Goal: Task Accomplishment & Management: Contribute content

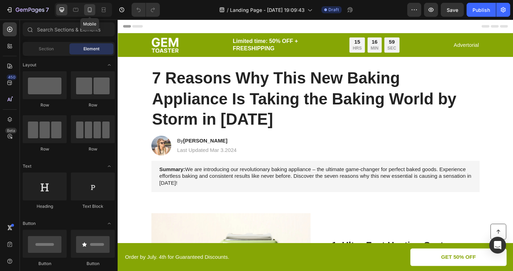
click at [85, 8] on div at bounding box center [89, 9] width 11 height 11
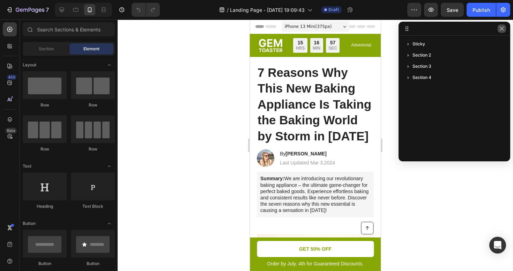
click at [501, 29] on icon "button" at bounding box center [502, 29] width 6 height 6
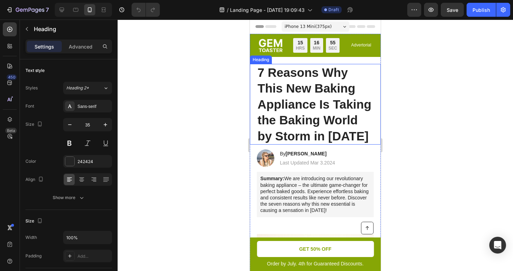
click at [298, 77] on h1 "7 Reasons Why This New Baking Appliance Is Taking the Baking World by Storm in …" at bounding box center [315, 104] width 117 height 81
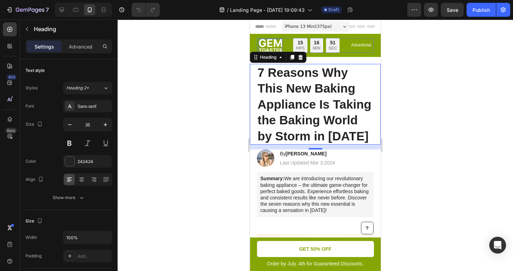
click at [279, 44] on img at bounding box center [271, 45] width 24 height 13
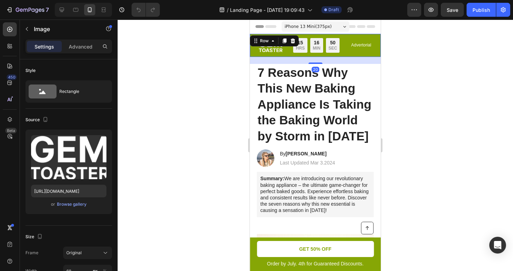
click at [284, 36] on div "Image Limited time: 50% OFF + FREESHIPPING Text Block 15 HRS 16 MIN 50 SEC Coun…" at bounding box center [315, 45] width 131 height 23
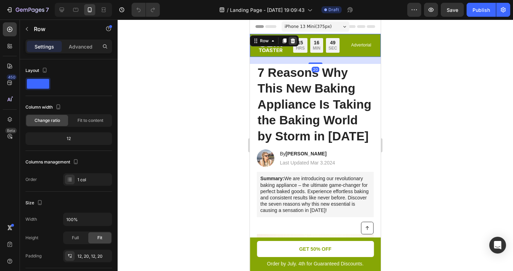
click at [290, 40] on icon at bounding box center [293, 41] width 6 height 6
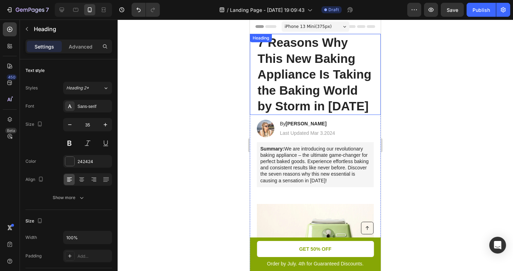
click at [293, 47] on h1 "7 Reasons Why This New Baking Appliance Is Taking the Baking World by Storm in …" at bounding box center [315, 74] width 117 height 81
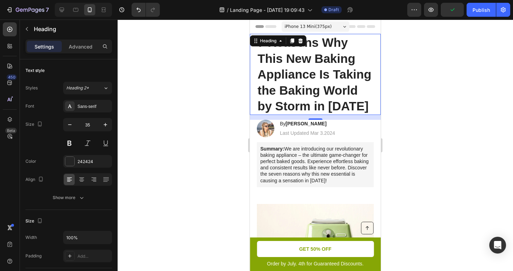
click at [298, 86] on h1 "7 Reasons Why This New Baking Appliance Is Taking the Baking World by Storm in …" at bounding box center [315, 74] width 117 height 81
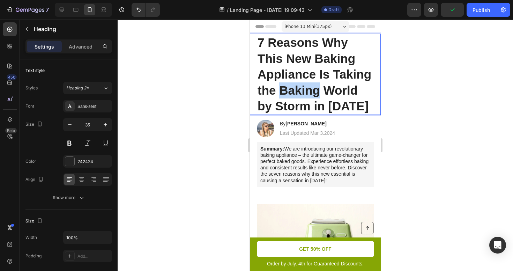
click at [298, 86] on p "7 Reasons Why This New Baking Appliance Is Taking the Baking World by Storm in …" at bounding box center [314, 75] width 115 height 80
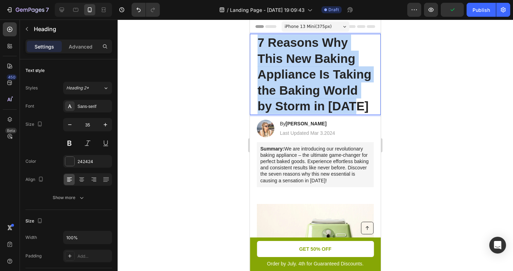
click at [298, 86] on p "7 Reasons Why This New Baking Appliance Is Taking the Baking World by Storm in …" at bounding box center [314, 75] width 115 height 80
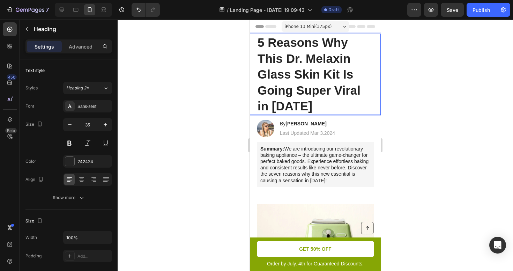
click at [433, 73] on div at bounding box center [315, 145] width 395 height 251
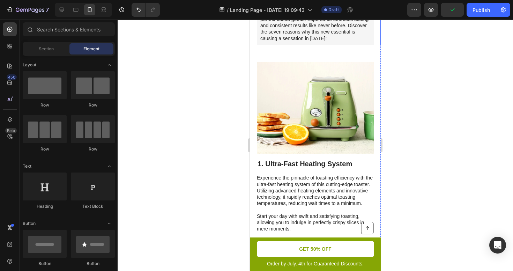
scroll to position [172, 0]
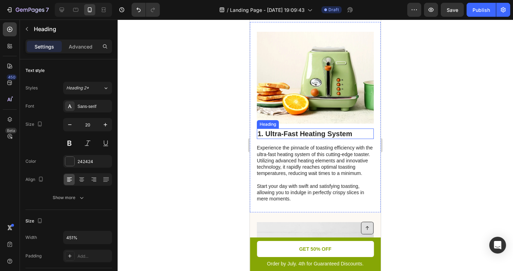
click at [295, 136] on h2 "1. Ultra-Fast Heating System" at bounding box center [315, 133] width 117 height 10
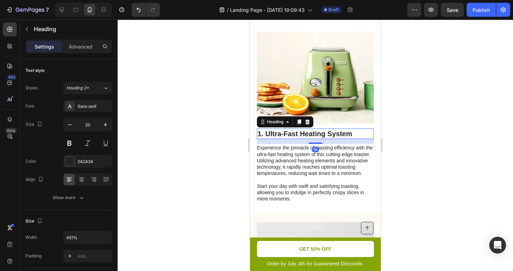
click at [295, 136] on h2 "1. Ultra-Fast Heating System" at bounding box center [315, 133] width 117 height 10
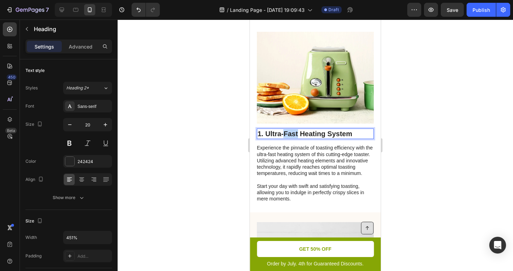
click at [295, 136] on p "1. Ultra-Fast Heating System" at bounding box center [314, 133] width 115 height 9
click at [429, 116] on div at bounding box center [315, 145] width 395 height 251
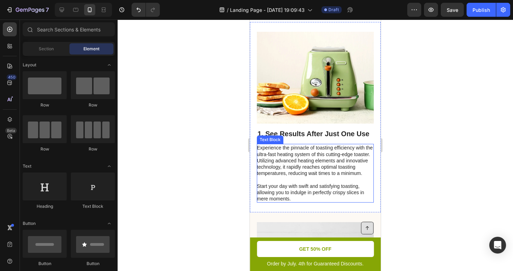
click at [275, 145] on p "Experience the pinnacle of toasting efficiency with the ultra-fast heating syst…" at bounding box center [315, 172] width 116 height 57
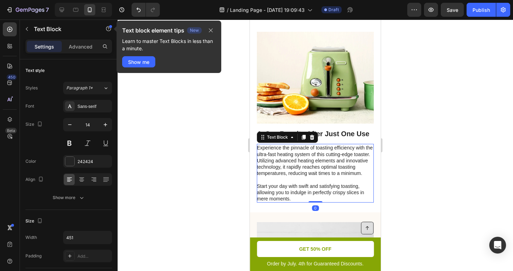
click at [276, 149] on p "Experience the pinnacle of toasting efficiency with the ultra-fast heating syst…" at bounding box center [315, 172] width 116 height 57
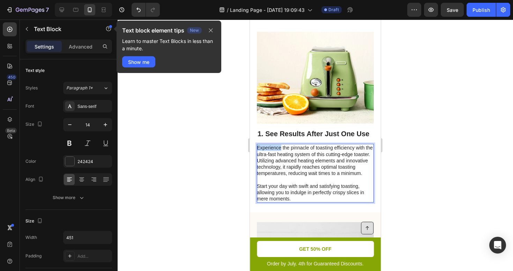
click at [276, 149] on p "Experience the pinnacle of toasting efficiency with the ultra-fast heating syst…" at bounding box center [315, 172] width 116 height 57
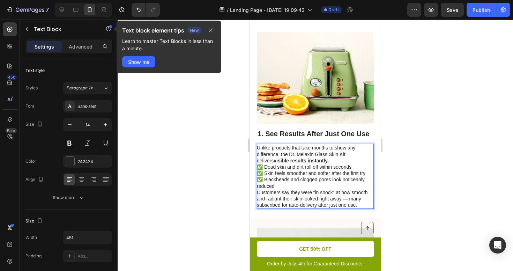
click at [419, 148] on div at bounding box center [315, 145] width 395 height 251
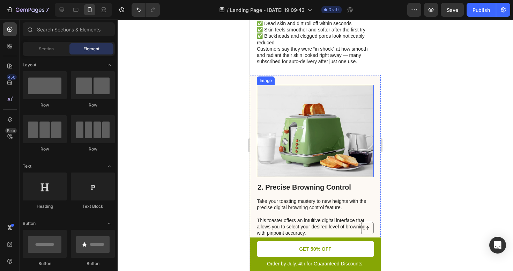
scroll to position [321, 0]
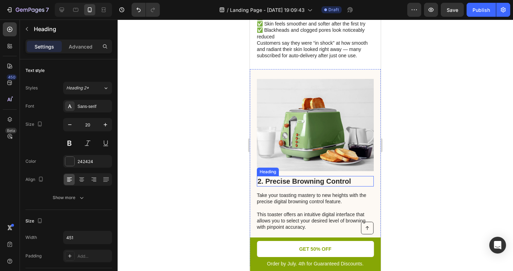
click at [305, 184] on h2 "2. Precise Browning Control" at bounding box center [315, 181] width 117 height 10
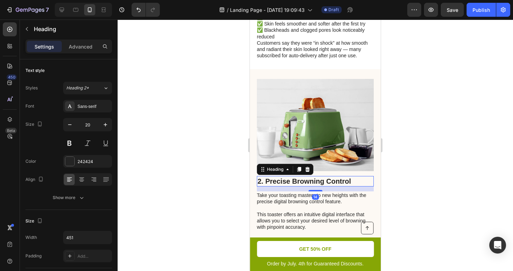
click at [305, 184] on h2 "2. Precise Browning Control" at bounding box center [315, 181] width 117 height 10
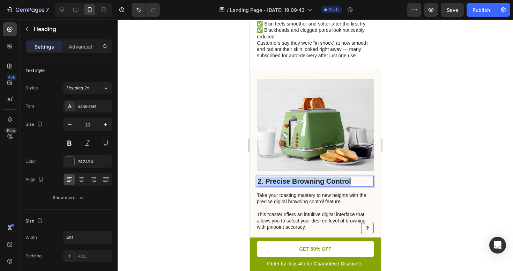
click at [305, 184] on p "2. Precise Browning Control" at bounding box center [314, 181] width 115 height 9
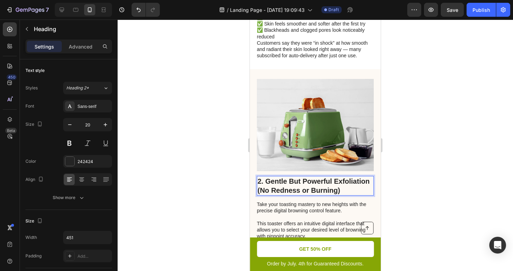
click at [431, 153] on div at bounding box center [315, 145] width 395 height 251
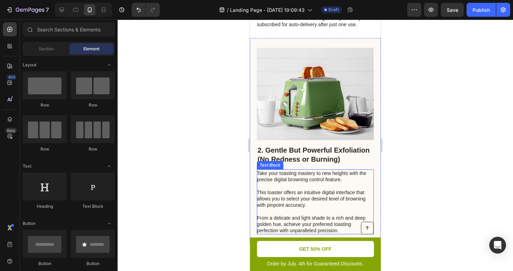
scroll to position [372, 0]
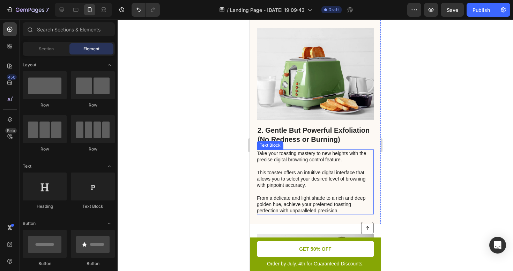
click at [276, 193] on p "Take your toasting mastery to new heights with the precise digital browning con…" at bounding box center [315, 181] width 116 height 63
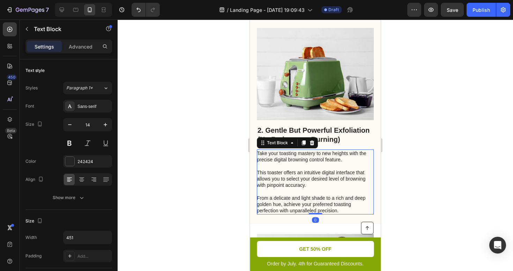
click at [276, 193] on p "Take your toasting mastery to new heights with the precise digital browning con…" at bounding box center [315, 181] width 116 height 63
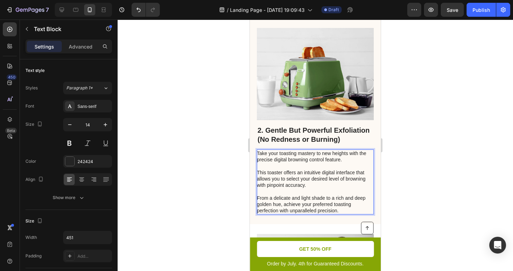
click at [276, 193] on p "Take your toasting mastery to new heights with the precise digital browning con…" at bounding box center [315, 181] width 116 height 63
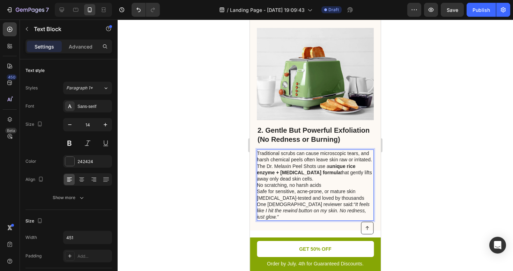
click at [459, 154] on div at bounding box center [315, 145] width 395 height 251
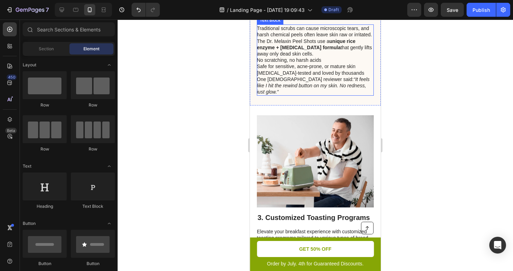
scroll to position [631, 0]
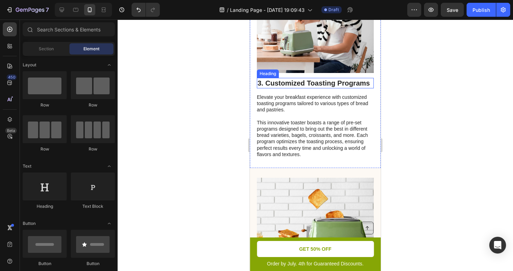
click at [306, 78] on h2 "3. Customized Toasting Programs" at bounding box center [315, 83] width 117 height 10
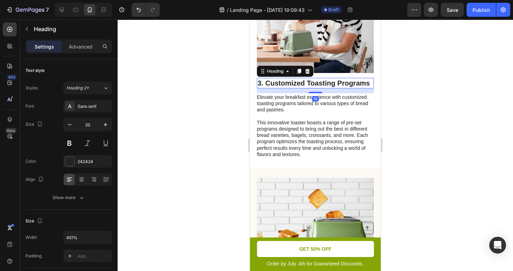
click at [305, 78] on h2 "3. Customized Toasting Programs" at bounding box center [315, 83] width 117 height 10
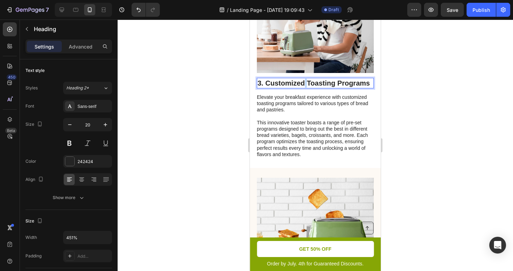
click at [305, 78] on p "3. Customized Toasting Programs" at bounding box center [314, 82] width 115 height 9
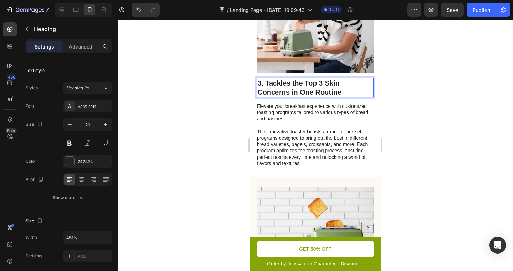
click at [431, 92] on div at bounding box center [315, 145] width 395 height 251
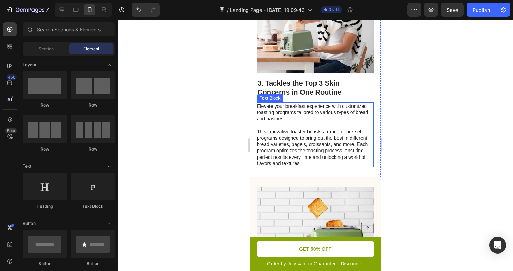
click at [304, 122] on div "Elevate your breakfast experience with customized toasting programs tailored to…" at bounding box center [315, 134] width 117 height 65
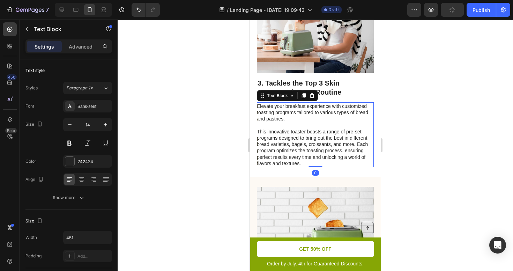
click at [304, 128] on p "This innovative toaster boasts a range of pre-set programs designed to bring ou…" at bounding box center [315, 147] width 116 height 38
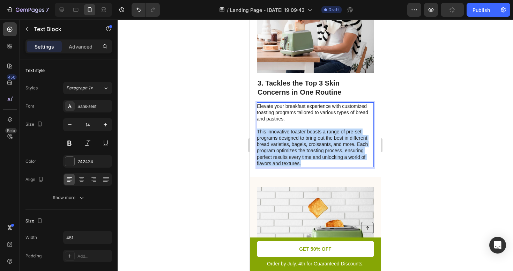
click at [304, 128] on p "This innovative toaster boasts a range of pre-set programs designed to bring ou…" at bounding box center [315, 147] width 116 height 38
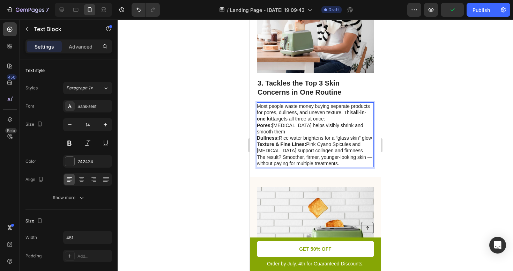
click at [433, 122] on div at bounding box center [315, 145] width 395 height 251
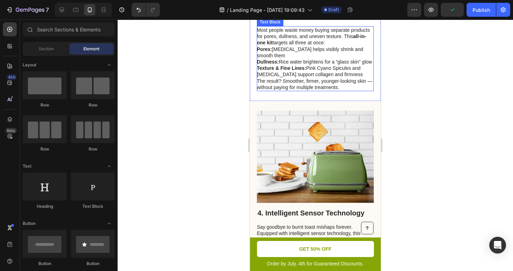
scroll to position [783, 0]
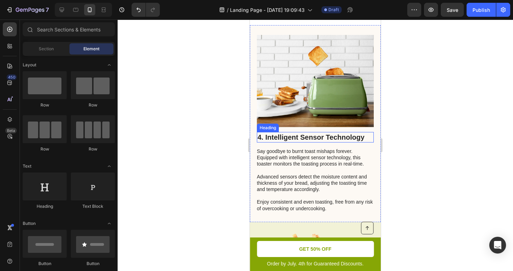
click at [288, 137] on h2 "4. Intelligent Sensor Technology" at bounding box center [315, 137] width 117 height 10
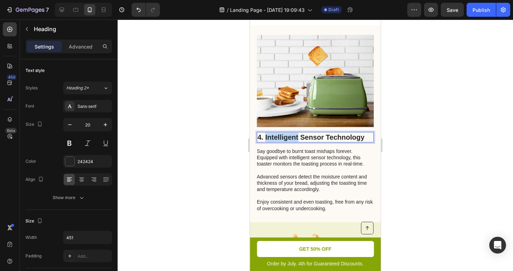
click at [288, 137] on h2 "4. Intelligent Sensor Technology" at bounding box center [315, 137] width 117 height 10
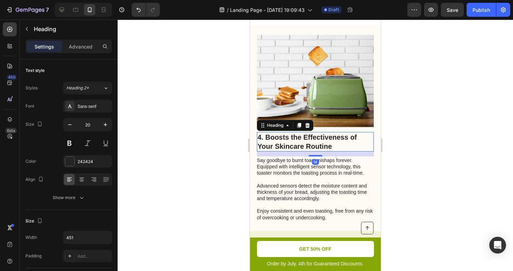
click at [421, 141] on div at bounding box center [315, 145] width 395 height 251
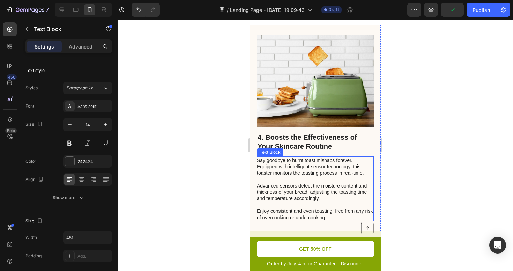
click at [294, 171] on p "Say goodbye to burnt toast mishaps forever. Equipped with intelligent sensor te…" at bounding box center [315, 188] width 116 height 63
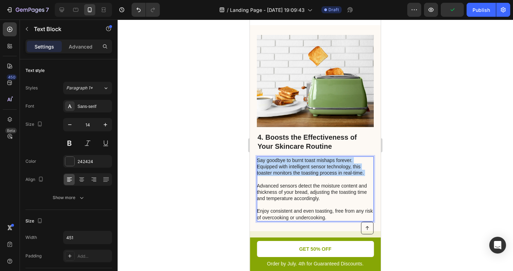
click at [294, 171] on p "Say goodbye to burnt toast mishaps forever. Equipped with intelligent sensor te…" at bounding box center [315, 188] width 116 height 63
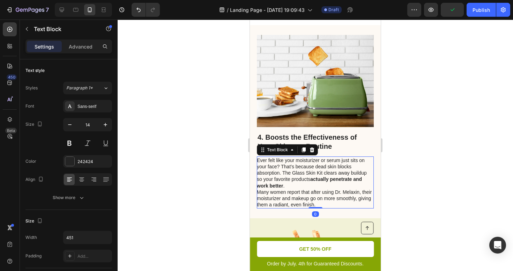
click at [429, 168] on div at bounding box center [315, 145] width 395 height 251
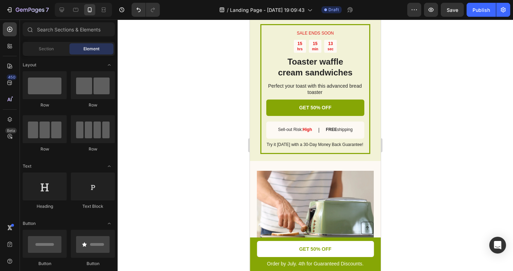
scroll to position [1094, 0]
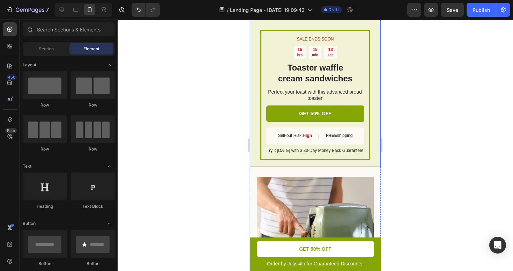
click at [255, 112] on div "SALE ENDS SOON Text Block 15 hrs 15 min 13 sec Countdown Timer Toaster waffle c…" at bounding box center [315, 37] width 131 height 260
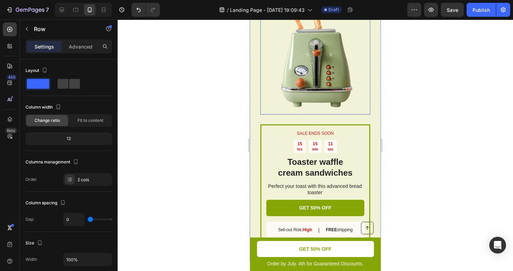
scroll to position [930, 0]
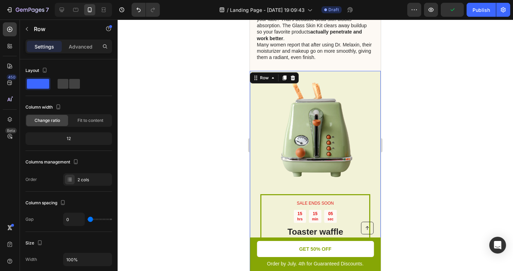
drag, startPoint x: 282, startPoint y: 79, endPoint x: 219, endPoint y: 116, distance: 72.4
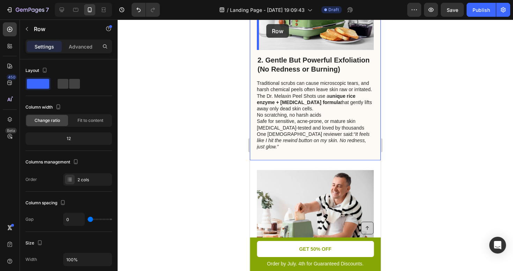
scroll to position [437, 0]
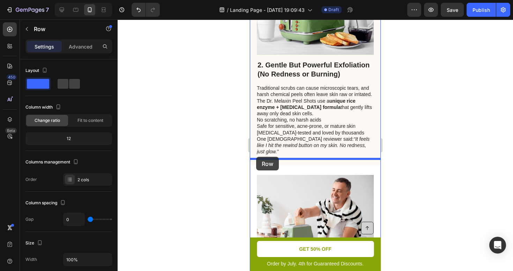
drag, startPoint x: 261, startPoint y: 81, endPoint x: 256, endPoint y: 157, distance: 75.5
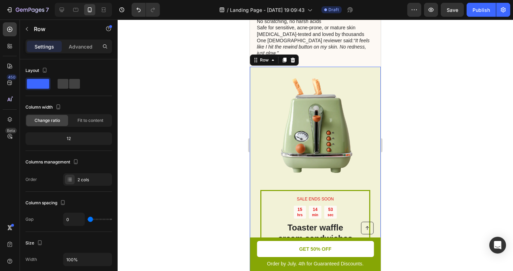
scroll to position [531, 0]
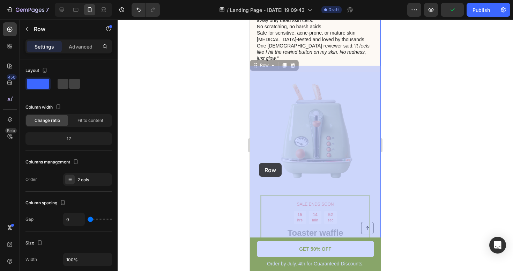
drag, startPoint x: 259, startPoint y: 60, endPoint x: 254, endPoint y: 159, distance: 98.9
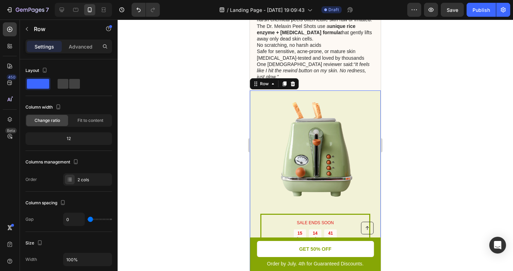
scroll to position [506, 0]
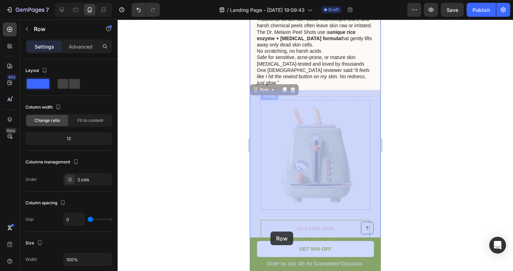
drag, startPoint x: 262, startPoint y: 84, endPoint x: 270, endPoint y: 231, distance: 147.4
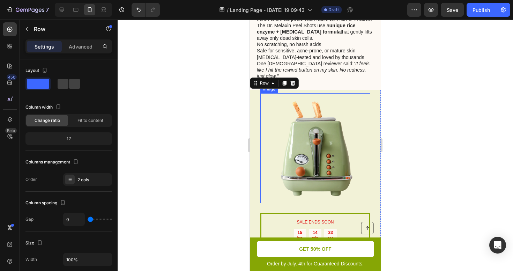
scroll to position [508, 0]
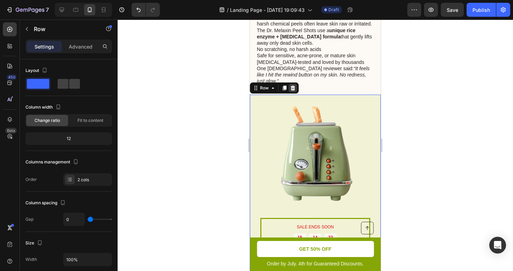
click at [294, 85] on icon at bounding box center [293, 87] width 5 height 5
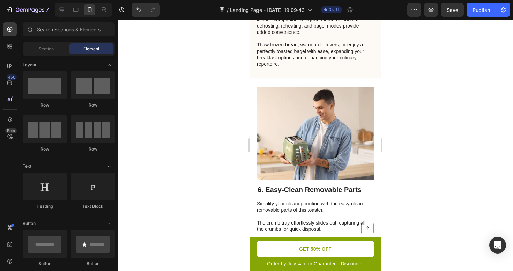
scroll to position [1128, 0]
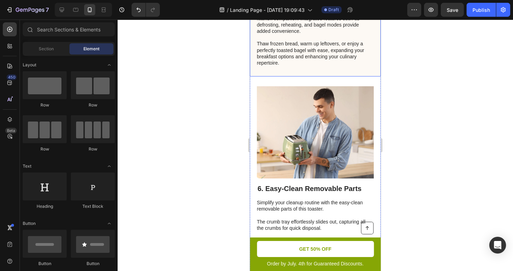
click at [314, 79] on div "Image 6. Easy-Clean Removable Parts Heading Simplify your cleanup routine with …" at bounding box center [315, 174] width 131 height 197
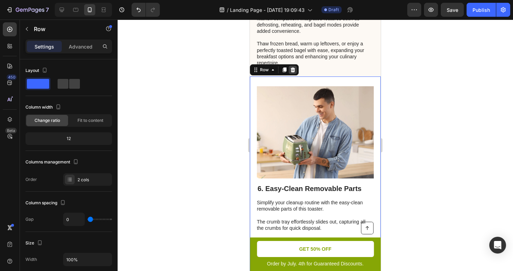
click at [293, 68] on icon at bounding box center [293, 69] width 5 height 5
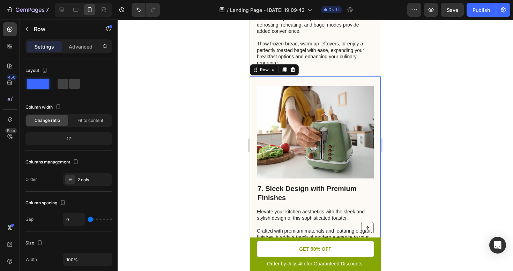
click at [286, 81] on div "7. Sleek Design with Premium Finishes Heading Elevate your kitchen aesthetics w…" at bounding box center [315, 176] width 131 height 200
click at [292, 72] on icon at bounding box center [293, 69] width 5 height 5
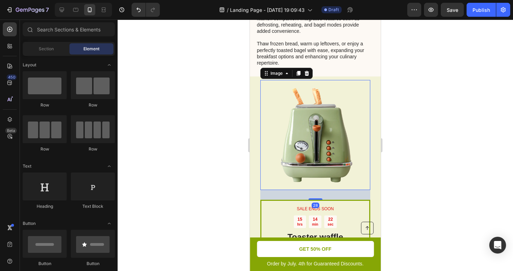
click at [271, 88] on img at bounding box center [315, 135] width 110 height 110
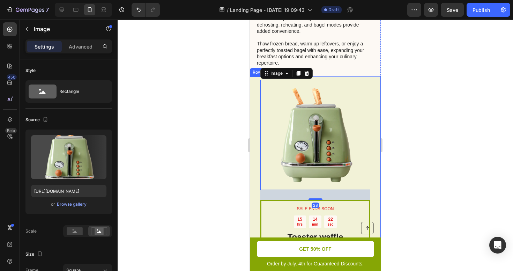
click at [251, 93] on div "SALE ENDS SOON Text Block 15 hrs 14 min 22 sec Countdown Timer Toaster waffle c…" at bounding box center [315, 206] width 131 height 260
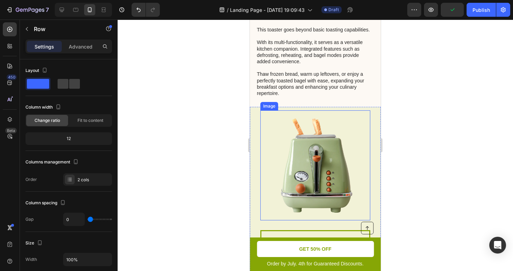
scroll to position [1130, 0]
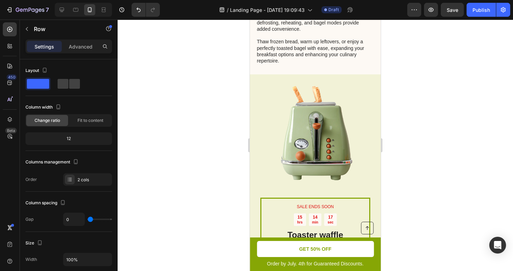
click at [257, 157] on div "SALE ENDS SOON Text Block 15 hrs 14 min 17 sec Countdown Timer Toaster waffle c…" at bounding box center [315, 204] width 131 height 260
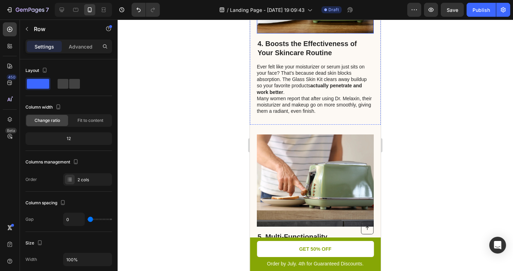
scroll to position [950, 0]
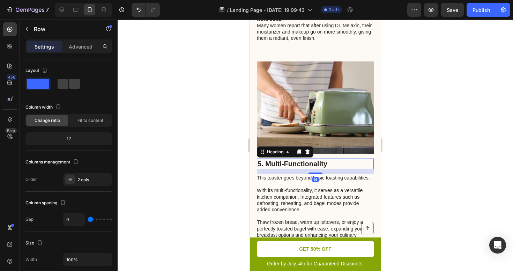
click at [279, 162] on h2 "5. Multi-Functionality" at bounding box center [315, 163] width 117 height 10
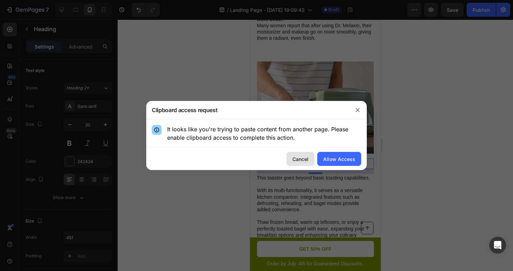
click at [304, 156] on div "Cancel" at bounding box center [300, 158] width 16 height 7
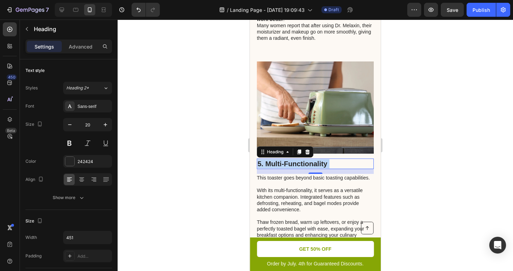
click at [290, 166] on h2 "5. Multi-Functionality" at bounding box center [315, 163] width 117 height 10
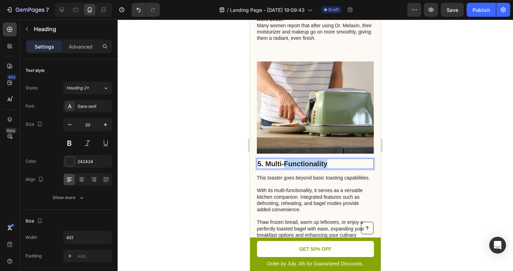
click at [291, 166] on p "5. Multi-Functionality" at bounding box center [314, 163] width 115 height 9
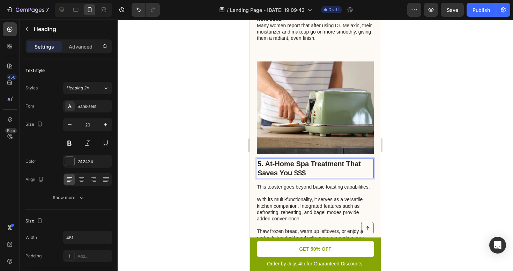
click at [390, 141] on div at bounding box center [315, 145] width 395 height 251
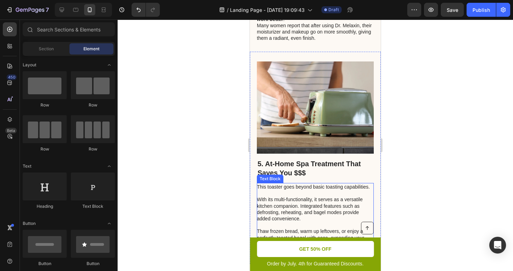
click at [289, 209] on p "This toaster goes beyond basic toasting capabilities. With its multi-functional…" at bounding box center [315, 219] width 116 height 70
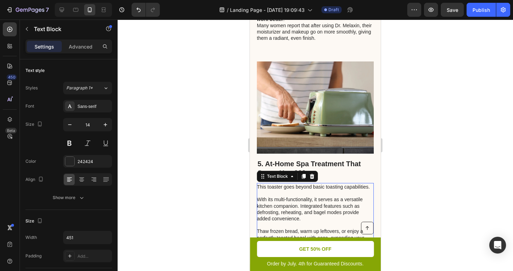
click at [289, 209] on p "This toaster goes beyond basic toasting capabilities. With its multi-functional…" at bounding box center [315, 219] width 116 height 70
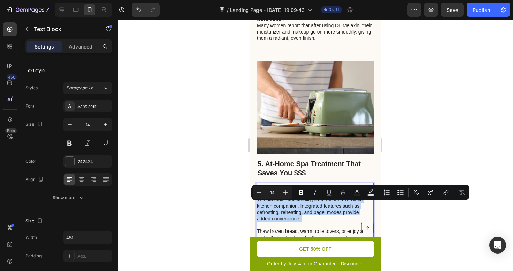
click at [289, 209] on p "This toaster goes beyond basic toasting capabilities. With its multi-functional…" at bounding box center [315, 219] width 116 height 70
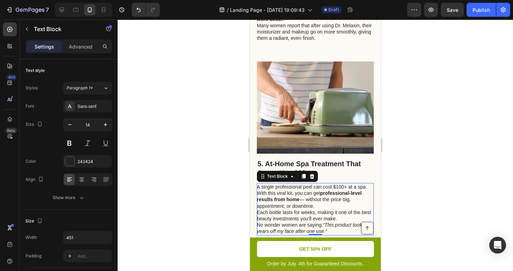
click at [404, 194] on div at bounding box center [315, 145] width 395 height 251
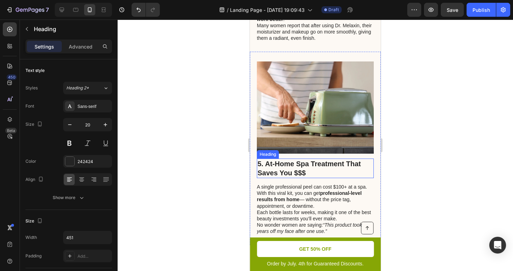
click at [305, 173] on p "5. At-Home Spa Treatment That Saves You $$$" at bounding box center [314, 168] width 115 height 18
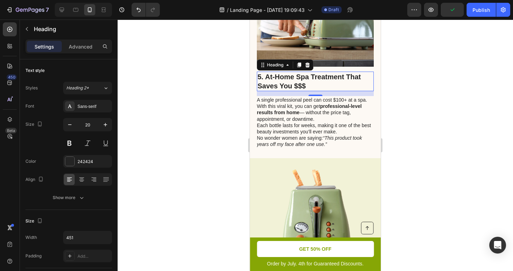
scroll to position [1053, 0]
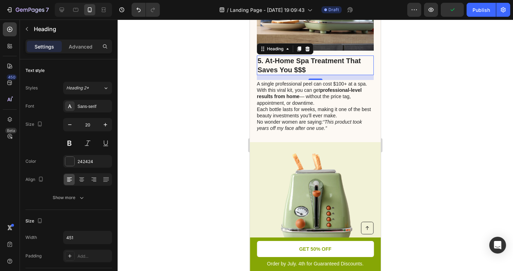
click at [432, 106] on div at bounding box center [315, 145] width 395 height 251
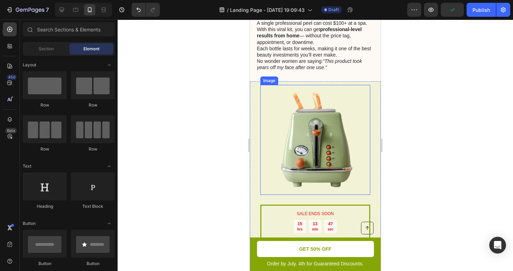
scroll to position [1144, 0]
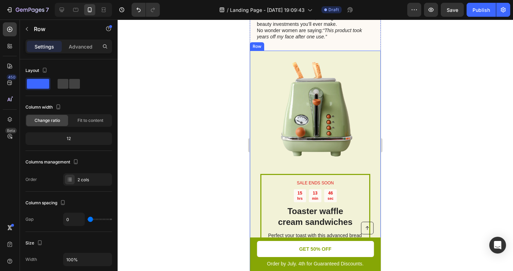
click at [255, 144] on div "SALE ENDS SOON Text Block 15 hrs 13 min 46 sec Countdown Timer Toaster waffle c…" at bounding box center [315, 181] width 131 height 260
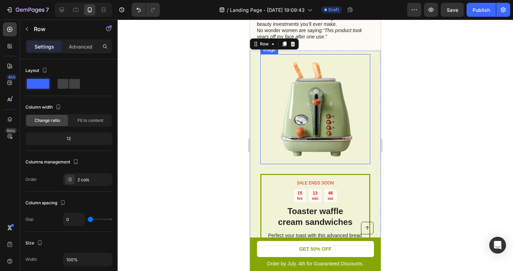
click at [301, 126] on img at bounding box center [315, 109] width 110 height 110
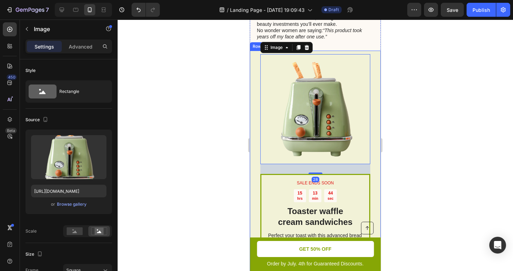
click at [252, 184] on div "SALE ENDS SOON Text Block 15 hrs 13 min 44 sec Countdown Timer Toaster waffle c…" at bounding box center [315, 181] width 131 height 260
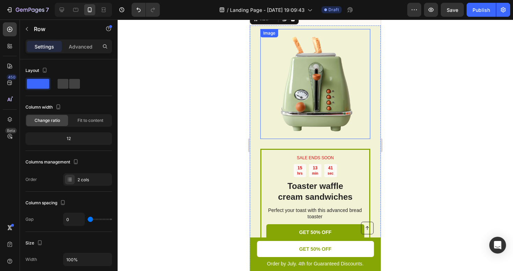
scroll to position [1130, 0]
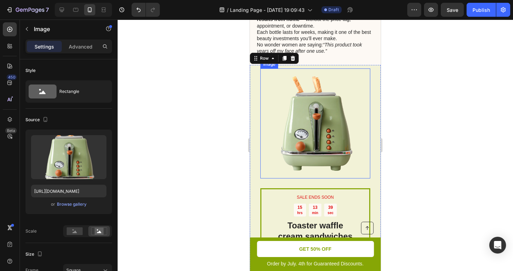
click at [324, 124] on img at bounding box center [315, 123] width 110 height 110
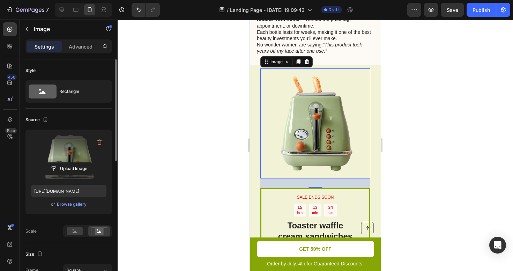
click at [52, 149] on label at bounding box center [68, 157] width 75 height 44
click at [52, 163] on input "file" at bounding box center [69, 169] width 48 height 12
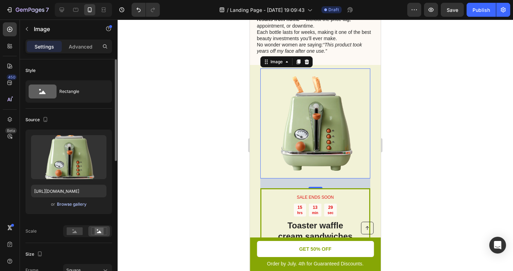
click at [63, 207] on button "Browse gallery" at bounding box center [72, 204] width 30 height 7
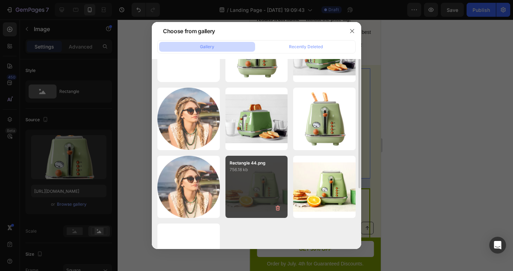
scroll to position [0, 0]
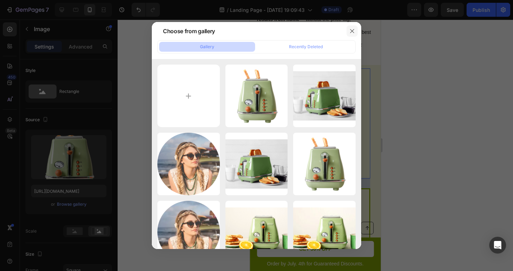
click at [351, 31] on icon "button" at bounding box center [352, 31] width 6 height 6
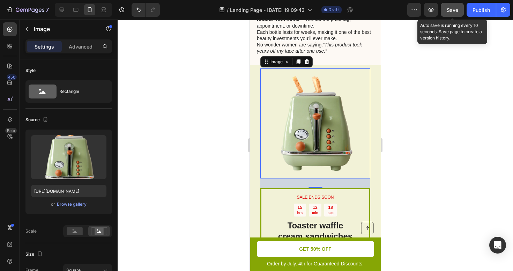
click at [451, 13] on div "Save" at bounding box center [453, 9] width 12 height 7
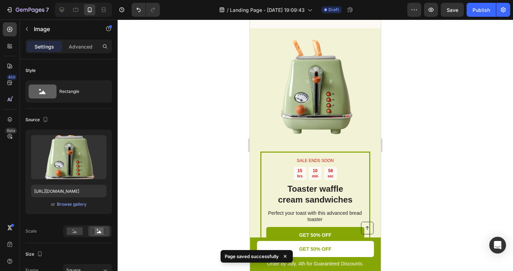
scroll to position [1168, 0]
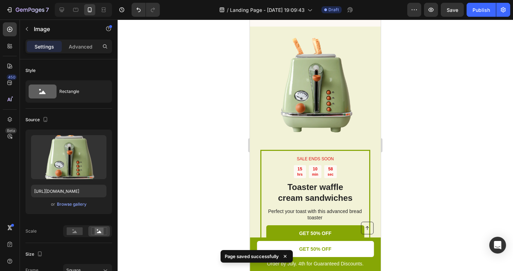
click at [310, 85] on img at bounding box center [315, 85] width 110 height 110
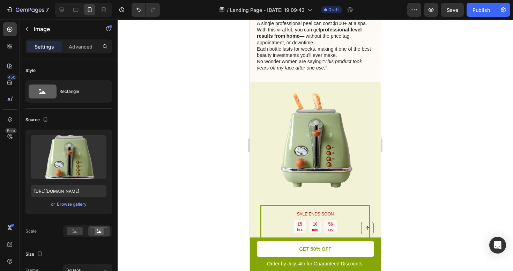
click at [287, 110] on img at bounding box center [315, 140] width 110 height 110
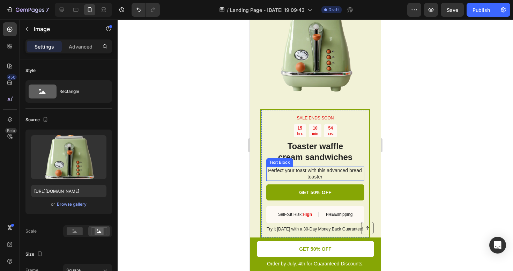
scroll to position [1161, 0]
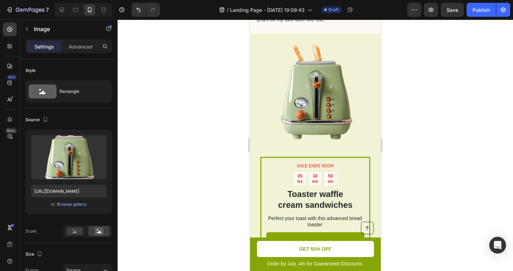
click at [281, 112] on img at bounding box center [315, 92] width 110 height 110
click at [257, 155] on div "SALE ENDS SOON Text Block 15 hrs 10 min 52 sec Countdown Timer Toaster waffle c…" at bounding box center [315, 163] width 131 height 260
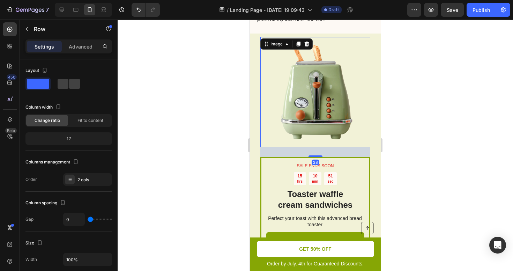
click at [302, 114] on img at bounding box center [315, 92] width 110 height 110
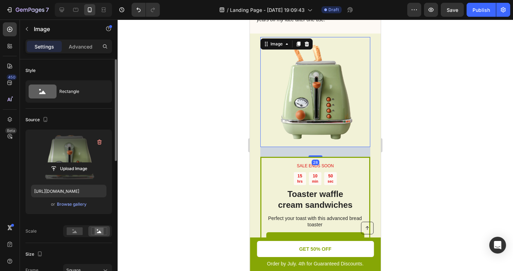
click at [54, 153] on label at bounding box center [68, 157] width 75 height 44
click at [54, 163] on input "file" at bounding box center [69, 169] width 48 height 12
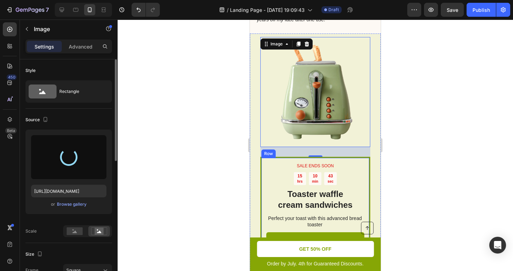
type input "https://cdn.shopify.com/s/files/1/0934/4929/0111/files/gempages_586066405808407…"
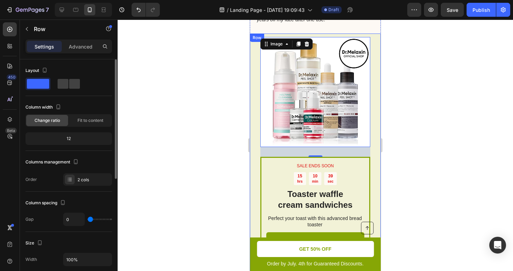
click at [255, 167] on div "SALE ENDS SOON Text Block 15 hrs 10 min 39 sec Countdown Timer Toaster waffle c…" at bounding box center [315, 163] width 131 height 260
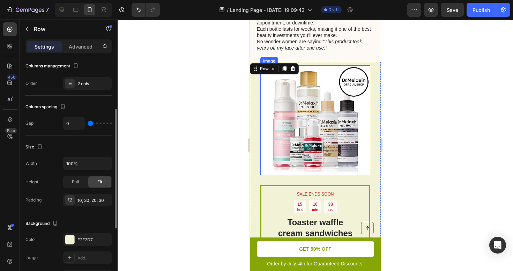
scroll to position [1146, 0]
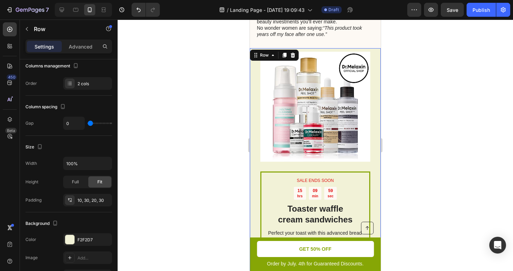
click at [256, 156] on div "SALE ENDS SOON Text Block 15 hrs 09 min 59 sec Countdown Timer Toaster waffle c…" at bounding box center [315, 178] width 131 height 260
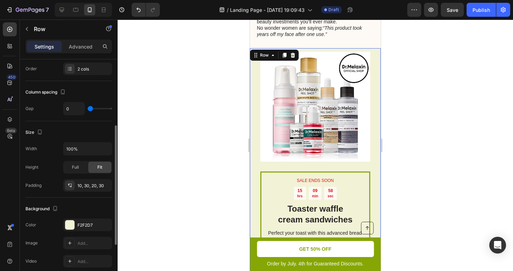
scroll to position [122, 0]
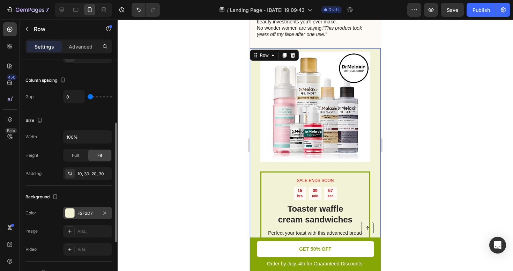
click at [93, 208] on div "F2F2D7" at bounding box center [87, 213] width 49 height 13
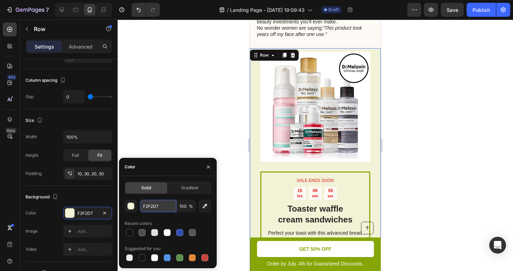
click at [157, 204] on input "F2F2D7" at bounding box center [158, 206] width 36 height 13
paste input "26A2CE"
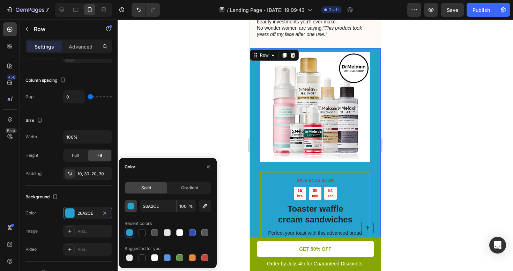
click at [129, 207] on div "button" at bounding box center [131, 206] width 7 height 7
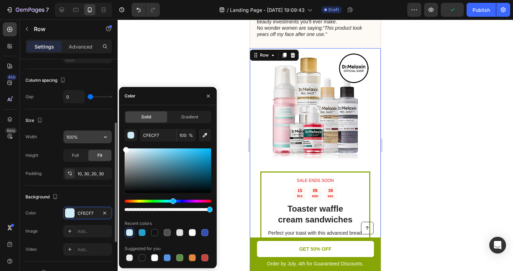
drag, startPoint x: 154, startPoint y: 158, endPoint x: 111, endPoint y: 137, distance: 47.4
click at [111, 137] on div "450 Beta Sections(18) Elements(83) Section Element Hero Section Product Detail …" at bounding box center [59, 145] width 118 height 251
type input "FFFFFF"
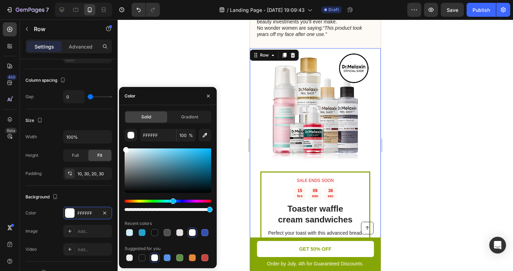
click at [182, 46] on div at bounding box center [315, 145] width 395 height 251
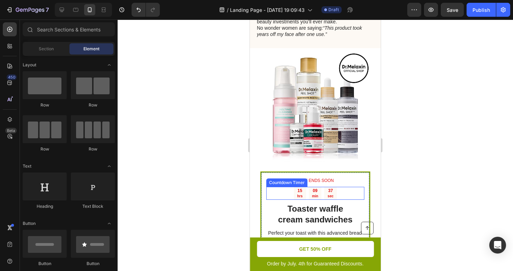
scroll to position [1169, 0]
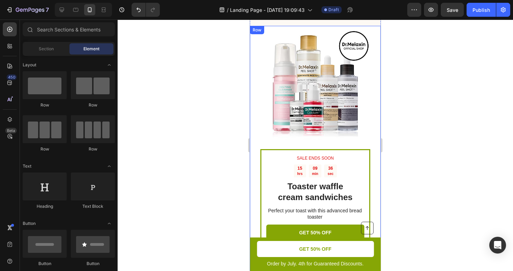
click at [308, 149] on div "SALE ENDS SOON Text Block 15 hrs 09 min 36 sec Countdown Timer Toaster waffle c…" at bounding box center [315, 214] width 110 height 130
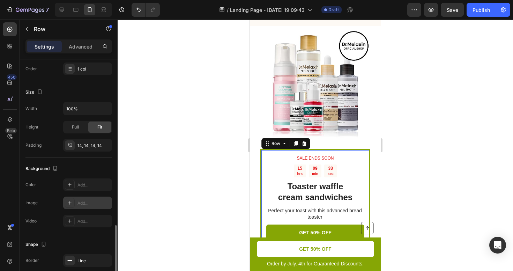
scroll to position [176, 0]
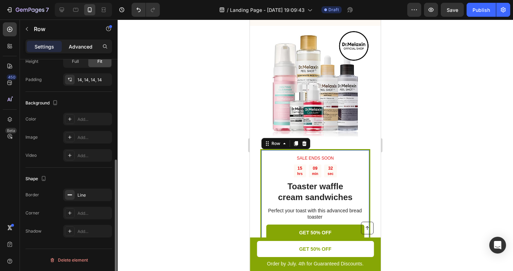
click at [83, 47] on p "Advanced" at bounding box center [81, 46] width 24 height 7
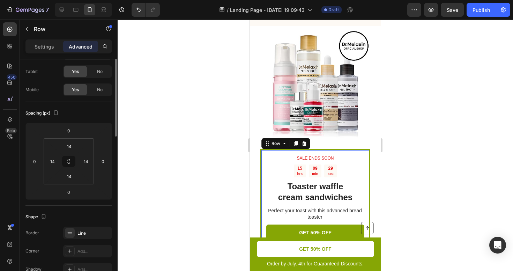
scroll to position [0, 0]
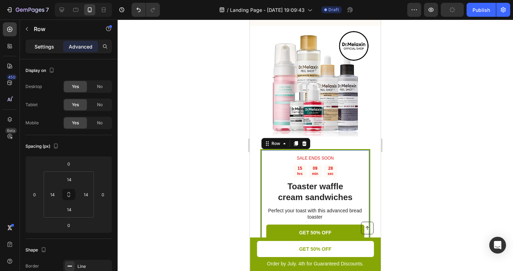
click at [47, 45] on p "Settings" at bounding box center [45, 46] width 20 height 7
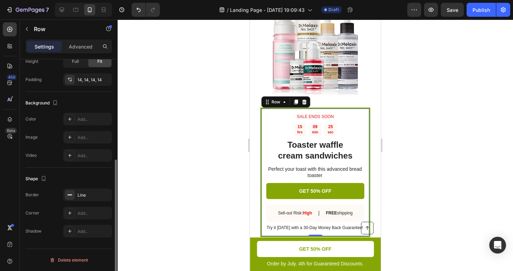
scroll to position [1266, 0]
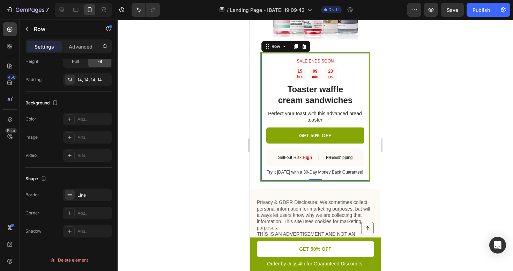
click at [265, 166] on div "SALE ENDS SOON Text Block 15 hrs 09 min 23 sec Countdown Timer Toaster waffle c…" at bounding box center [315, 117] width 110 height 130
click at [263, 174] on div "SALE ENDS SOON Text Block 15 hrs 09 min 22 sec Countdown Timer Toaster waffle c…" at bounding box center [315, 117] width 110 height 130
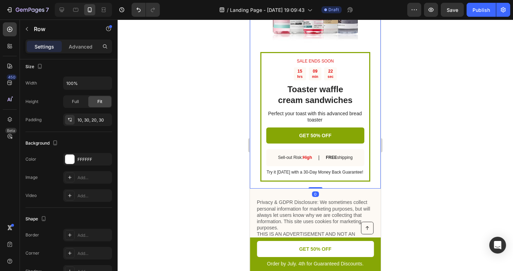
click at [260, 174] on div "SALE ENDS SOON Text Block 15 hrs 09 min 22 sec Countdown Timer Toaster waffle c…" at bounding box center [315, 59] width 131 height 260
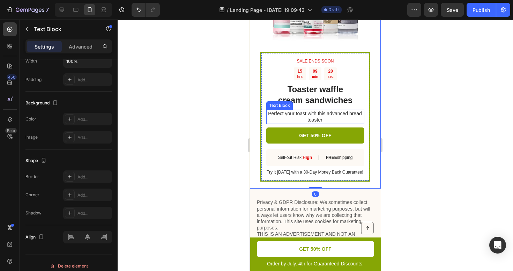
click at [267, 111] on p "Perfect your toast with this advanced bread toaster" at bounding box center [314, 116] width 97 height 13
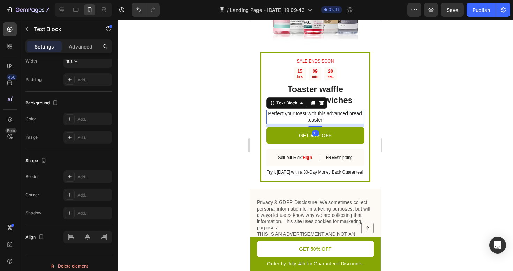
scroll to position [0, 0]
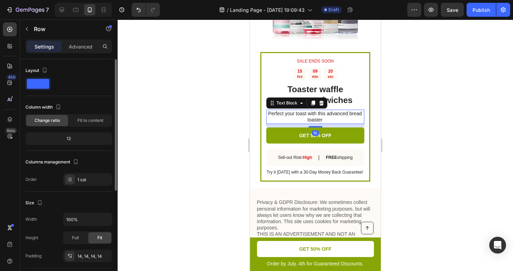
click at [264, 107] on div "SALE ENDS SOON Text Block 15 hrs 09 min 20 sec Countdown Timer Toaster waffle c…" at bounding box center [315, 117] width 110 height 130
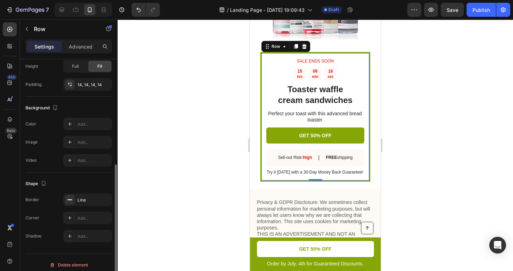
scroll to position [176, 0]
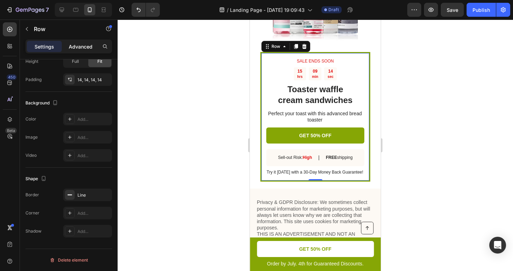
click at [82, 49] on p "Advanced" at bounding box center [81, 46] width 24 height 7
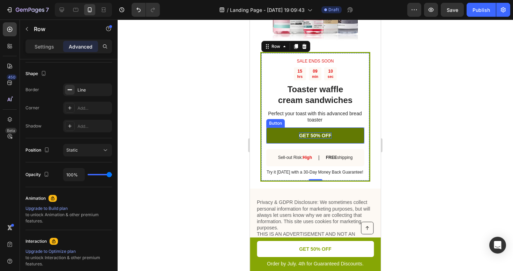
click at [309, 133] on p "GET 50% OFF" at bounding box center [315, 135] width 32 height 6
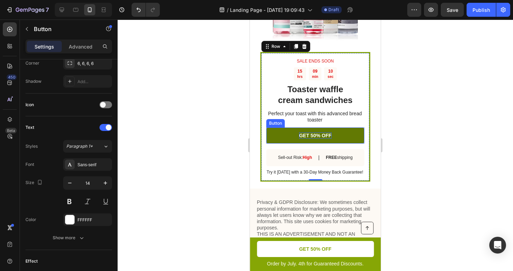
scroll to position [0, 0]
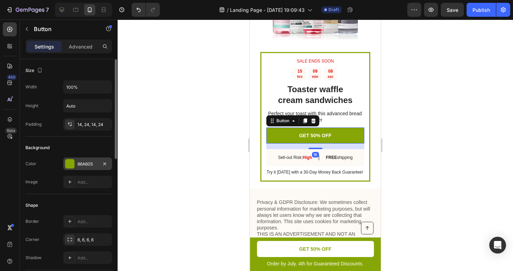
click at [82, 165] on div "86A605" at bounding box center [87, 164] width 20 height 6
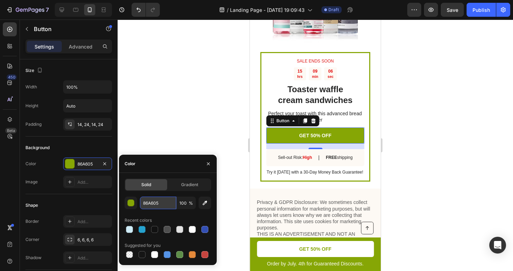
click at [164, 201] on input "86A605" at bounding box center [158, 202] width 36 height 13
paste input "26A2CE"
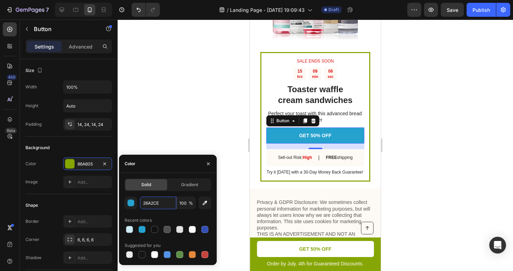
type input "26A2CE"
click at [143, 216] on div "Recent colors" at bounding box center [168, 220] width 87 height 11
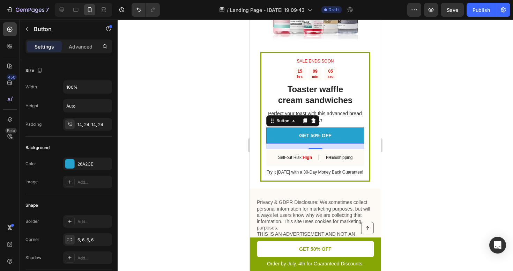
click at [199, 102] on div at bounding box center [315, 145] width 395 height 251
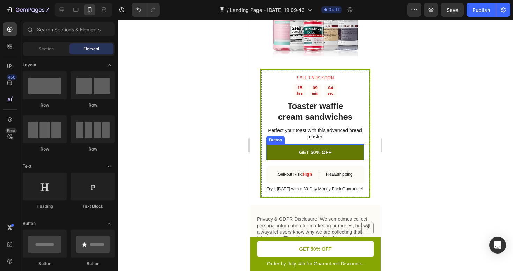
scroll to position [1232, 0]
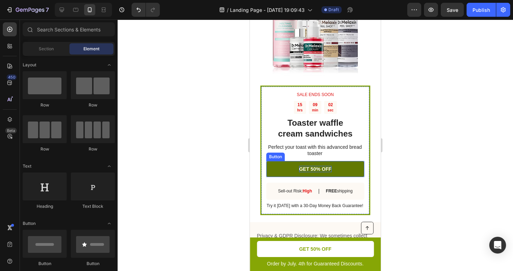
click at [311, 170] on p "GET 50% OFF" at bounding box center [315, 169] width 32 height 6
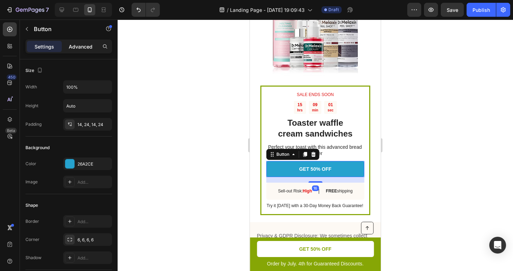
click at [81, 47] on p "Advanced" at bounding box center [81, 46] width 24 height 7
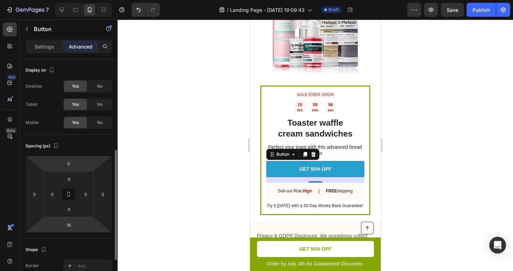
scroll to position [0, 0]
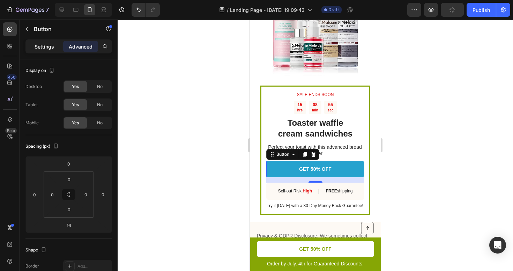
click at [49, 51] on div "Settings" at bounding box center [44, 46] width 35 height 11
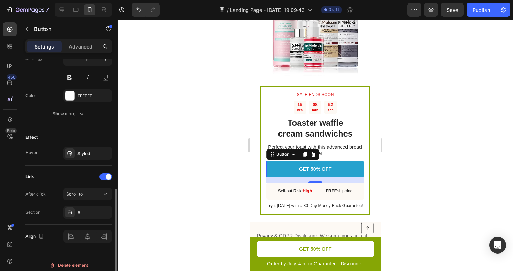
scroll to position [305, 0]
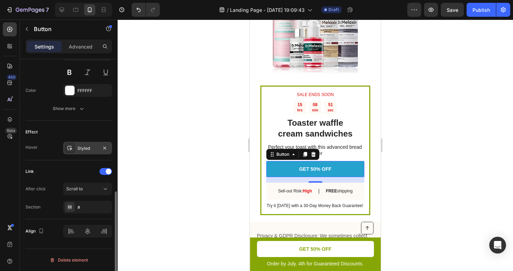
click at [75, 149] on div "Styled" at bounding box center [87, 148] width 49 height 13
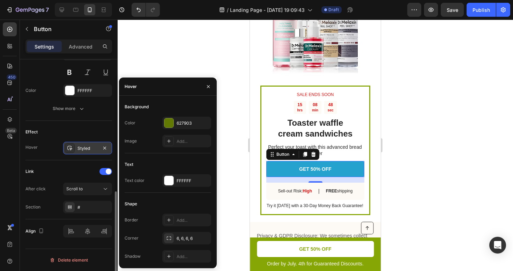
click at [110, 148] on div "Styled" at bounding box center [87, 148] width 49 height 13
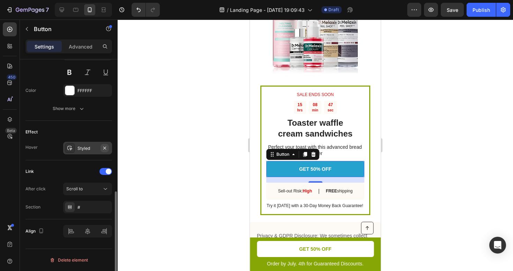
click at [106, 148] on icon "button" at bounding box center [105, 148] width 6 height 6
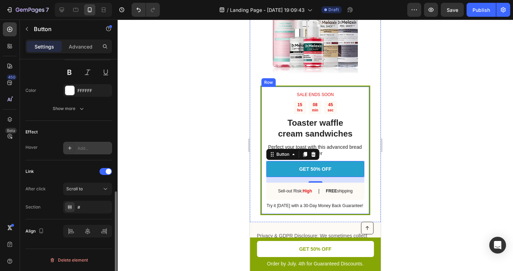
click at [226, 134] on div at bounding box center [315, 145] width 395 height 251
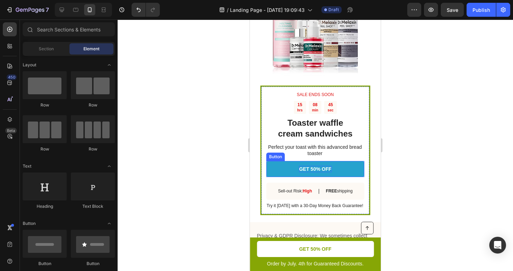
click at [304, 166] on p "GET 50% OFF" at bounding box center [315, 169] width 32 height 6
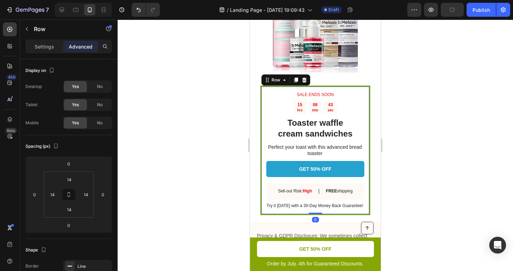
click at [261, 155] on div "SALE ENDS SOON Text Block 15 hrs 08 min 43 sec Countdown Timer Toaster waffle c…" at bounding box center [315, 150] width 110 height 130
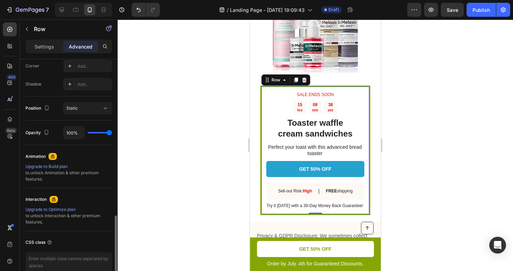
scroll to position [253, 0]
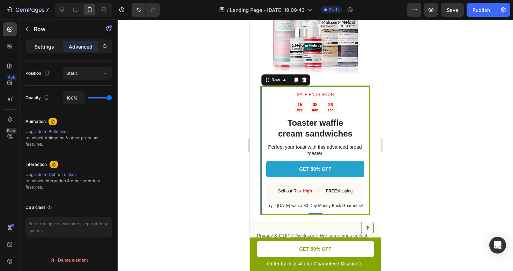
click at [45, 47] on p "Settings" at bounding box center [45, 46] width 20 height 7
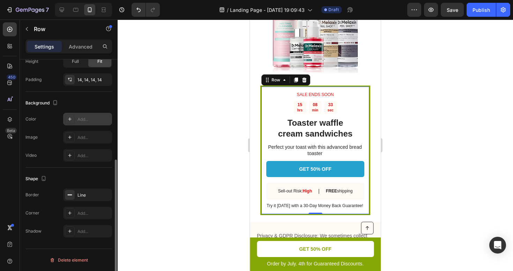
click at [78, 115] on div "Add..." at bounding box center [87, 119] width 49 height 13
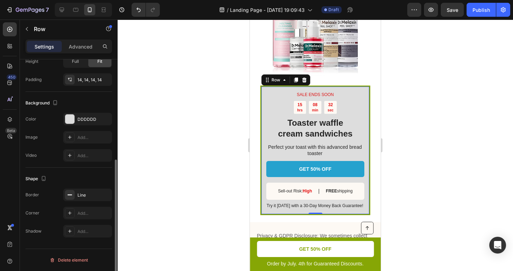
click at [42, 120] on div "Color DDDDDD" at bounding box center [68, 119] width 87 height 13
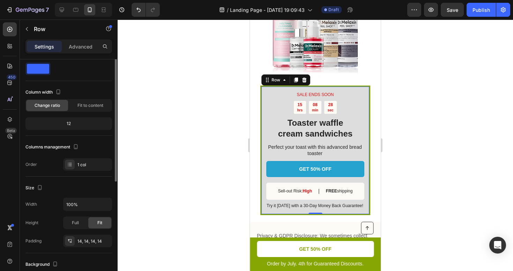
scroll to position [4, 0]
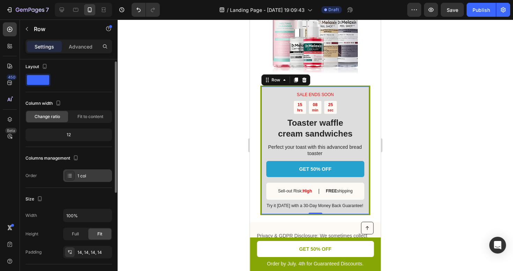
click at [80, 179] on div "1 col" at bounding box center [87, 175] width 49 height 13
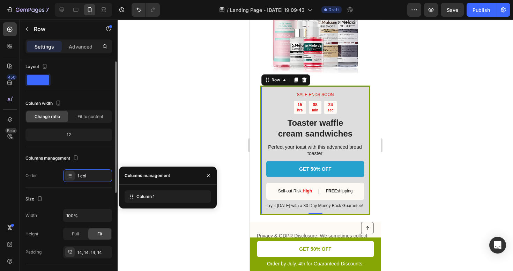
click at [43, 171] on div "Order 1 col" at bounding box center [68, 175] width 87 height 13
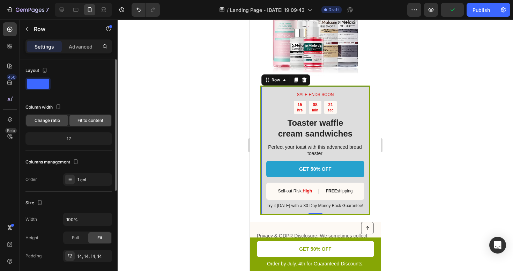
scroll to position [176, 0]
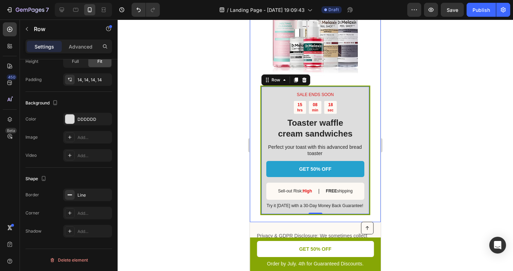
click at [407, 140] on div at bounding box center [315, 145] width 395 height 251
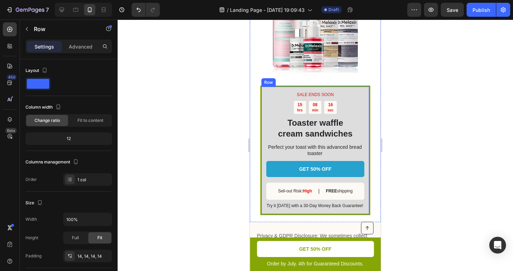
click at [318, 89] on div "SALE ENDS SOON Text Block 15 hrs 08 min 16 sec Countdown Timer Toaster waffle c…" at bounding box center [315, 150] width 110 height 130
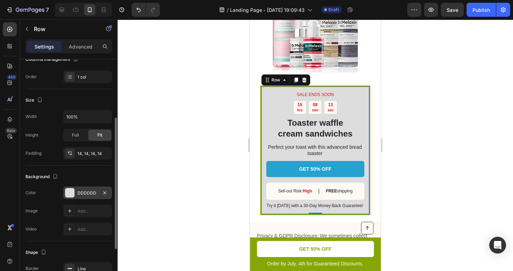
click at [71, 195] on div at bounding box center [69, 192] width 9 height 9
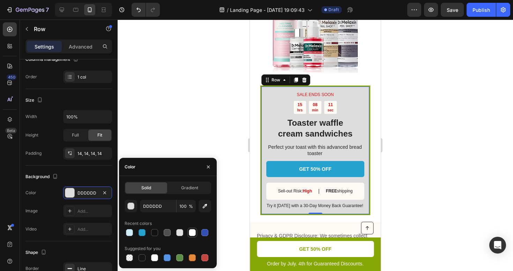
click at [190, 232] on div at bounding box center [192, 232] width 7 height 7
type input "FFFFFF"
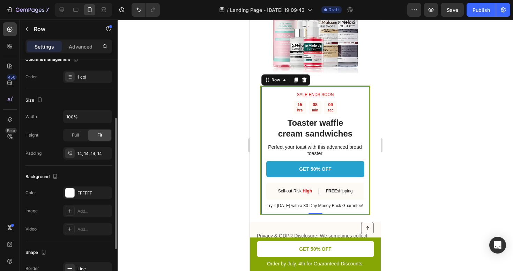
click at [48, 182] on div "Background The changes might be hidden by the video. Color FFFFFF Image Add... …" at bounding box center [68, 203] width 87 height 76
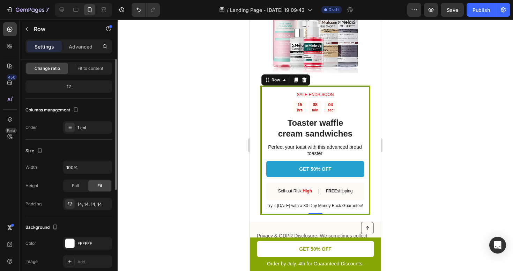
scroll to position [0, 0]
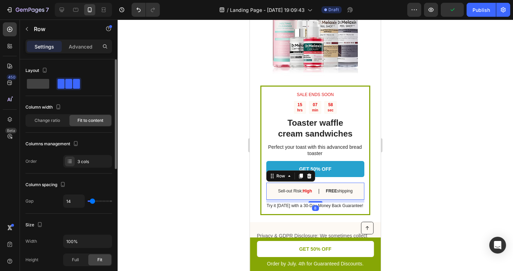
click at [273, 194] on div "Sell-out Risk: High Text Block | Text Block FREE shipping Text Block Row 8" at bounding box center [315, 190] width 98 height 17
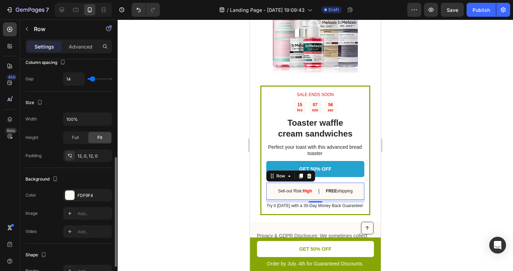
scroll to position [158, 0]
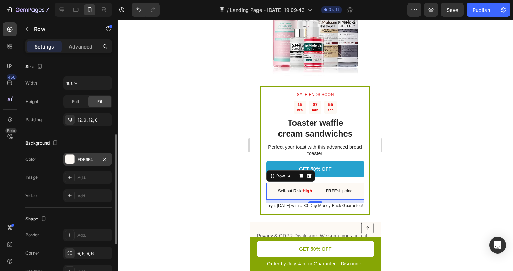
click at [75, 153] on div "FDF9F4" at bounding box center [87, 159] width 49 height 13
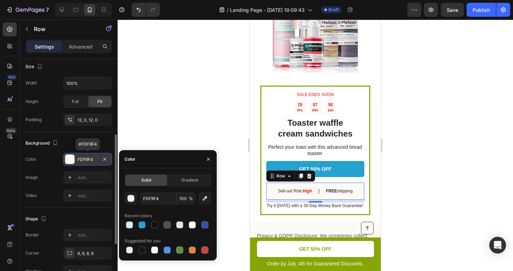
click at [75, 158] on div "FDF9F4" at bounding box center [87, 159] width 49 height 13
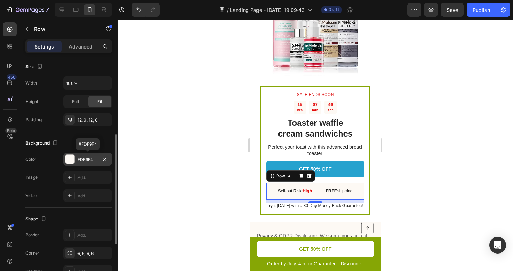
click at [83, 160] on div "FDF9F4" at bounding box center [87, 159] width 20 height 6
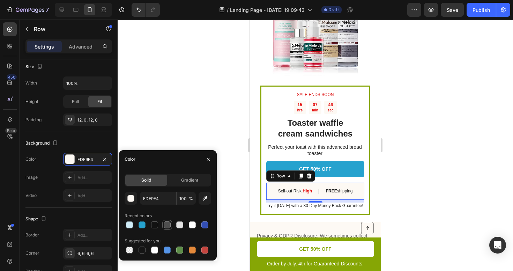
click at [166, 226] on div at bounding box center [167, 224] width 7 height 7
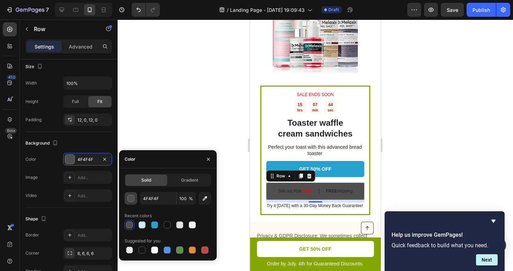
click at [130, 196] on div "button" at bounding box center [131, 198] width 7 height 7
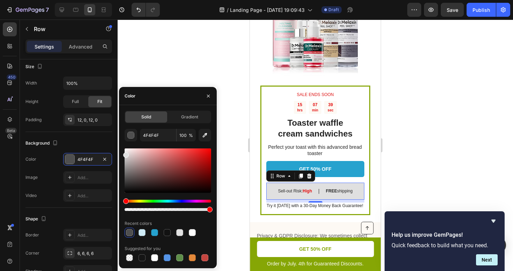
drag, startPoint x: 127, startPoint y: 173, endPoint x: 118, endPoint y: 153, distance: 22.0
click at [118, 0] on div "7 / Landing Page - Sep 25, 19:09:43 Draft Preview Save Publish 450 Beta Section…" at bounding box center [256, 0] width 513 height 0
type input "E0E0E0"
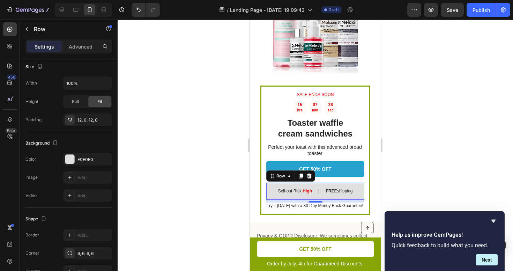
click at [163, 69] on div at bounding box center [315, 145] width 395 height 251
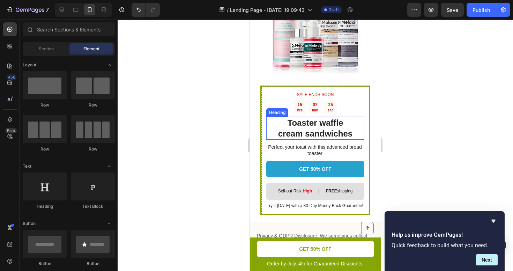
click at [314, 129] on h2 "Toaster waffle cream sandwiches" at bounding box center [315, 128] width 98 height 23
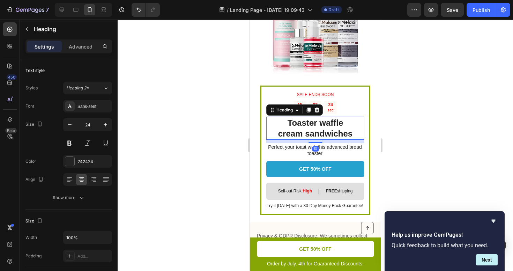
click at [296, 130] on h2 "Toaster waffle cream sandwiches" at bounding box center [315, 128] width 98 height 23
click at [296, 130] on p "Toaster waffle cream sandwiches" at bounding box center [315, 128] width 97 height 22
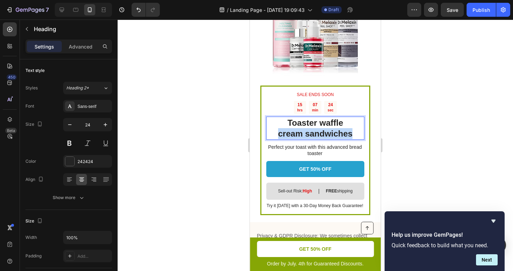
click at [296, 130] on p "Toaster waffle cream sandwiches" at bounding box center [315, 128] width 97 height 22
click at [396, 112] on div at bounding box center [315, 145] width 395 height 251
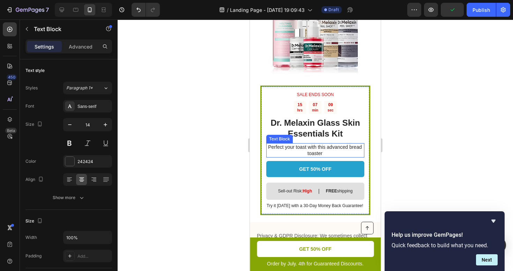
click at [311, 147] on p "Perfect your toast with this advanced bread toaster" at bounding box center [314, 150] width 97 height 13
click at [312, 147] on p "Perfect your toast with this advanced bread toaster" at bounding box center [314, 150] width 97 height 13
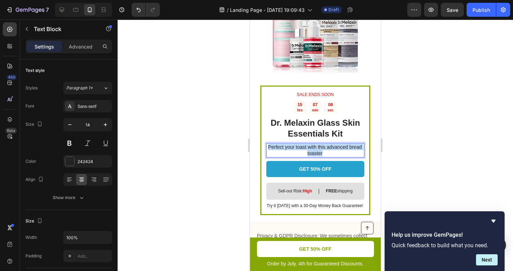
click at [312, 147] on p "Perfect your toast with this advanced bread toaster" at bounding box center [314, 150] width 97 height 13
click at [398, 143] on div at bounding box center [315, 145] width 395 height 251
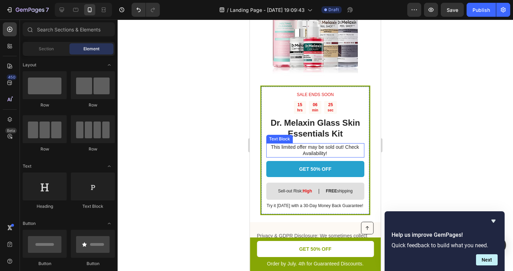
click at [343, 147] on p "This limited offer may be sold out! Check Availability!" at bounding box center [314, 150] width 97 height 13
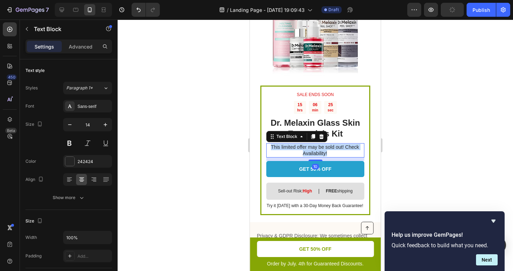
click at [343, 147] on p "This limited offer may be sold out! Check Availability!" at bounding box center [314, 150] width 97 height 13
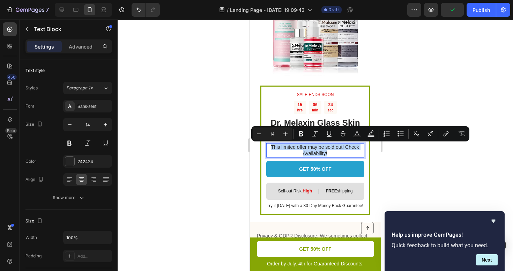
click at [346, 147] on p "This limited offer may be sold out! Check Availability!" at bounding box center [314, 150] width 97 height 13
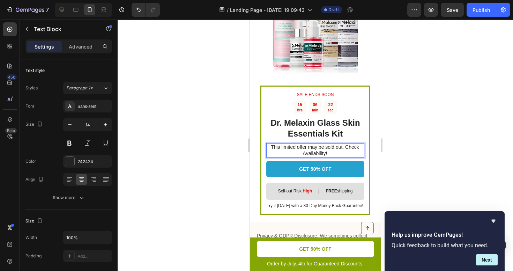
click at [341, 153] on p "This limited offer may be sold out. Check Availability!" at bounding box center [314, 150] width 97 height 13
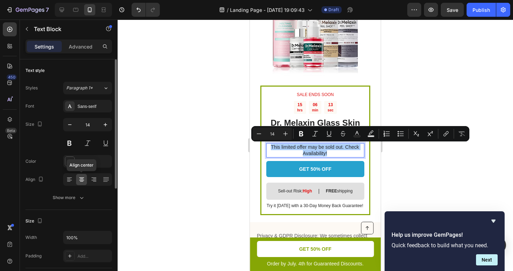
click at [82, 180] on icon at bounding box center [81, 179] width 7 height 7
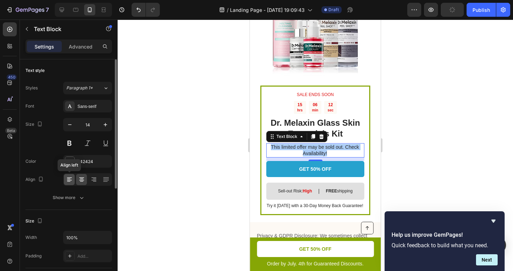
click at [72, 182] on icon at bounding box center [69, 179] width 7 height 7
click at [77, 182] on div at bounding box center [81, 179] width 11 height 11
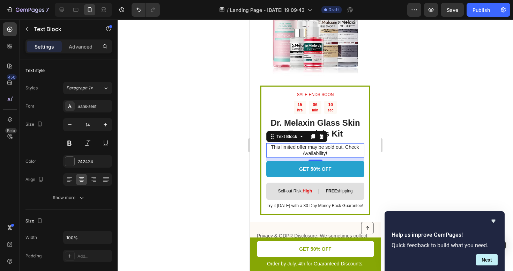
click at [431, 134] on div at bounding box center [315, 145] width 395 height 251
click at [331, 148] on p "This limited offer may be sold out. Check Availability!" at bounding box center [314, 150] width 97 height 13
click at [341, 148] on p "This limited offer may be sold out. Check Availability!" at bounding box center [314, 150] width 97 height 13
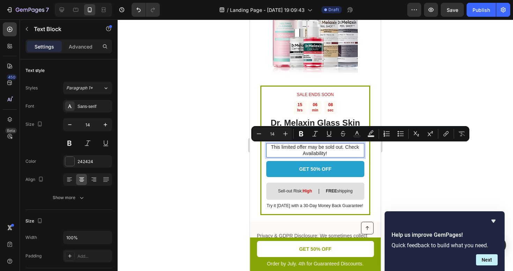
click at [345, 148] on p "This limited offer may be sold out. Check Availability!" at bounding box center [314, 150] width 97 height 13
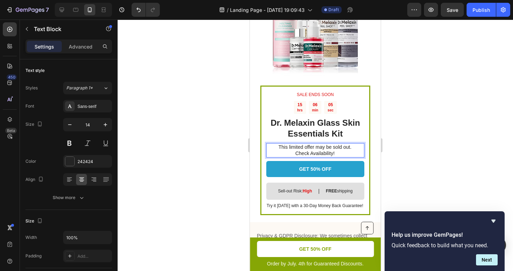
click at [447, 132] on div at bounding box center [315, 145] width 395 height 251
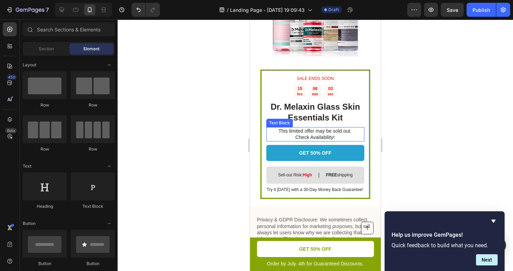
scroll to position [1266, 0]
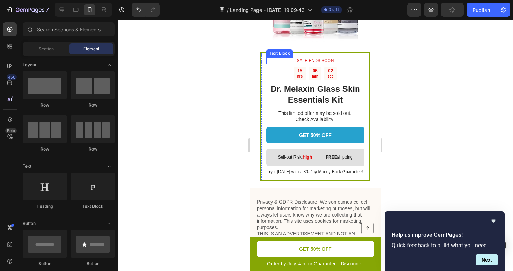
click at [314, 60] on p "SALE ENDS SOON" at bounding box center [315, 61] width 97 height 6
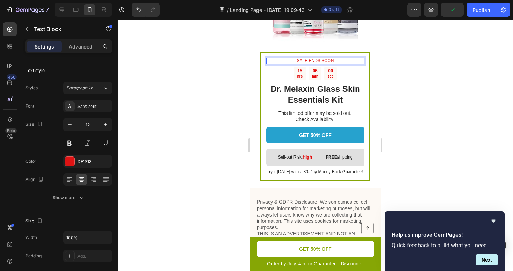
click at [330, 60] on p "SALE ENDS SOON" at bounding box center [315, 61] width 97 height 6
click at [454, 66] on div at bounding box center [315, 145] width 395 height 251
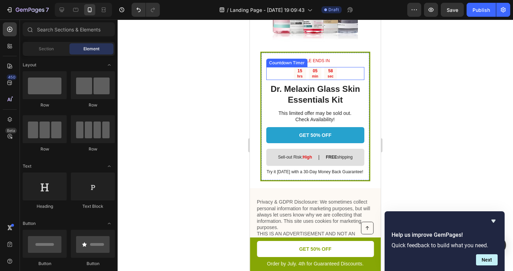
click at [311, 73] on div "05 min" at bounding box center [315, 73] width 13 height 13
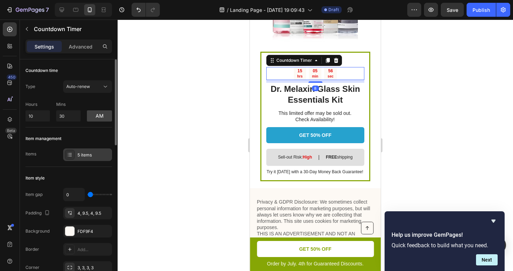
scroll to position [2, 0]
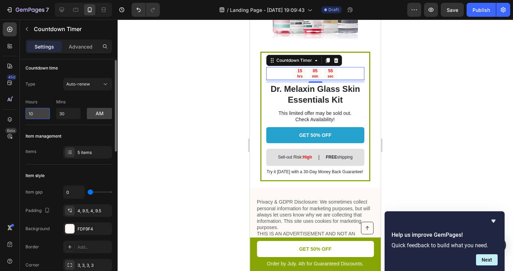
click at [41, 109] on input "10" at bounding box center [37, 113] width 24 height 11
type input "2"
click at [54, 101] on div "Hours 2 Mins 30 am" at bounding box center [68, 107] width 87 height 23
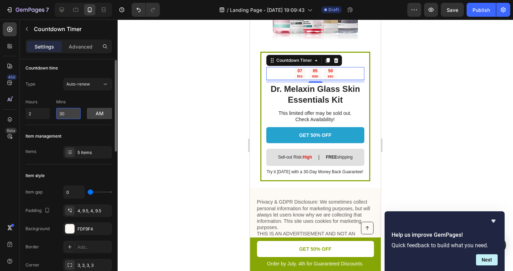
click at [62, 112] on input "30" at bounding box center [68, 113] width 24 height 11
click at [77, 92] on div "Type Auto-renew Hours 2 Mins 30 am" at bounding box center [68, 98] width 87 height 41
click at [77, 82] on span "Auto-renew" at bounding box center [78, 83] width 24 height 5
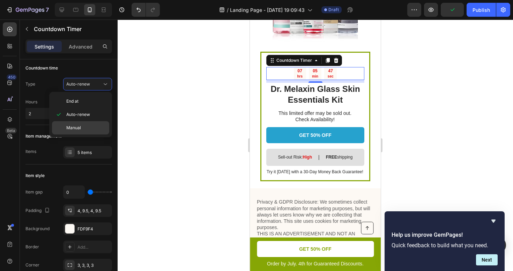
click at [71, 126] on span "Manual" at bounding box center [73, 128] width 15 height 6
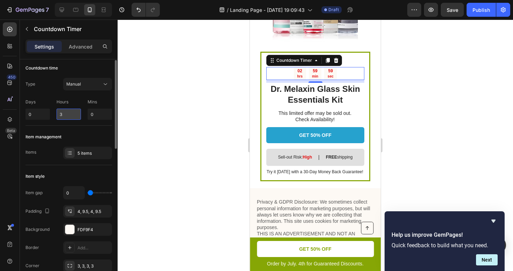
click at [72, 113] on input "3" at bounding box center [69, 114] width 24 height 11
type input "2"
type input "37"
click at [50, 103] on div "Days 0 Hours 2 Mins 37" at bounding box center [68, 108] width 87 height 24
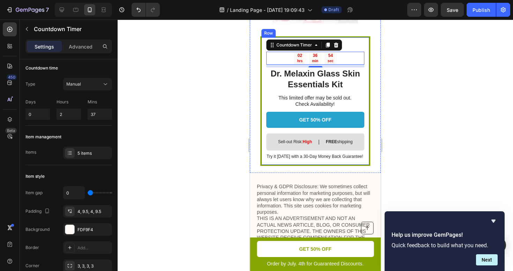
scroll to position [1282, 0]
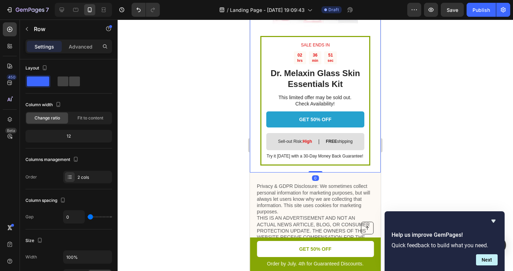
click at [374, 98] on div "SALE ENDS IN Text Block 02 hrs 36 min 51 sec Countdown Timer Dr. Melaxin Glass …" at bounding box center [315, 43] width 131 height 260
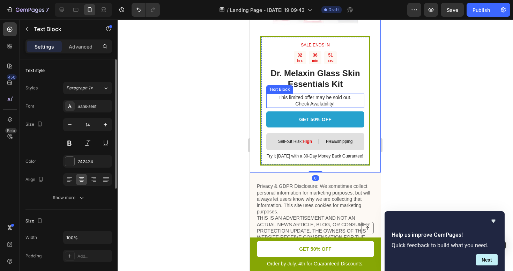
click at [358, 97] on p "This limited offer may be sold out. Check Availability!" at bounding box center [314, 100] width 97 height 13
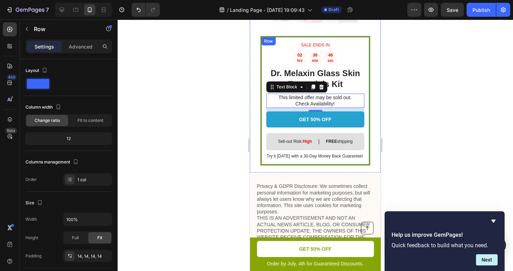
click at [262, 109] on div "SALE ENDS IN Text Block 02 hrs 36 min 46 sec Countdown Timer Dr. Melaxin Glass …" at bounding box center [315, 101] width 110 height 130
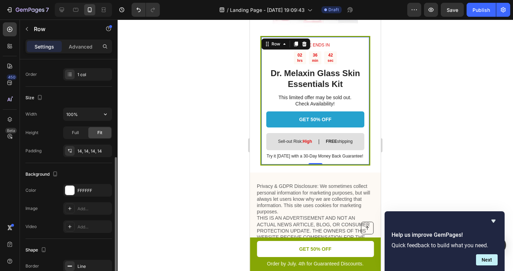
scroll to position [129, 0]
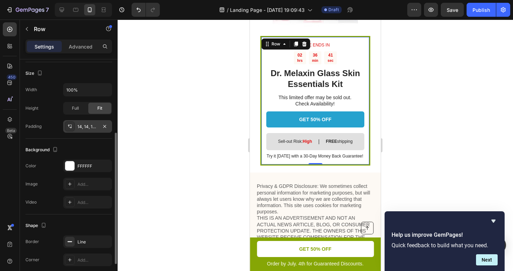
click at [68, 125] on icon at bounding box center [69, 126] width 2 height 2
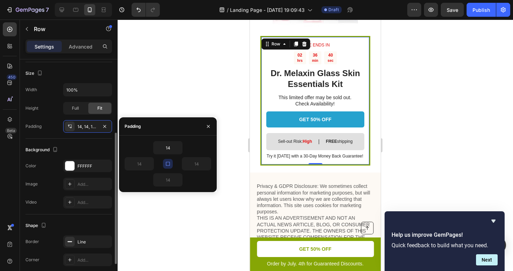
click at [52, 126] on div "Padding 14, 14, 14, 14" at bounding box center [68, 126] width 87 height 13
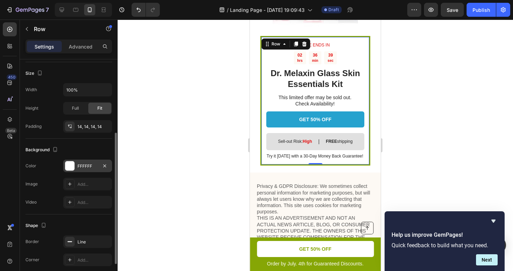
click at [70, 166] on div at bounding box center [69, 165] width 9 height 9
click at [51, 174] on div "The changes might be hidden by the video. Color FFFFFF Image Add... Video Add..." at bounding box center [68, 183] width 87 height 49
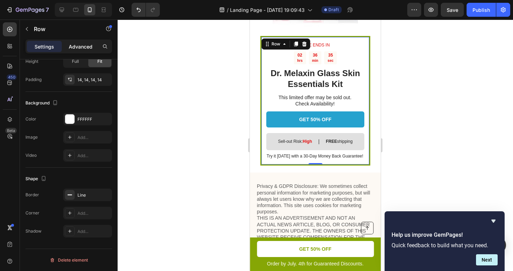
click at [83, 46] on p "Advanced" at bounding box center [81, 46] width 24 height 7
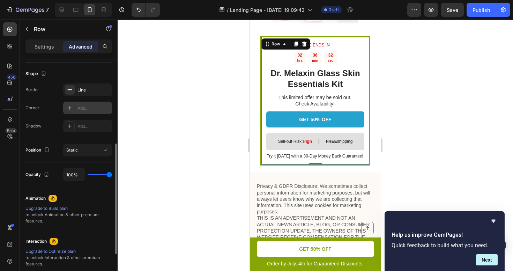
click at [76, 108] on div "Add..." at bounding box center [87, 108] width 49 height 13
click at [55, 102] on div "Corner Round" at bounding box center [68, 108] width 87 height 13
click at [84, 90] on div "Line" at bounding box center [87, 90] width 20 height 6
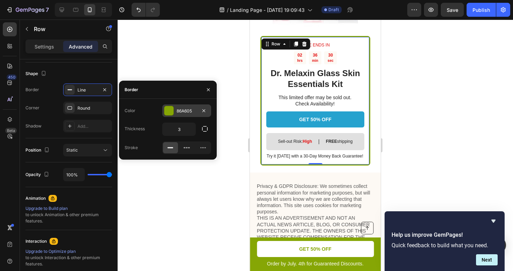
click at [177, 109] on div "86A605" at bounding box center [187, 111] width 20 height 6
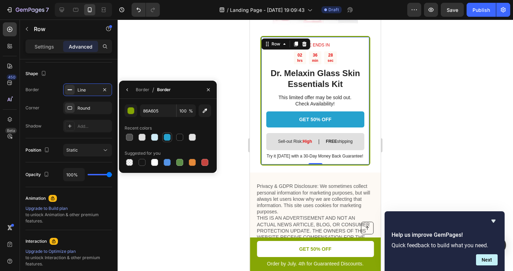
click at [167, 135] on div at bounding box center [167, 137] width 7 height 7
type input "26A2CE"
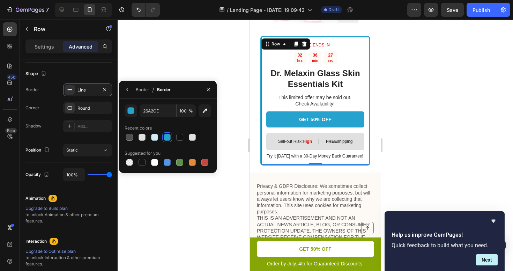
click at [179, 53] on div at bounding box center [315, 145] width 395 height 251
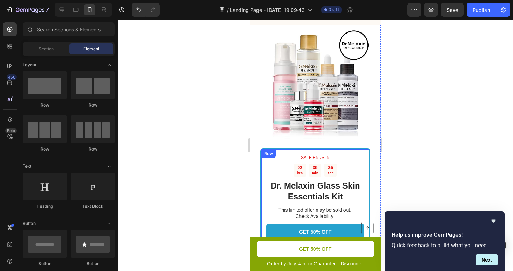
scroll to position [1231, 0]
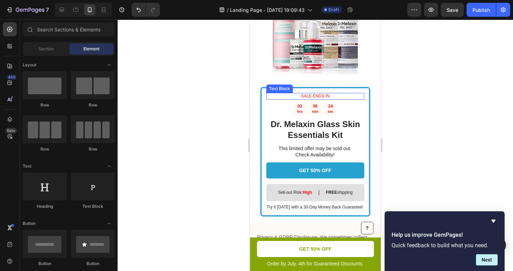
click at [310, 96] on p "SALE ENDS IN" at bounding box center [315, 96] width 97 height 6
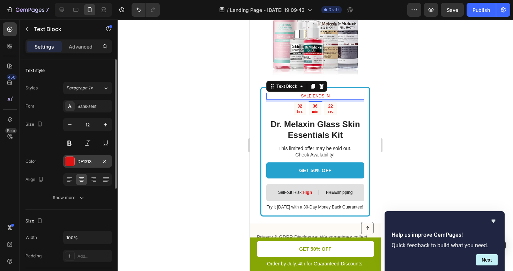
click at [86, 157] on div "DE1313" at bounding box center [87, 161] width 49 height 13
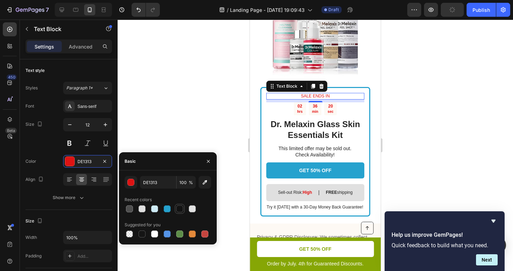
click at [179, 210] on div at bounding box center [179, 208] width 7 height 7
type input "121212"
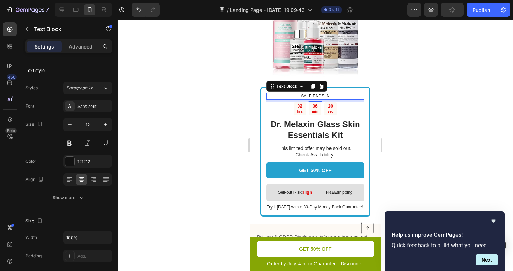
click at [196, 118] on div at bounding box center [315, 145] width 395 height 251
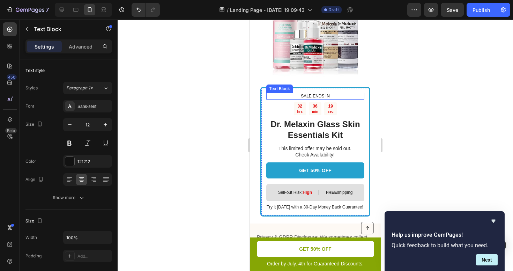
click at [315, 96] on p "SALE ENDS IN" at bounding box center [315, 96] width 97 height 6
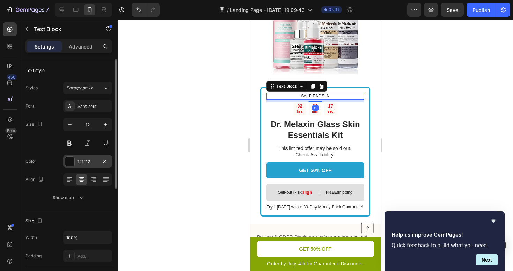
click at [85, 157] on div "121212" at bounding box center [87, 161] width 49 height 13
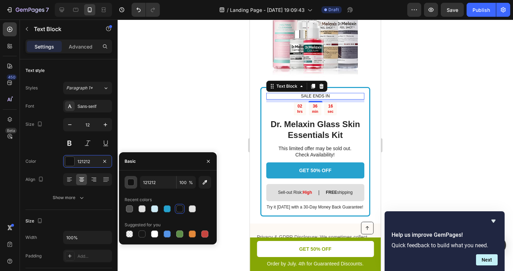
click at [129, 184] on div "button" at bounding box center [131, 182] width 7 height 7
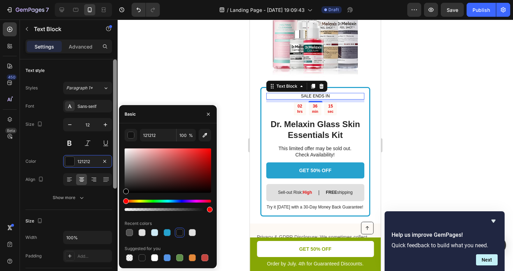
drag, startPoint x: 130, startPoint y: 185, endPoint x: 115, endPoint y: 210, distance: 29.1
click at [115, 210] on div "450 Beta Sections(18) Elements(83) Section Element Hero Section Product Detail …" at bounding box center [59, 145] width 118 height 251
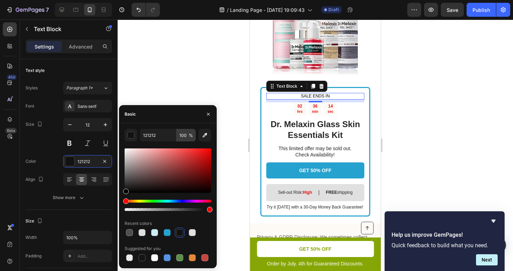
type input "000000"
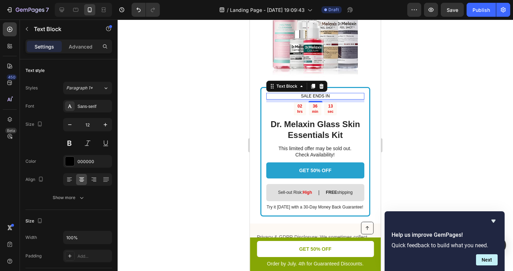
click at [191, 81] on div at bounding box center [315, 145] width 395 height 251
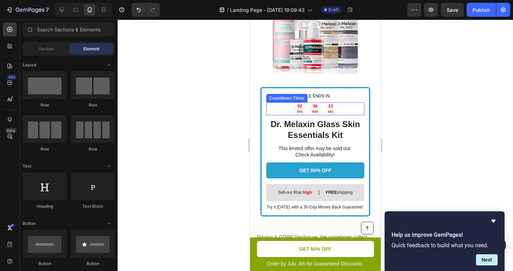
click at [299, 109] on p "hrs" at bounding box center [300, 111] width 6 height 5
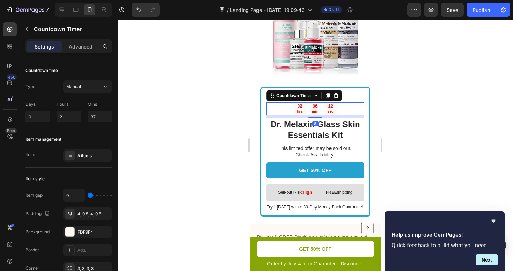
click at [299, 109] on p "hrs" at bounding box center [300, 111] width 6 height 5
click at [218, 109] on div at bounding box center [315, 145] width 395 height 251
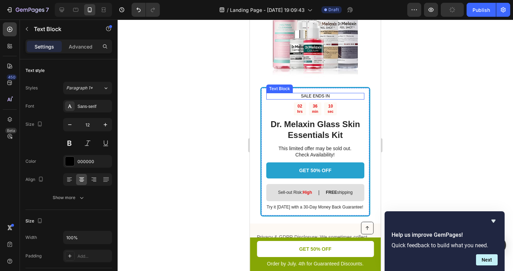
click at [319, 96] on p "SALE ENDS IN" at bounding box center [315, 96] width 97 height 6
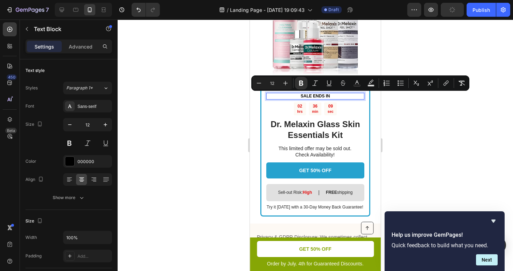
click at [430, 110] on div at bounding box center [315, 145] width 395 height 251
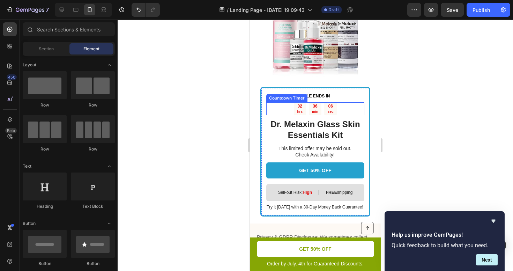
click at [319, 112] on div "36 min" at bounding box center [315, 108] width 13 height 13
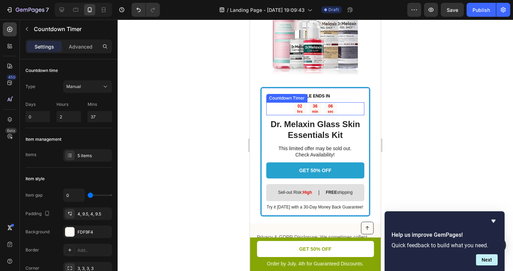
click at [319, 112] on div "36 min" at bounding box center [315, 108] width 13 height 13
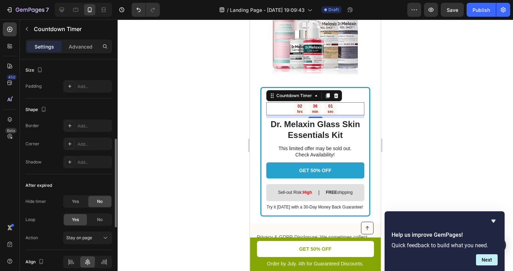
scroll to position [297, 0]
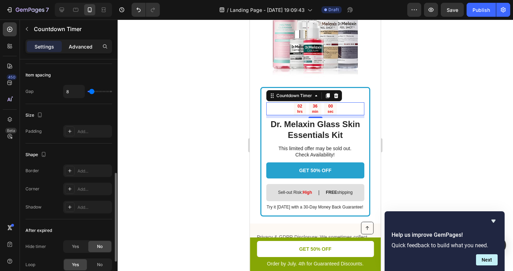
click at [77, 49] on p "Advanced" at bounding box center [81, 46] width 24 height 7
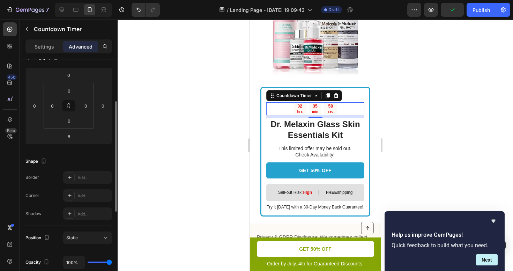
scroll to position [0, 0]
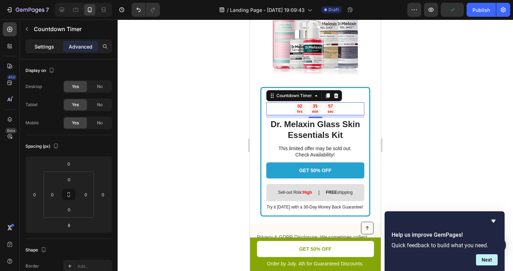
click at [48, 42] on div "Settings" at bounding box center [44, 46] width 35 height 11
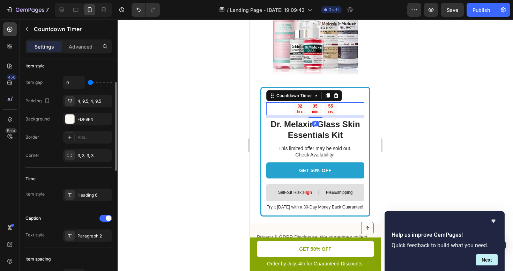
scroll to position [35, 0]
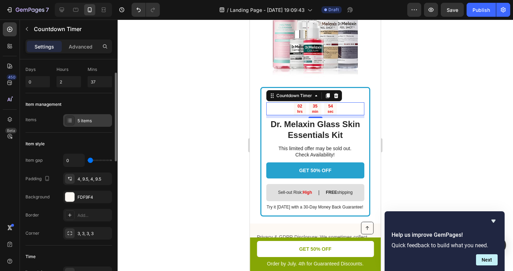
click at [73, 123] on div at bounding box center [70, 120] width 10 height 10
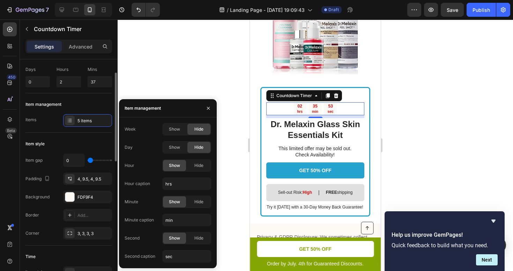
click at [50, 130] on div "Item management Items 5 items" at bounding box center [68, 112] width 87 height 39
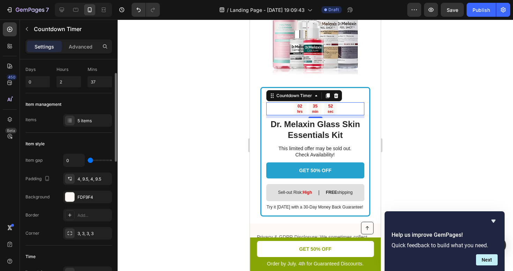
scroll to position [93, 0]
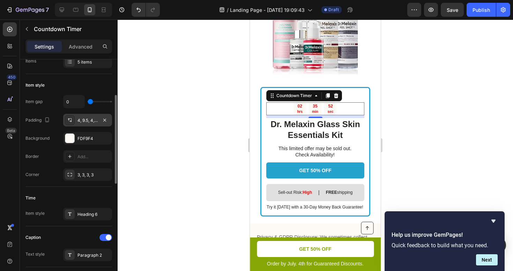
click at [85, 123] on div "4, 9.5, 4, 9.5" at bounding box center [87, 120] width 20 height 6
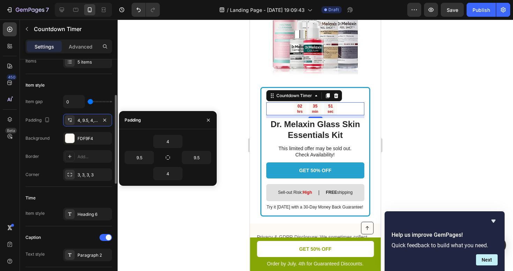
click at [37, 126] on div "Padding 4, 9.5, 4, 9.5" at bounding box center [68, 120] width 87 height 13
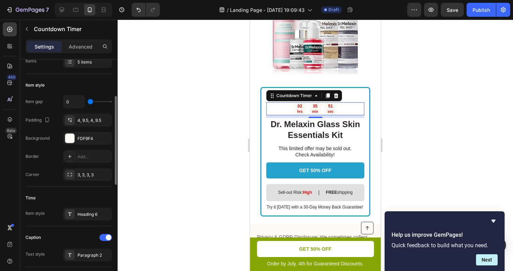
scroll to position [136, 0]
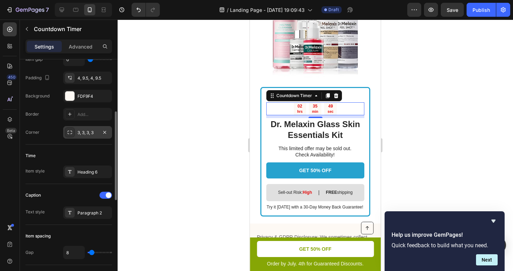
click at [77, 130] on div "3, 3, 3, 3" at bounding box center [87, 132] width 20 height 6
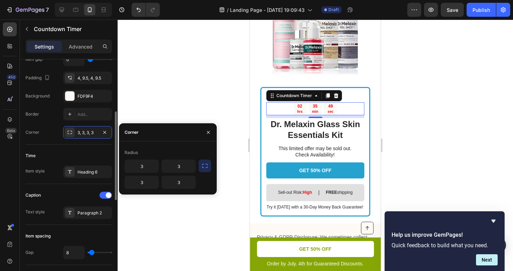
click at [36, 132] on div "Corner" at bounding box center [32, 132] width 14 height 6
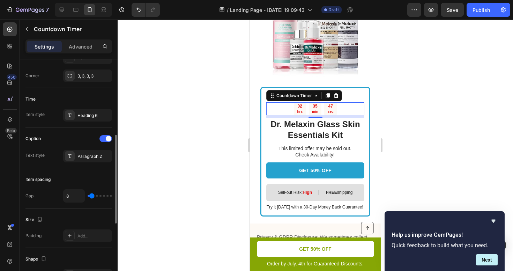
scroll to position [194, 0]
click at [83, 109] on div "Heading 6" at bounding box center [87, 113] width 49 height 13
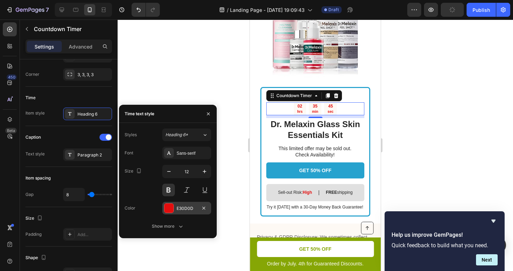
click at [188, 211] on div "E30D0D" at bounding box center [187, 208] width 20 height 6
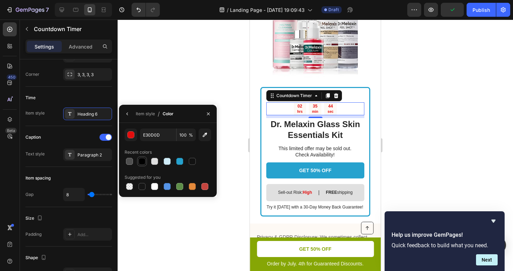
click at [144, 162] on div at bounding box center [142, 161] width 7 height 7
type input "000000"
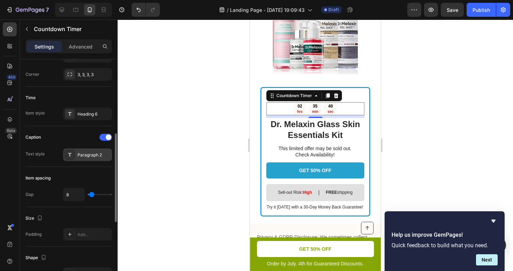
click at [81, 160] on div "Paragraph 2" at bounding box center [87, 154] width 49 height 13
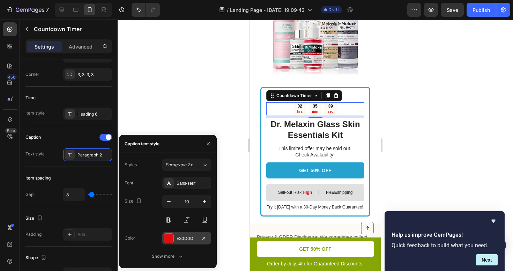
click at [177, 240] on div "E30D0D" at bounding box center [187, 238] width 20 height 6
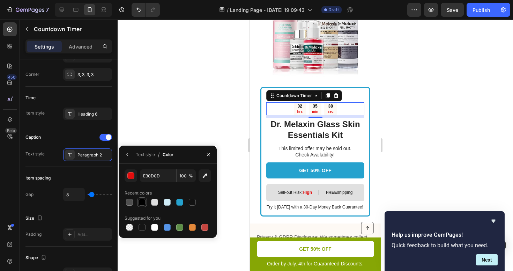
click at [142, 201] on div at bounding box center [142, 202] width 7 height 7
type input "000000"
click at [187, 120] on div at bounding box center [315, 145] width 395 height 251
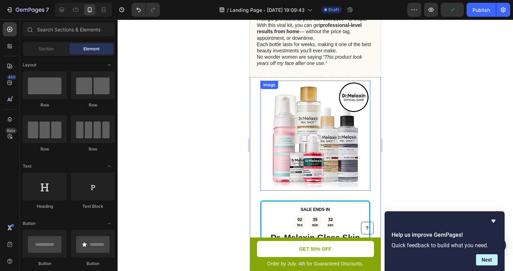
scroll to position [1099, 0]
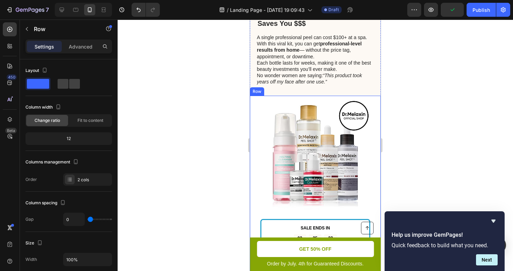
click at [256, 111] on div "SALE ENDS IN Text Block 02 hrs 35 min 32 sec Countdown Timer Dr. Melaxin Glass …" at bounding box center [315, 226] width 131 height 260
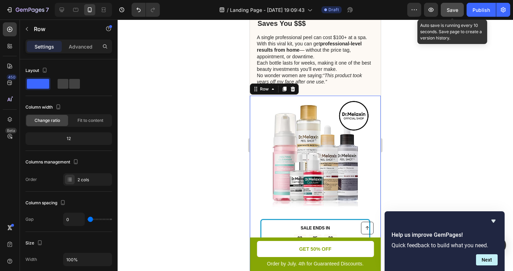
click at [447, 11] on span "Save" at bounding box center [453, 10] width 12 height 6
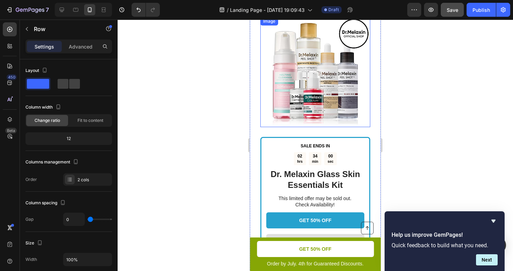
scroll to position [1103, 0]
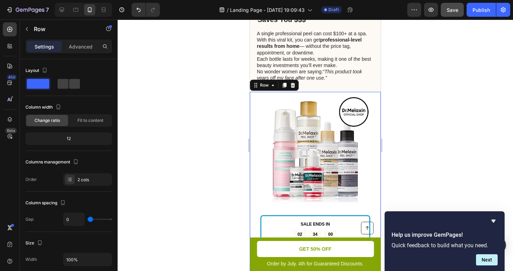
click at [425, 72] on div at bounding box center [315, 145] width 395 height 251
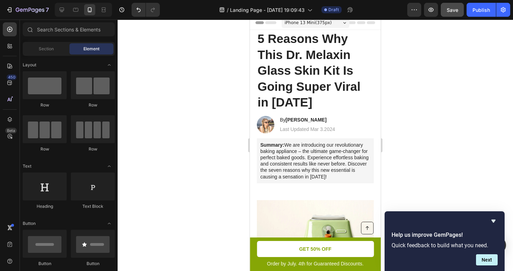
scroll to position [0, 0]
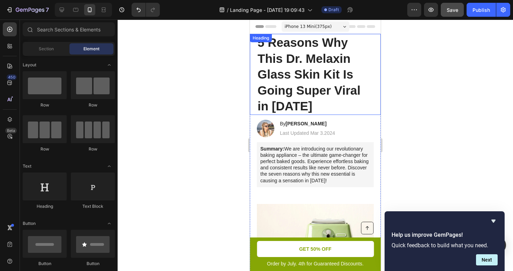
click at [312, 69] on h1 "5 Reasons Why This Dr. Melaxin Glass Skin Kit Is Going Super Viral in [DATE]" at bounding box center [315, 74] width 117 height 81
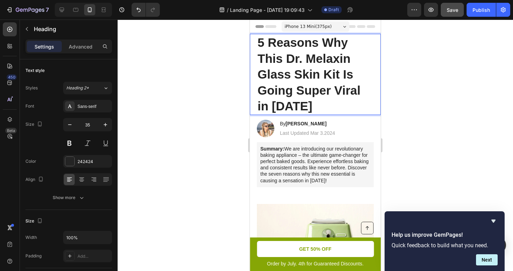
click at [312, 69] on h1 "5 Reasons Why This Dr. Melaxin Glass Skin Kit Is Going Super Viral in [DATE]" at bounding box center [315, 74] width 117 height 81
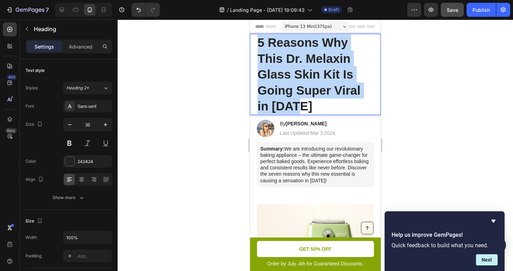
click at [312, 69] on p "5 Reasons Why This Dr. Melaxin Glass Skin Kit Is Going Super Viral in [DATE]" at bounding box center [314, 75] width 115 height 80
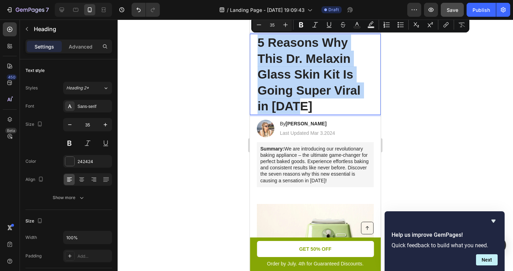
click at [277, 68] on p "5 Reasons Why This Dr. Melaxin Glass Skin Kit Is Going Super Viral in [DATE]" at bounding box center [314, 75] width 115 height 80
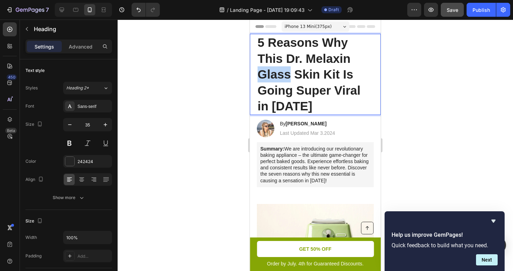
click at [277, 68] on p "5 Reasons Why This Dr. Melaxin Glass Skin Kit Is Going Super Viral in [DATE]" at bounding box center [314, 75] width 115 height 80
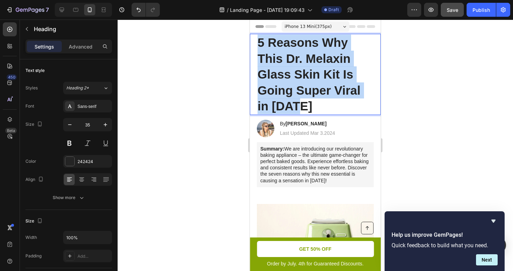
click at [277, 68] on p "5 Reasons Why This Dr. Melaxin Glass Skin Kit Is Going Super Viral in [DATE]" at bounding box center [314, 75] width 115 height 80
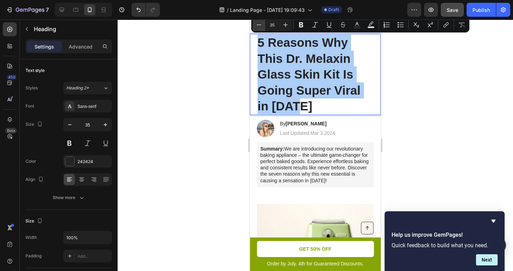
click at [259, 25] on icon "Editor contextual toolbar" at bounding box center [258, 24] width 7 height 7
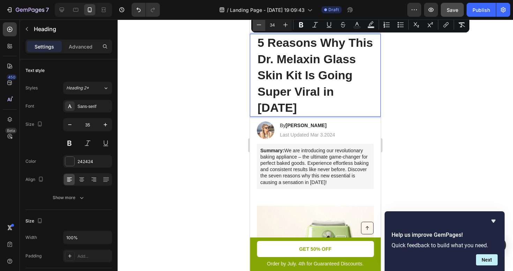
click at [259, 25] on icon "Editor contextual toolbar" at bounding box center [258, 24] width 7 height 7
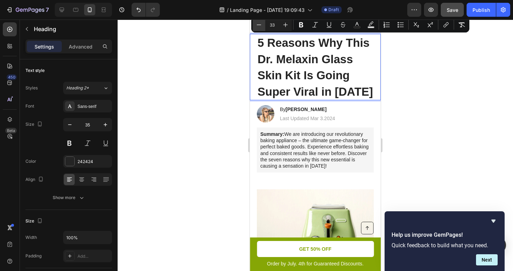
click at [259, 25] on icon "Editor contextual toolbar" at bounding box center [258, 24] width 7 height 7
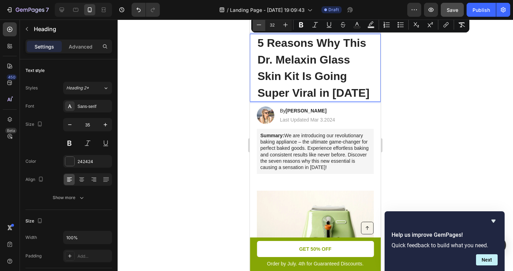
click at [259, 25] on icon "Editor contextual toolbar" at bounding box center [258, 24] width 7 height 7
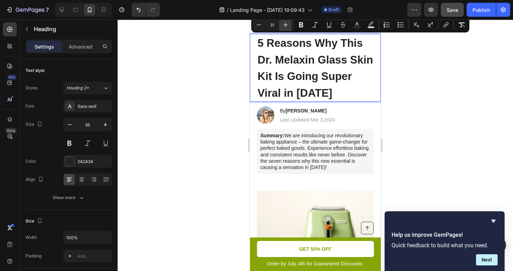
click at [285, 24] on icon "Editor contextual toolbar" at bounding box center [285, 24] width 7 height 7
type input "32"
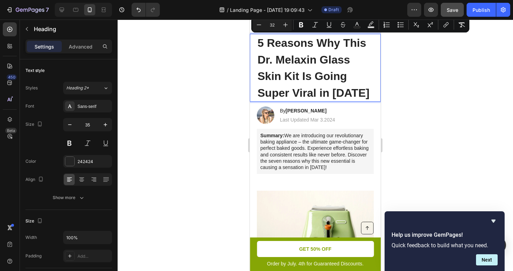
click at [435, 101] on div at bounding box center [315, 145] width 395 height 251
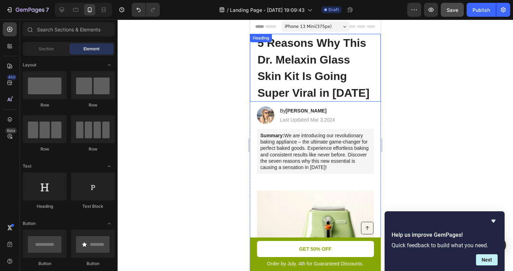
click at [321, 73] on span "5 Reasons Why This Dr. Melaxin Glass Skin Kit Is Going Super Viral in [DATE]" at bounding box center [313, 68] width 112 height 62
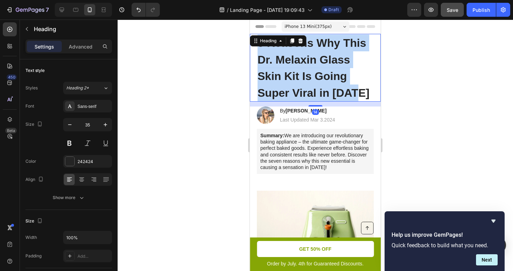
click at [321, 73] on span "5 Reasons Why This Dr. Melaxin Glass Skin Kit Is Going Super Viral in [DATE]" at bounding box center [313, 68] width 112 height 62
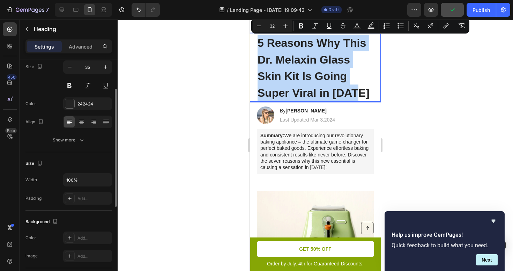
scroll to position [60, 0]
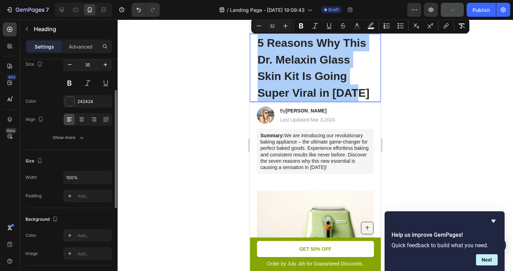
click at [78, 135] on icon "button" at bounding box center [81, 137] width 7 height 7
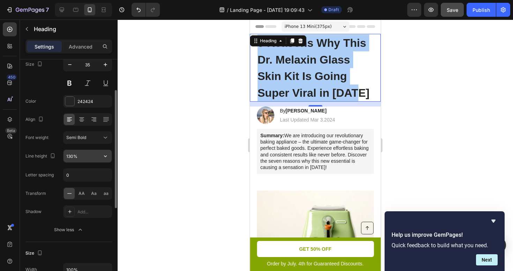
click at [78, 154] on input "130%" at bounding box center [87, 156] width 48 height 13
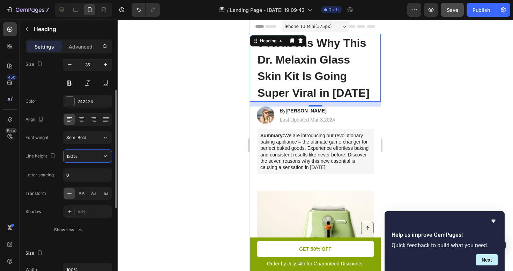
click at [87, 156] on input "130%" at bounding box center [87, 156] width 48 height 13
click at [96, 156] on input "130%" at bounding box center [87, 156] width 48 height 13
click at [102, 156] on icon "button" at bounding box center [105, 155] width 7 height 7
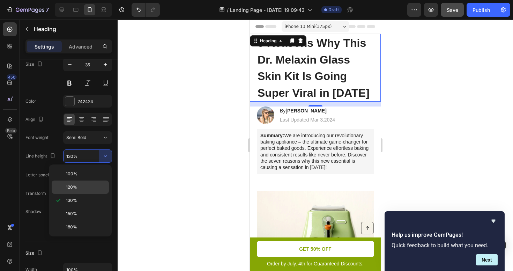
click at [77, 190] on div "120%" at bounding box center [80, 186] width 57 height 13
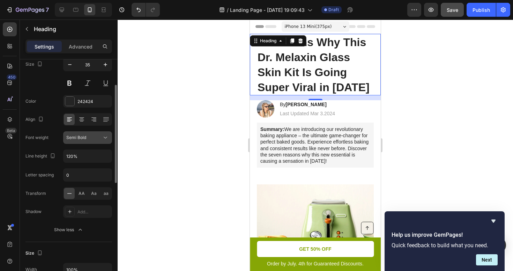
click at [92, 141] on button "Semi Bold" at bounding box center [87, 137] width 49 height 13
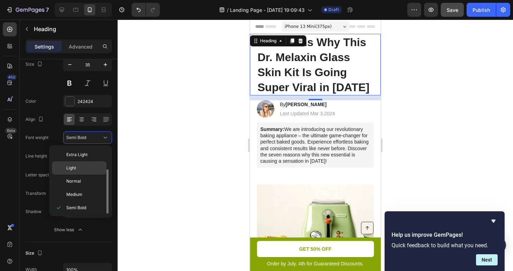
scroll to position [13, 0]
click at [51, 137] on div "Font weight Semi Bold" at bounding box center [68, 137] width 87 height 13
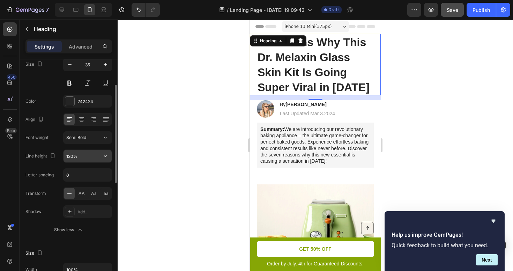
click at [93, 152] on input "120%" at bounding box center [87, 156] width 48 height 13
click at [107, 156] on icon "button" at bounding box center [105, 155] width 7 height 7
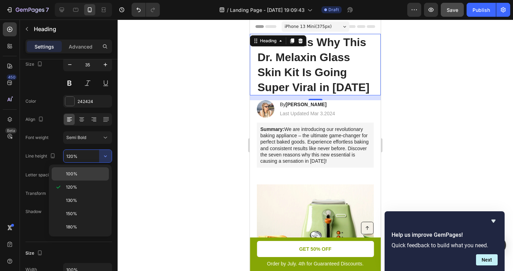
click at [92, 175] on p "100%" at bounding box center [86, 174] width 40 height 6
type input "100%"
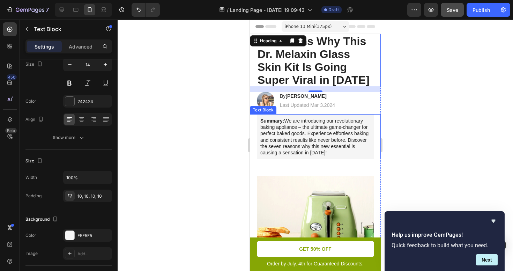
click at [276, 136] on p "Summary: We are introducing our revolutionary baking appliance – the ultimate g…" at bounding box center [315, 137] width 110 height 38
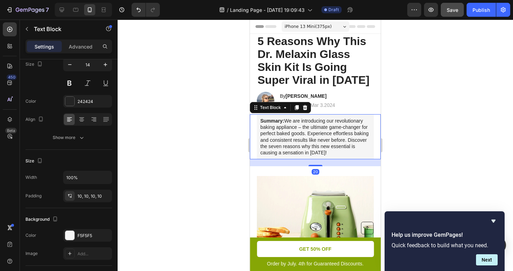
scroll to position [0, 0]
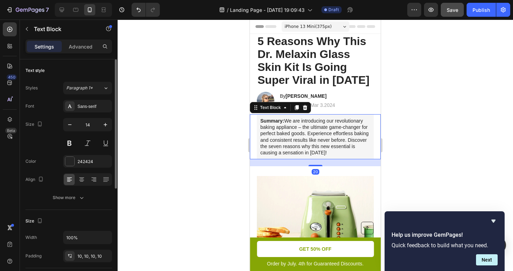
click at [187, 144] on div at bounding box center [315, 145] width 395 height 251
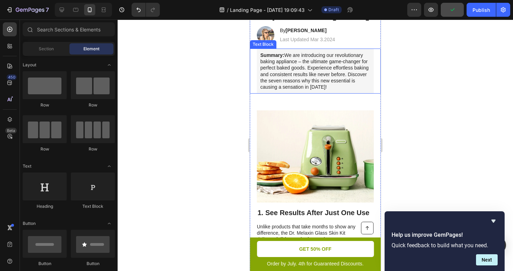
scroll to position [162, 0]
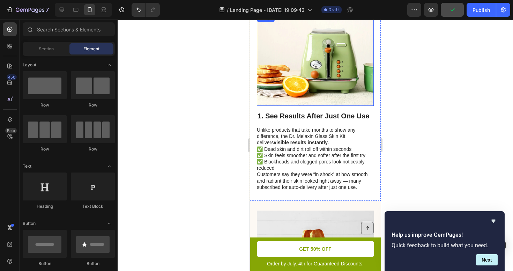
click at [319, 74] on img at bounding box center [315, 60] width 117 height 92
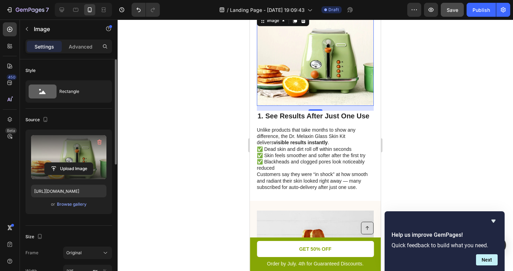
click at [69, 153] on label at bounding box center [68, 157] width 75 height 44
click at [69, 163] on input "file" at bounding box center [69, 169] width 48 height 12
click at [97, 150] on label at bounding box center [68, 157] width 75 height 44
click at [93, 163] on input "file" at bounding box center [69, 169] width 48 height 12
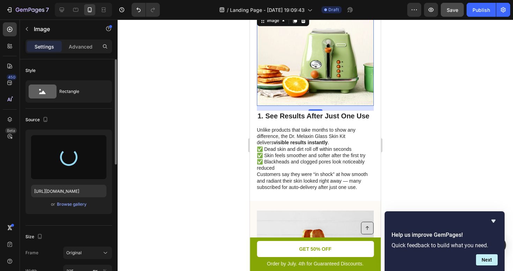
type input "https://cdn.shopify.com/s/files/1/0934/4929/0111/files/gempages_586066405808407…"
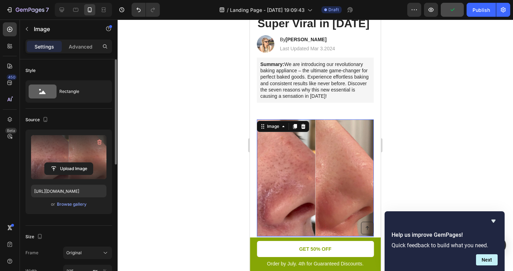
scroll to position [46, 0]
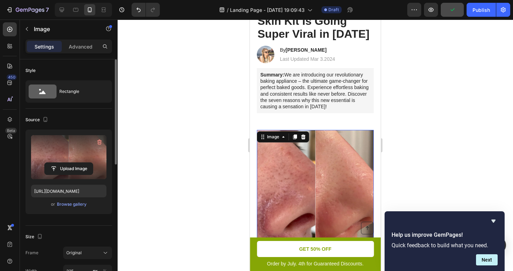
click at [421, 111] on div at bounding box center [315, 145] width 395 height 251
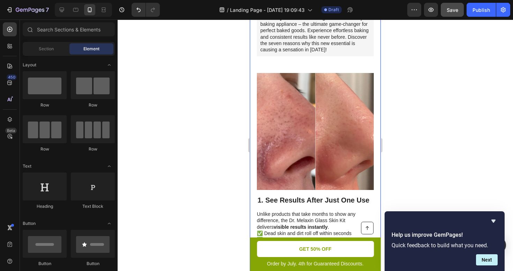
scroll to position [127, 0]
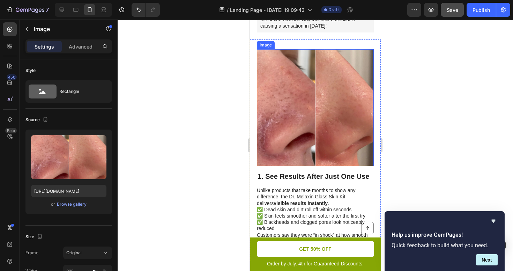
click at [323, 125] on img at bounding box center [315, 107] width 117 height 117
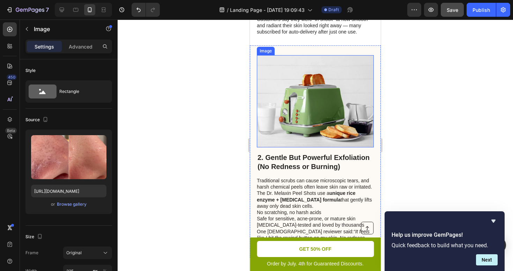
scroll to position [343, 0]
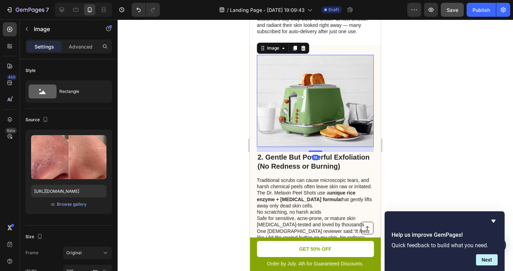
click at [313, 108] on img at bounding box center [315, 101] width 117 height 92
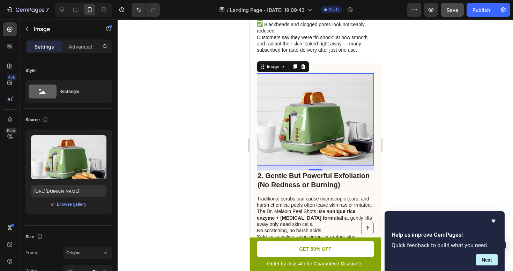
scroll to position [304, 0]
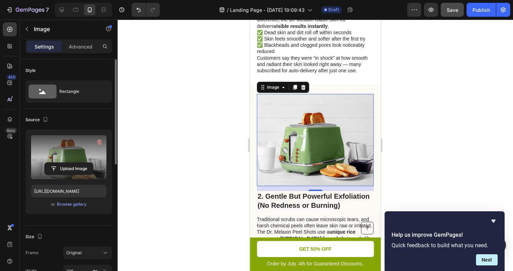
click at [75, 155] on label at bounding box center [68, 157] width 75 height 44
click at [75, 163] on input "file" at bounding box center [69, 169] width 48 height 12
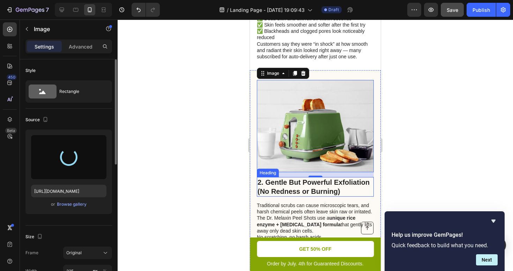
scroll to position [346, 0]
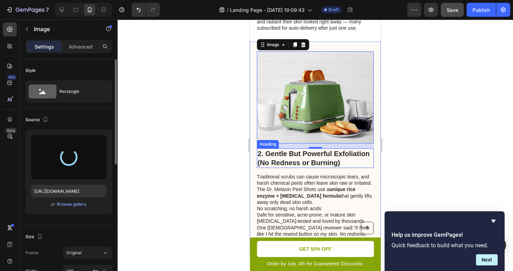
type input "https://cdn.shopify.com/s/files/1/0934/4929/0111/files/gempages_586066405808407…"
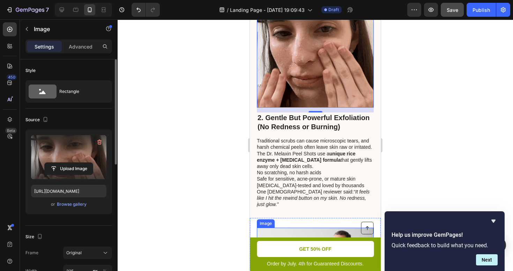
scroll to position [360, 0]
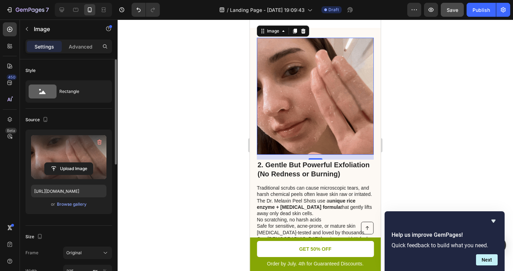
click at [404, 107] on div at bounding box center [315, 145] width 395 height 251
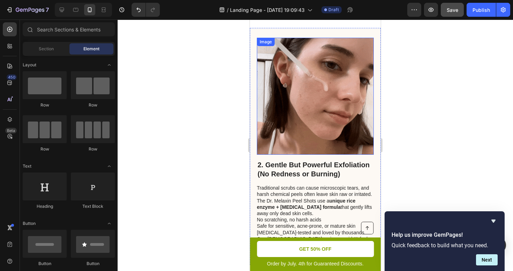
scroll to position [250, 0]
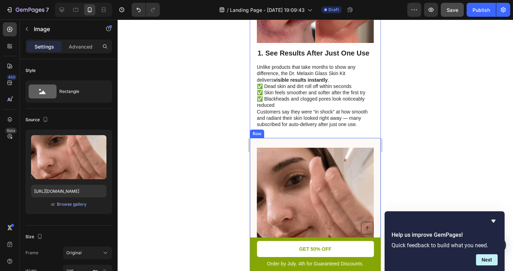
click at [308, 148] on img at bounding box center [315, 206] width 117 height 117
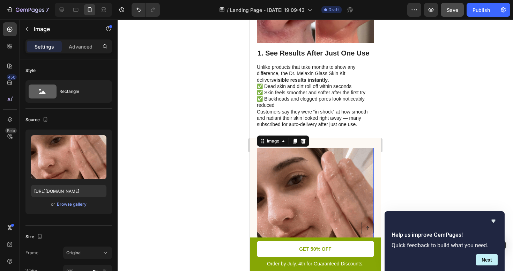
click at [300, 161] on img at bounding box center [315, 206] width 117 height 117
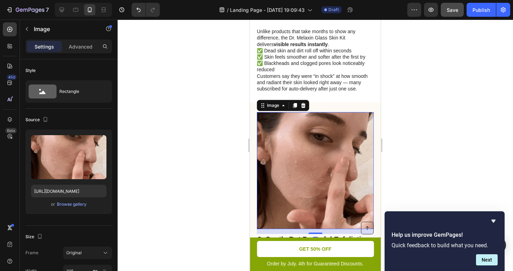
scroll to position [329, 0]
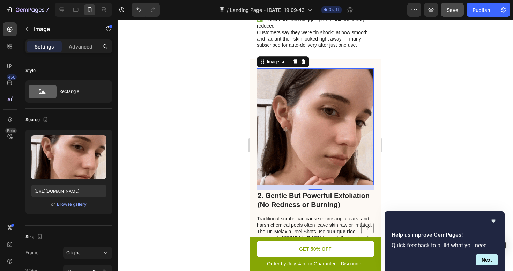
click at [446, 13] on button "Save" at bounding box center [452, 10] width 23 height 14
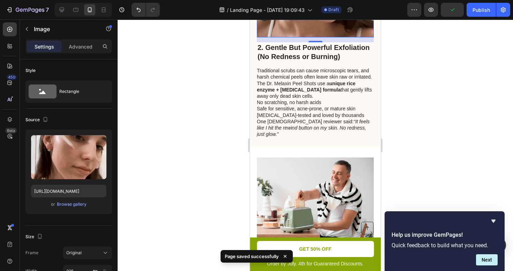
scroll to position [555, 0]
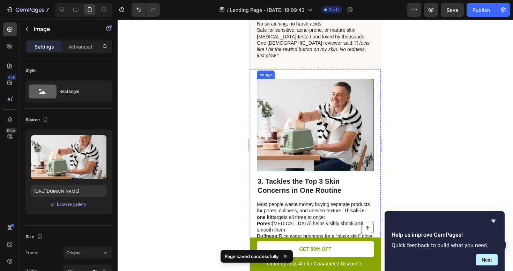
click at [300, 133] on img at bounding box center [315, 125] width 117 height 92
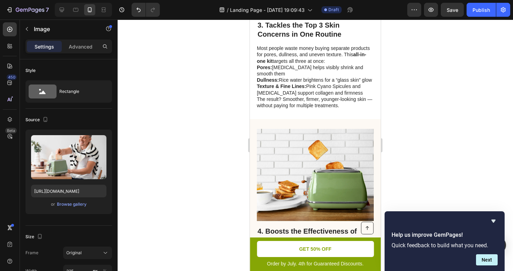
scroll to position [817, 0]
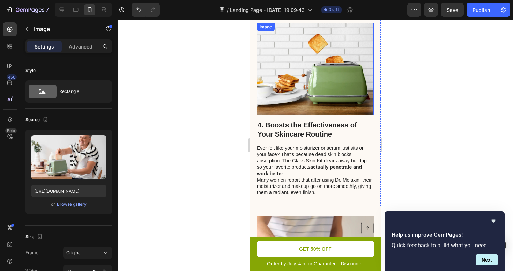
click at [308, 83] on img at bounding box center [315, 69] width 117 height 92
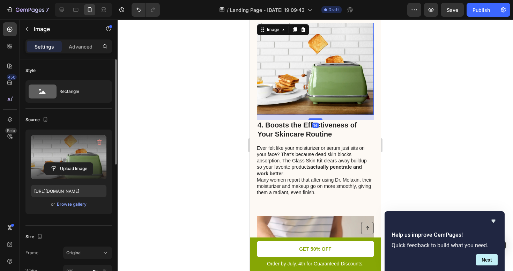
click at [74, 152] on label at bounding box center [68, 157] width 75 height 44
click at [74, 163] on input "file" at bounding box center [69, 169] width 48 height 12
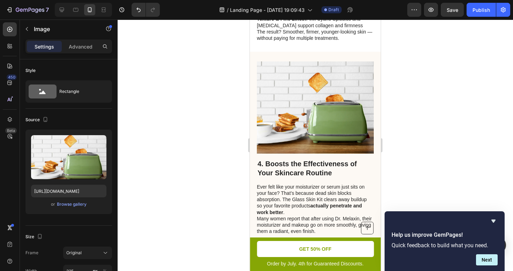
scroll to position [787, 0]
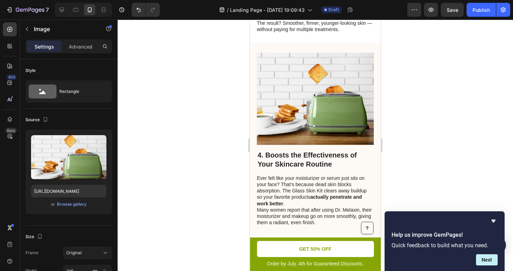
click at [324, 102] on img at bounding box center [315, 99] width 117 height 92
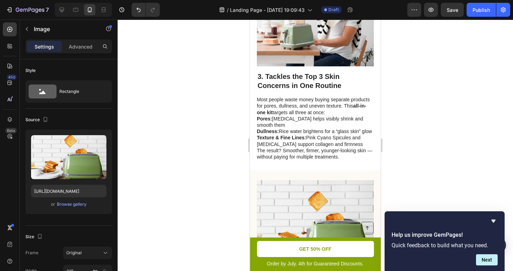
scroll to position [621, 0]
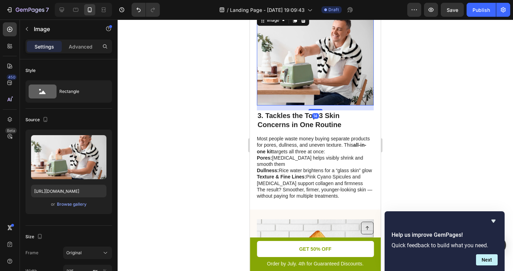
click at [312, 69] on img at bounding box center [315, 59] width 117 height 92
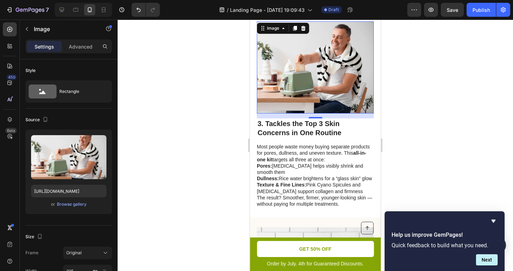
scroll to position [607, 0]
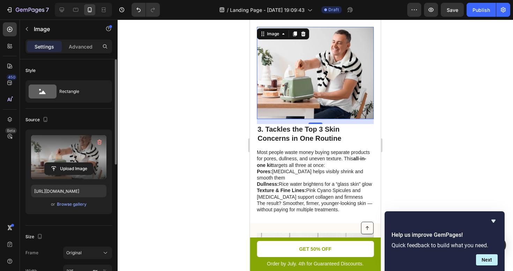
click at [75, 156] on label at bounding box center [68, 157] width 75 height 44
click at [75, 163] on input "file" at bounding box center [69, 169] width 48 height 12
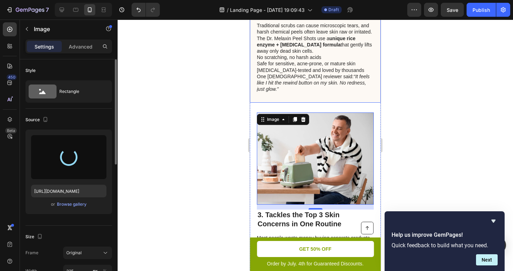
scroll to position [522, 0]
type input "https://cdn.shopify.com/s/files/1/0934/4929/0111/files/gempages_586066405808407…"
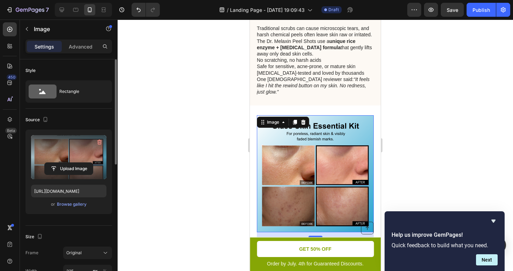
scroll to position [511, 0]
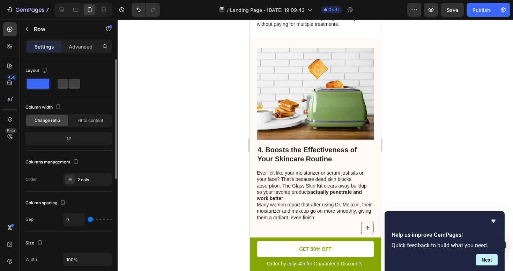
scroll to position [820, 0]
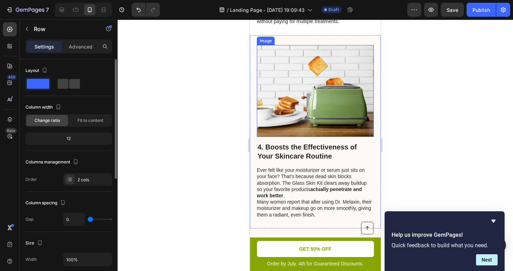
click at [322, 109] on img at bounding box center [315, 91] width 117 height 92
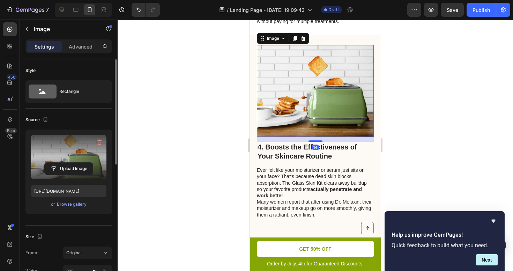
click at [77, 143] on label at bounding box center [68, 157] width 75 height 44
click at [77, 163] on input "file" at bounding box center [69, 169] width 48 height 12
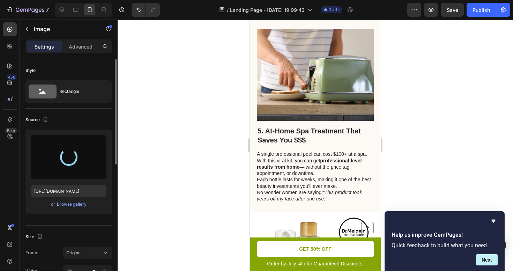
scroll to position [1027, 0]
type input "https://cdn.shopify.com/s/files/1/0934/4929/0111/files/gempages_586066405808407…"
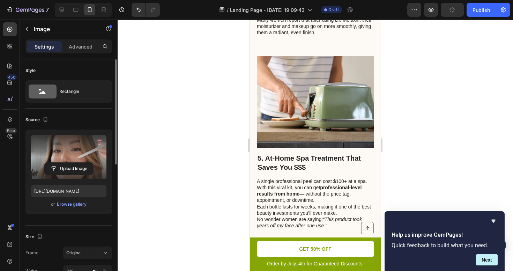
scroll to position [1028, 0]
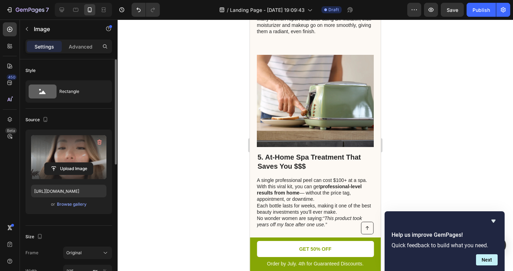
click at [288, 90] on img at bounding box center [315, 101] width 117 height 92
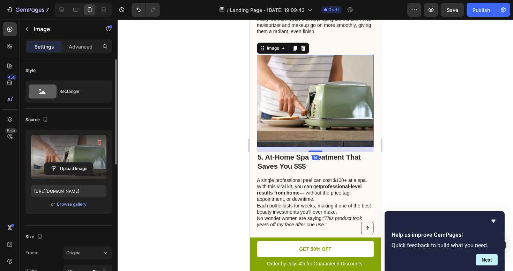
click at [66, 152] on label at bounding box center [68, 157] width 75 height 44
click at [66, 163] on input "file" at bounding box center [69, 169] width 48 height 12
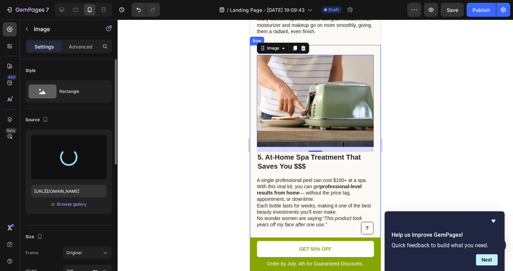
type input "https://cdn.shopify.com/s/files/1/0934/4929/0111/files/gempages_586066405808407…"
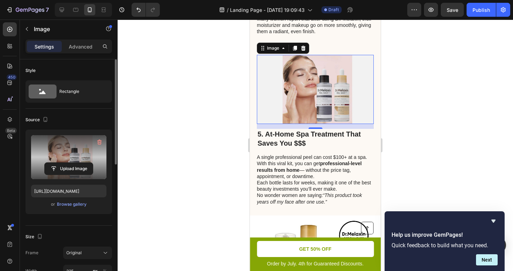
click at [428, 124] on div at bounding box center [315, 145] width 395 height 251
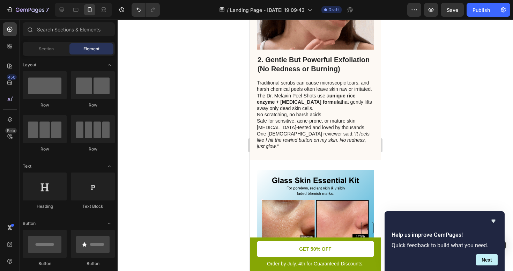
scroll to position [464, 0]
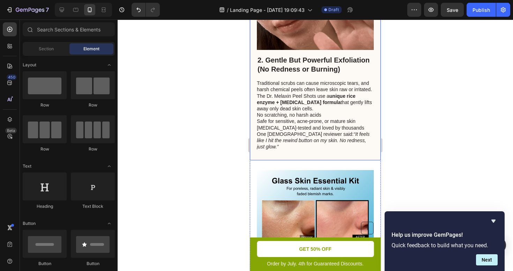
click at [254, 94] on div "2. Gentle But Powerful Exfoliation (No Redness or Burning) Heading Traditional …" at bounding box center [315, 41] width 131 height 237
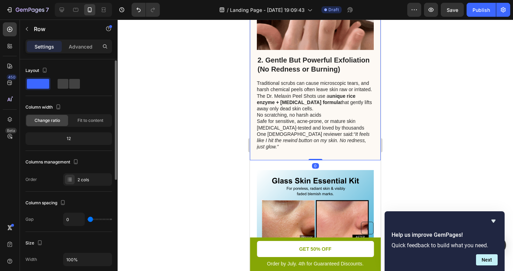
scroll to position [119, 0]
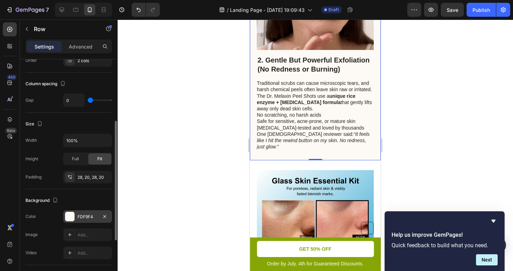
click at [75, 215] on div "FDF9F4" at bounding box center [87, 216] width 49 height 13
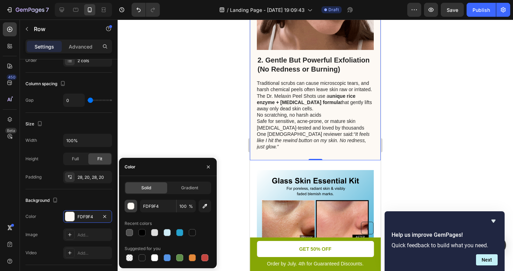
click at [132, 206] on div "button" at bounding box center [131, 206] width 7 height 7
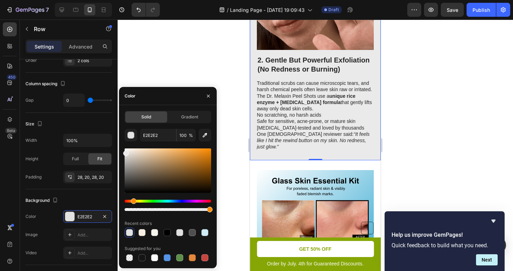
drag, startPoint x: 129, startPoint y: 150, endPoint x: 118, endPoint y: 152, distance: 11.3
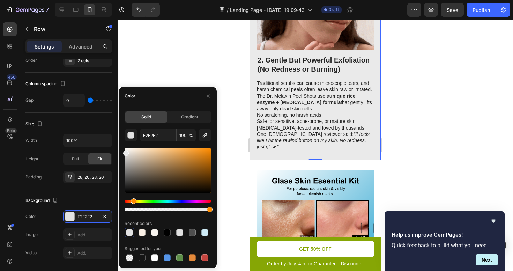
click at [118, 0] on div "7 / Landing Page - Sep 25, 19:09:43 Draft Preview Save Publish 450 Beta Section…" at bounding box center [256, 0] width 513 height 0
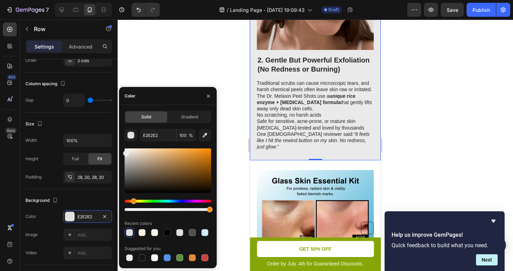
type input "EAEAEA"
click at [213, 63] on div at bounding box center [315, 145] width 395 height 251
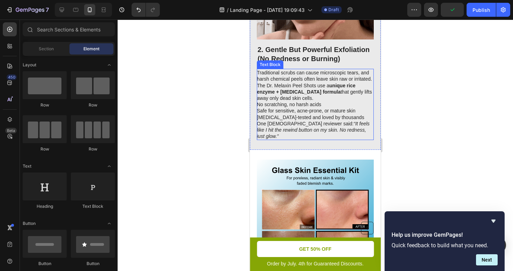
scroll to position [496, 0]
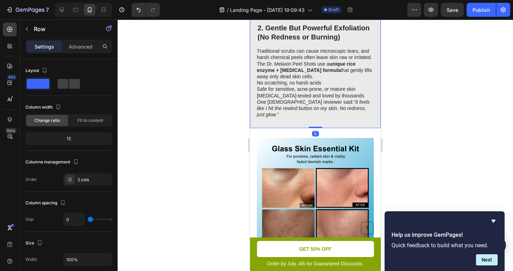
click at [254, 103] on div "2. Gentle But Powerful Exfoliation (No Redness or Burning) Heading Traditional …" at bounding box center [315, 9] width 131 height 237
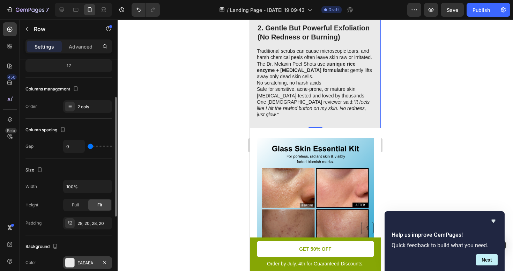
click at [87, 260] on div "EAEAEA" at bounding box center [87, 263] width 20 height 6
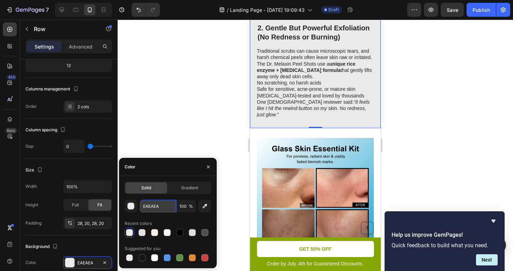
click at [152, 205] on input "EAEAEA" at bounding box center [158, 206] width 36 height 13
click at [183, 137] on div at bounding box center [315, 145] width 395 height 251
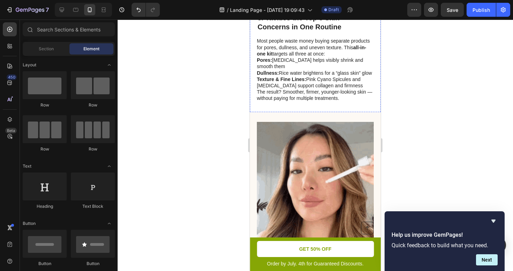
scroll to position [762, 0]
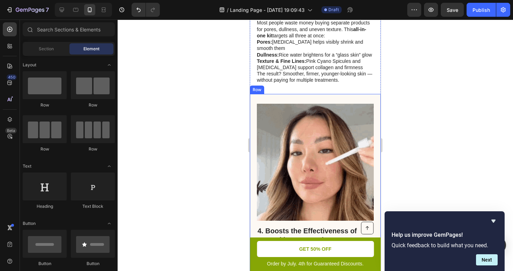
click at [254, 136] on div "4. Boosts the Effectiveness of Your Skincare Routine Heading Ever felt like you…" at bounding box center [315, 203] width 131 height 218
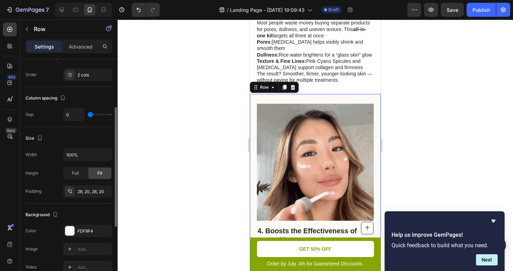
scroll to position [106, 0]
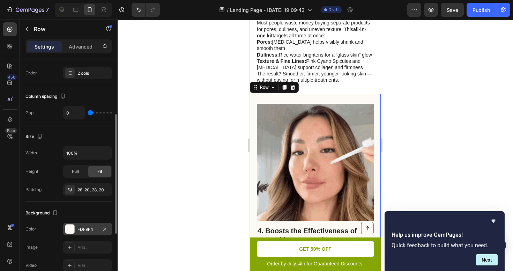
click at [81, 224] on div "FDF9F4" at bounding box center [87, 229] width 49 height 13
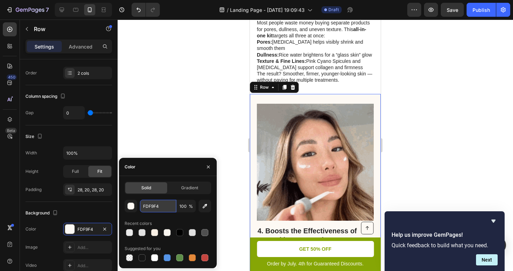
click at [158, 208] on input "FDF9F4" at bounding box center [158, 206] width 36 height 13
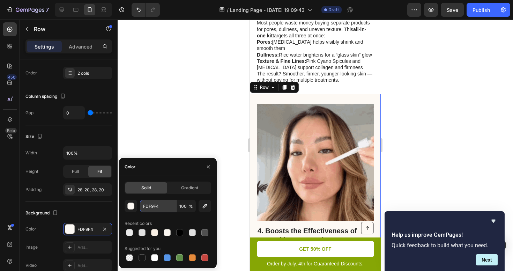
paste input "EAEAEA"
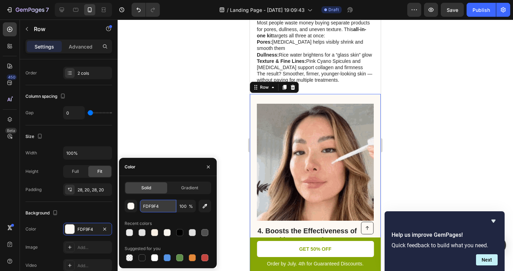
type input "EAEAEA"
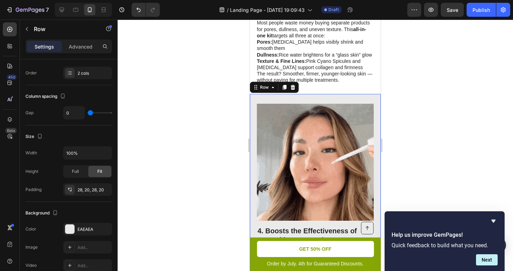
click at [194, 121] on div at bounding box center [315, 145] width 395 height 251
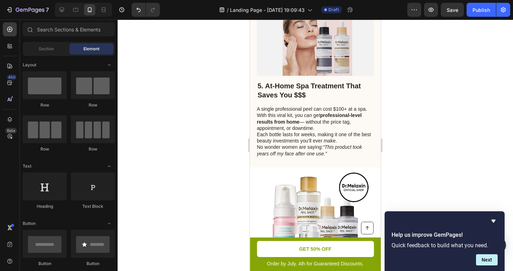
scroll to position [1077, 0]
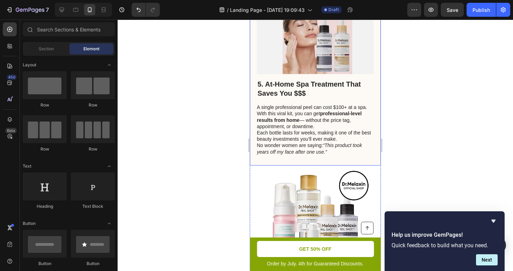
click at [254, 144] on div "5. At-Home Spa Treatment That Saves You $$$ Heading A single professional peel …" at bounding box center [315, 80] width 131 height 170
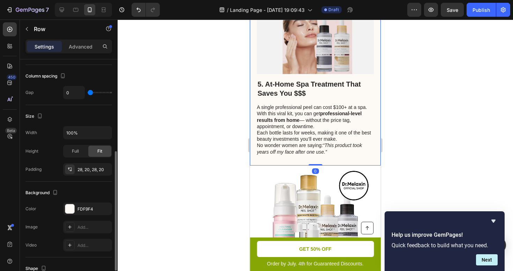
scroll to position [149, 0]
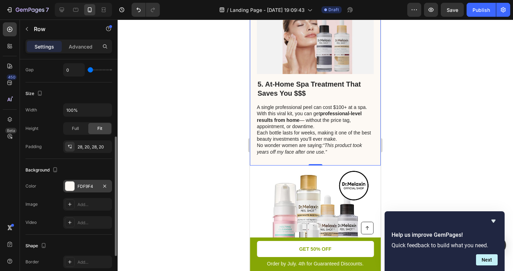
click at [76, 189] on div "FDF9F4" at bounding box center [87, 186] width 49 height 13
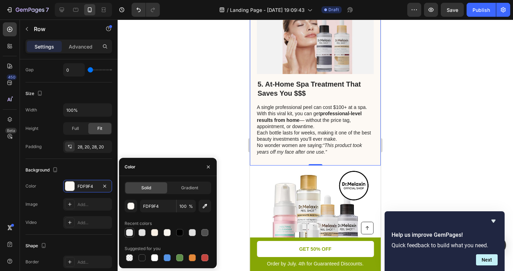
click at [131, 232] on div at bounding box center [129, 232] width 7 height 7
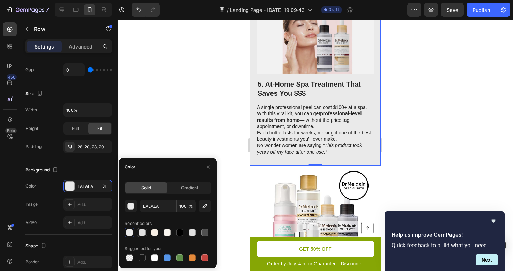
click at [142, 231] on div at bounding box center [142, 232] width 7 height 7
click at [194, 230] on div at bounding box center [192, 232] width 7 height 7
type input "E0E0E0"
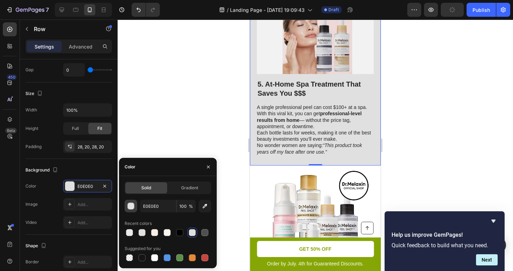
click at [129, 208] on div "button" at bounding box center [131, 206] width 7 height 7
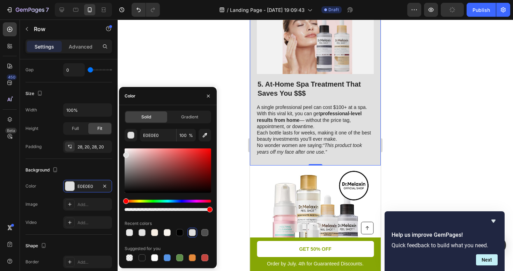
click at [135, 207] on div at bounding box center [168, 205] width 87 height 11
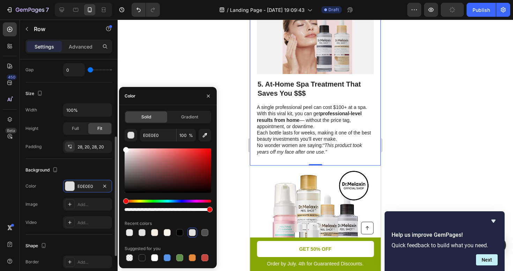
drag, startPoint x: 128, startPoint y: 160, endPoint x: 110, endPoint y: 133, distance: 32.0
click at [110, 133] on div "450 Beta Sections(18) Elements(83) Section Element Hero Section Product Detail …" at bounding box center [59, 145] width 118 height 251
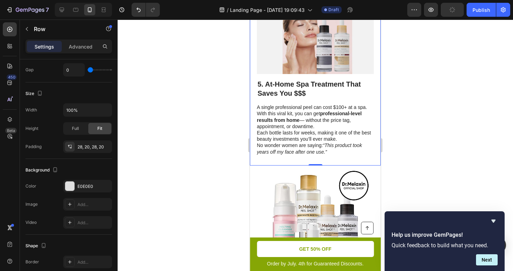
click at [175, 44] on div at bounding box center [315, 145] width 395 height 251
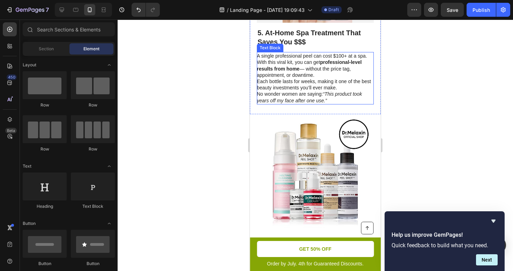
scroll to position [1200, 0]
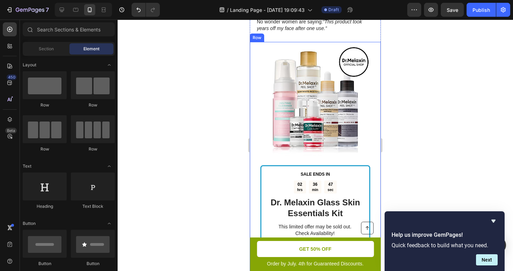
click at [254, 121] on div "SALE ENDS IN Text Block 02 hrs 36 min 47 sec Countdown Timer Dr. Melaxin Glass …" at bounding box center [315, 172] width 131 height 260
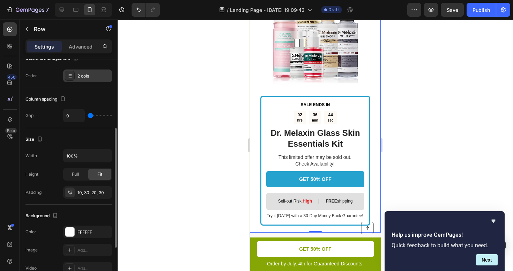
scroll to position [129, 0]
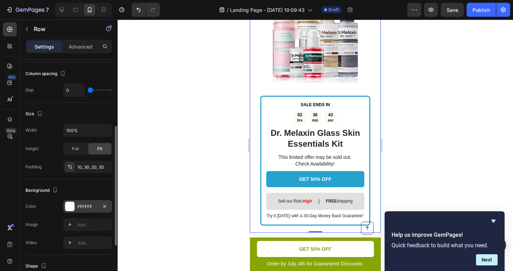
click at [83, 203] on div "FFFFFF" at bounding box center [87, 206] width 20 height 6
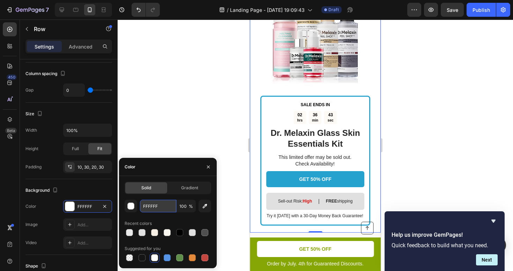
click at [150, 207] on input "FFFFFF" at bounding box center [158, 206] width 36 height 13
paste input "EAEAEA"
type input "EAEAEA"
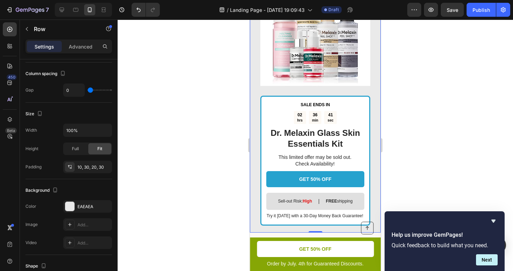
click at [177, 128] on div at bounding box center [315, 145] width 395 height 251
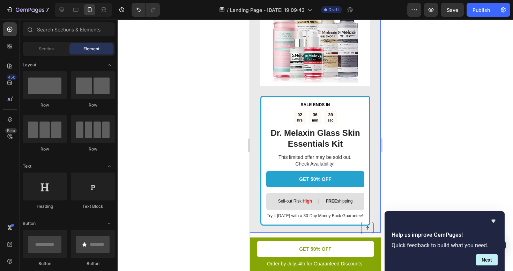
click at [255, 149] on div "SALE ENDS IN Text Block 02 hrs 36 min 39 sec Countdown Timer Dr. Melaxin Glass …" at bounding box center [315, 102] width 131 height 260
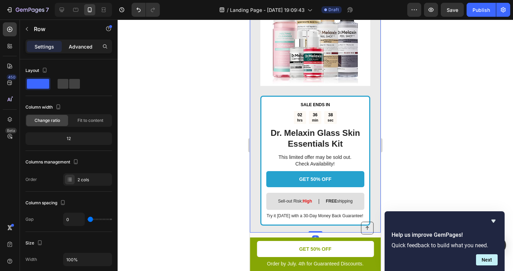
click at [77, 51] on div "Advanced" at bounding box center [80, 46] width 35 height 11
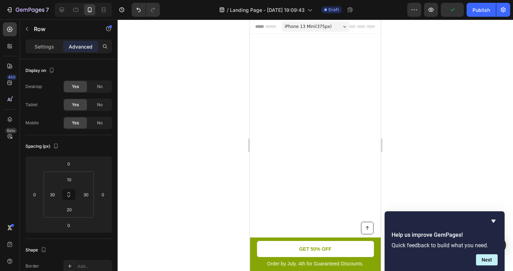
scroll to position [1270, 0]
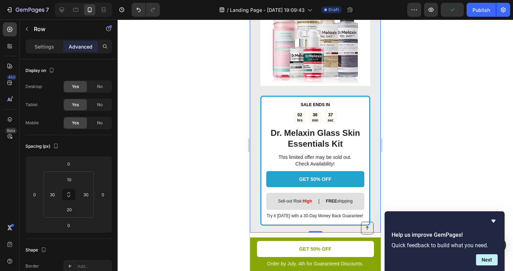
click at [43, 42] on div "Settings" at bounding box center [44, 46] width 35 height 11
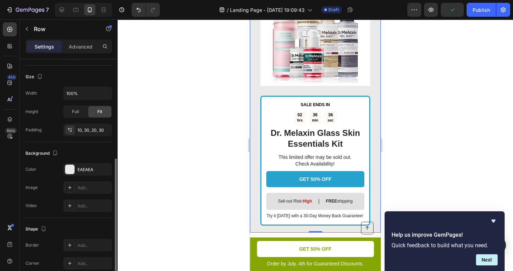
scroll to position [178, 0]
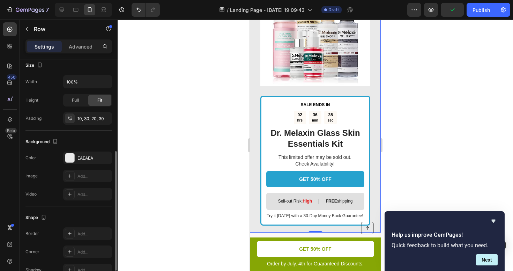
click at [82, 150] on div "Background The changes might be hidden by the video. Color EAEAEA Image Add... …" at bounding box center [68, 168] width 87 height 76
click at [82, 156] on div "EAEAEA" at bounding box center [87, 158] width 20 height 6
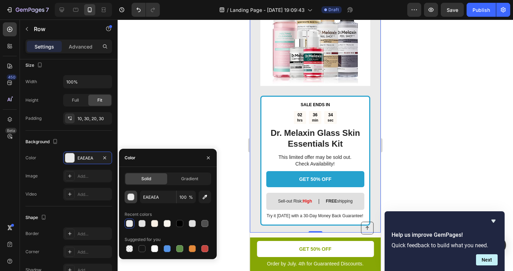
click at [130, 202] on button "button" at bounding box center [131, 196] width 13 height 13
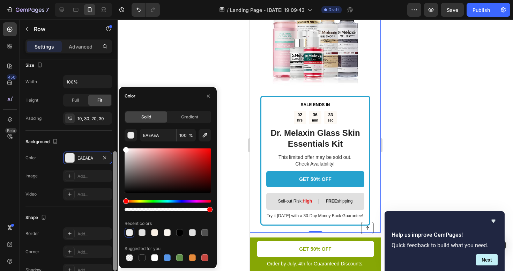
drag, startPoint x: 129, startPoint y: 156, endPoint x: 114, endPoint y: 131, distance: 28.8
click at [114, 131] on div "450 Beta Sections(18) Elements(83) Section Element Hero Section Product Detail …" at bounding box center [59, 145] width 118 height 251
click at [181, 58] on div at bounding box center [315, 145] width 395 height 251
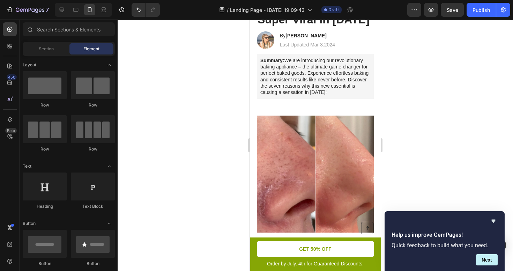
scroll to position [0, 0]
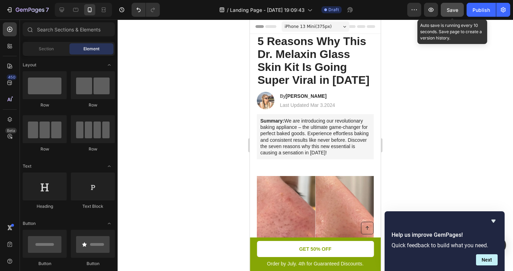
click at [446, 9] on button "Save" at bounding box center [452, 10] width 23 height 14
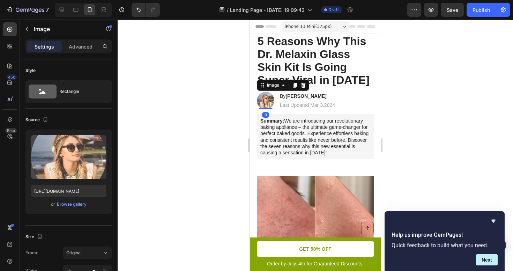
click at [262, 97] on img at bounding box center [265, 100] width 17 height 17
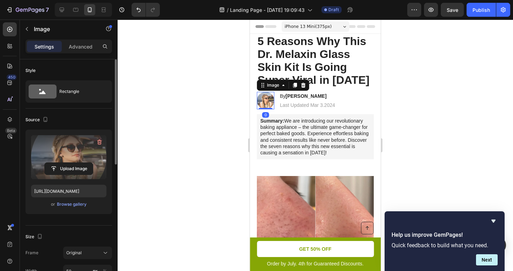
click at [72, 155] on label at bounding box center [68, 157] width 75 height 44
click at [72, 163] on input "file" at bounding box center [69, 169] width 48 height 12
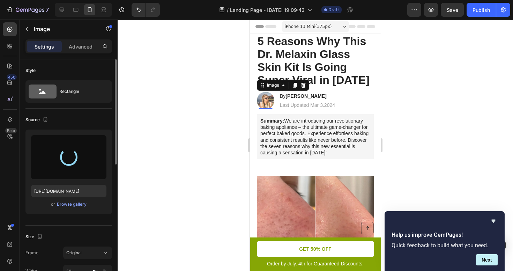
type input "https://cdn.shopify.com/s/files/1/0934/4929/0111/files/gempages_586066405808407…"
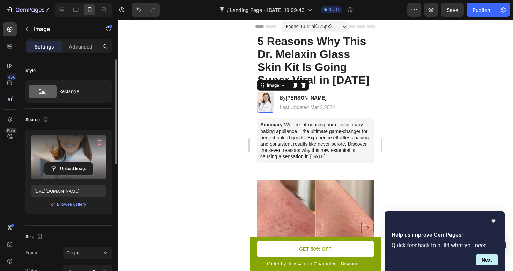
click at [264, 103] on img at bounding box center [265, 102] width 17 height 21
click at [72, 84] on div "Rectangle" at bounding box center [80, 91] width 43 height 16
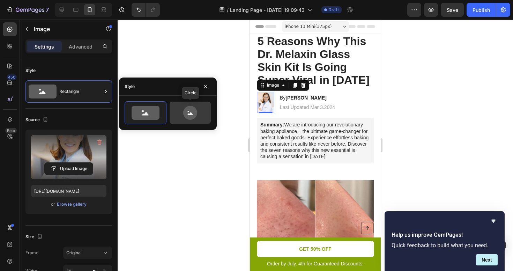
click at [180, 110] on icon at bounding box center [190, 113] width 33 height 14
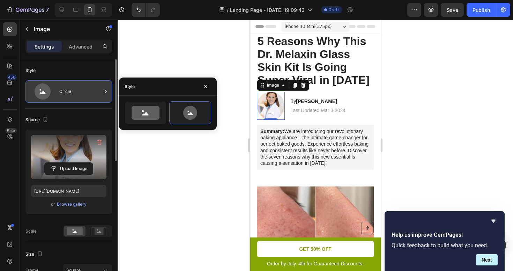
click at [86, 82] on div "Circle" at bounding box center [68, 91] width 87 height 22
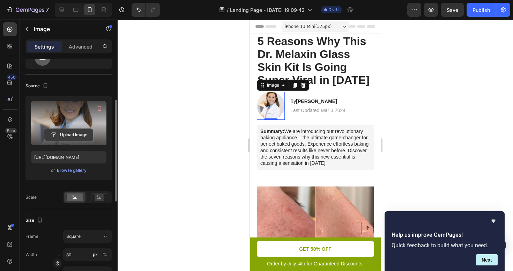
scroll to position [52, 0]
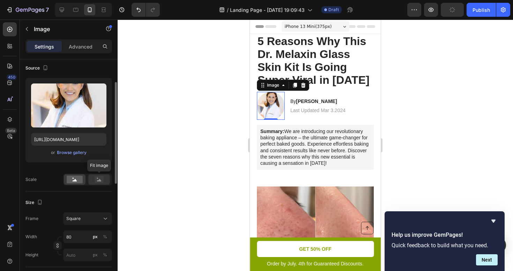
click at [95, 178] on icon at bounding box center [99, 179] width 16 height 8
click at [72, 177] on rect at bounding box center [75, 179] width 16 height 8
click at [98, 173] on div "Upload Image https://cdn.shopify.com/s/files/1/0934/4929/0111/files/gempages_58…" at bounding box center [68, 131] width 87 height 107
click at [104, 178] on icon at bounding box center [99, 179] width 16 height 8
click at [78, 177] on rect at bounding box center [75, 179] width 16 height 8
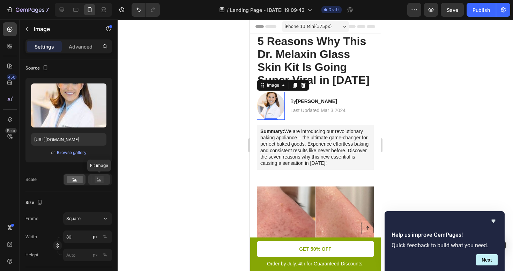
click at [100, 178] on rect at bounding box center [99, 179] width 9 height 7
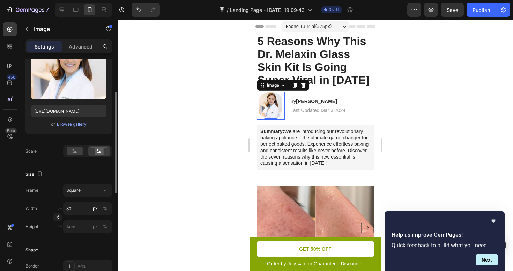
scroll to position [80, 0]
click at [75, 207] on input "80" at bounding box center [87, 208] width 49 height 13
type input "5"
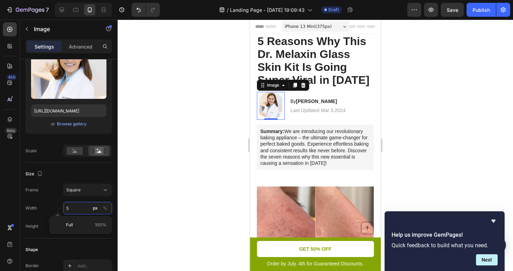
type input "50"
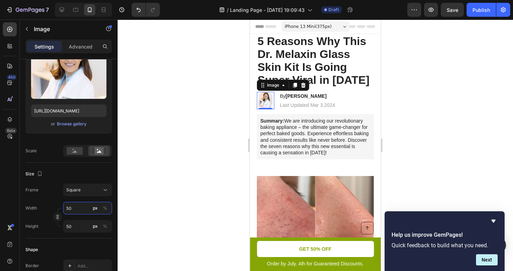
type input "5"
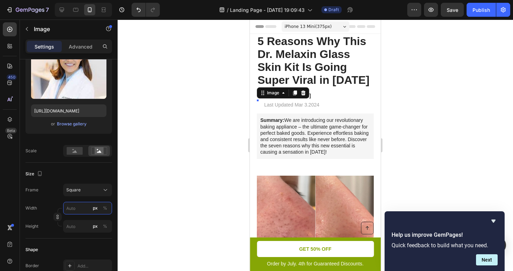
type input "6"
type input "60"
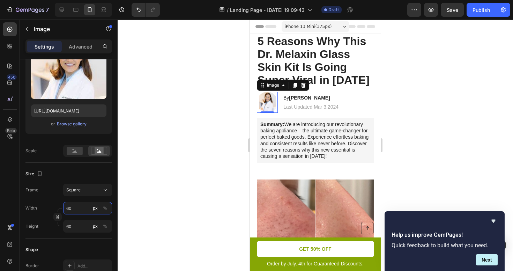
type input "6"
type input "7"
type input "70"
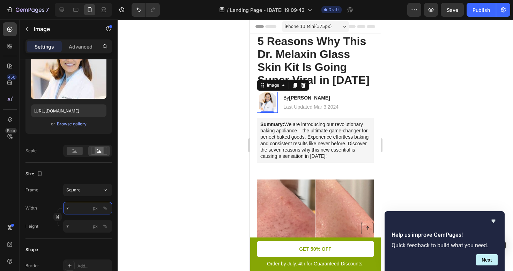
type input "70"
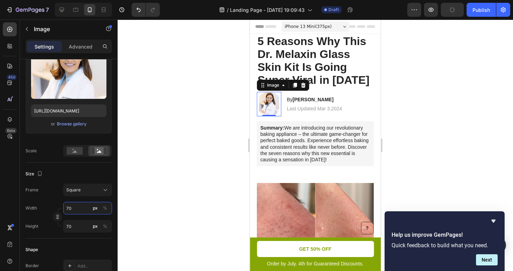
type input "7"
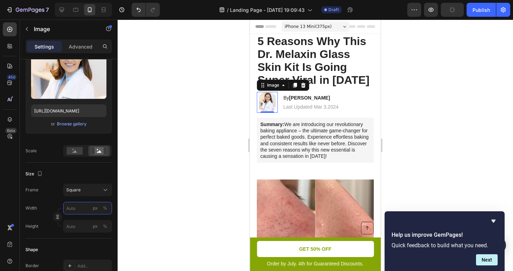
type input "8"
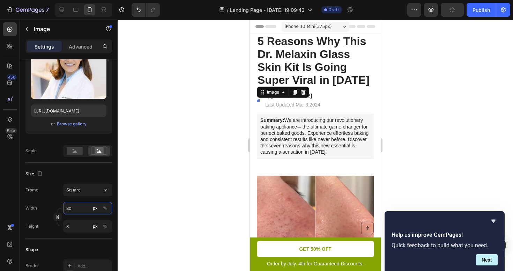
type input "8"
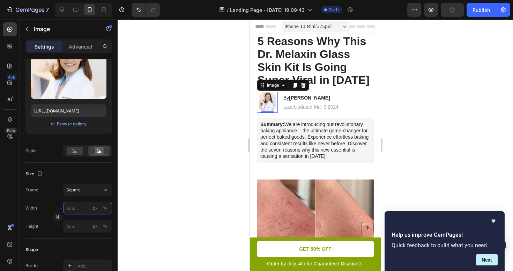
type input "7"
type input "70"
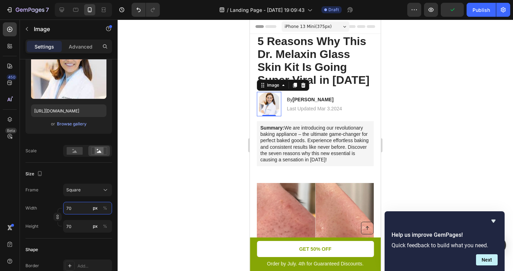
type input "70"
click at [40, 199] on div "Frame Square Width 70 px % Height 70 px %" at bounding box center [68, 208] width 87 height 49
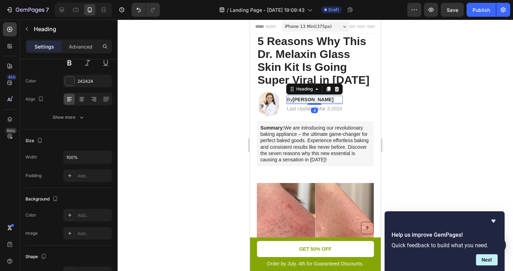
click at [316, 97] on strong "Jessica M." at bounding box center [312, 100] width 41 height 6
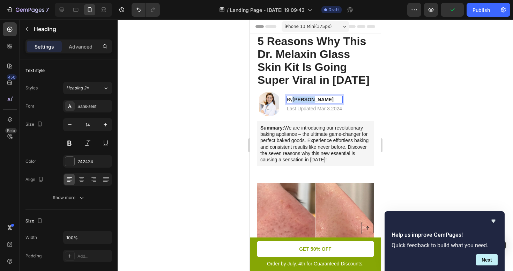
click at [302, 98] on strong "Jessica M." at bounding box center [312, 100] width 41 height 6
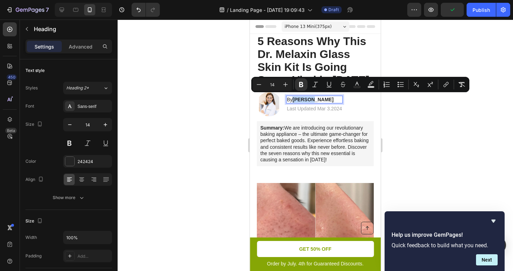
click at [309, 98] on strong "Jessica M." at bounding box center [312, 100] width 41 height 6
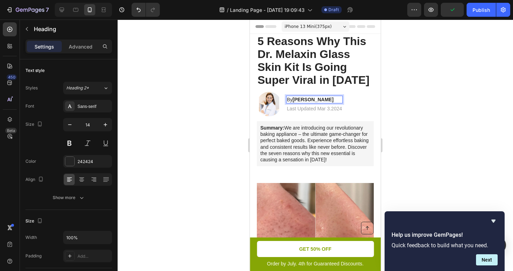
click at [318, 98] on strong "Jessica M." at bounding box center [312, 100] width 41 height 6
click at [319, 98] on p "By Jessica M." at bounding box center [314, 99] width 55 height 6
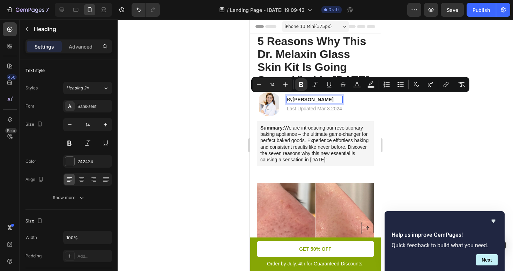
drag, startPoint x: 331, startPoint y: 96, endPoint x: 294, endPoint y: 96, distance: 37.3
click at [294, 96] on p "By Jessica Conrad" at bounding box center [314, 99] width 55 height 6
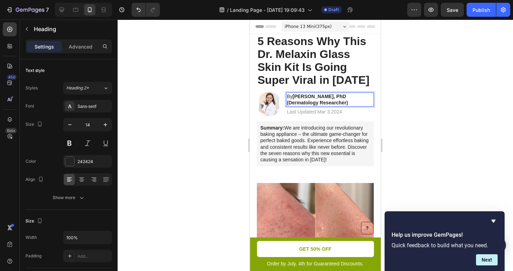
click at [287, 102] on strong "[PERSON_NAME], PhD (Dermatology Researcher)" at bounding box center [317, 99] width 61 height 12
click at [450, 106] on div at bounding box center [315, 145] width 395 height 251
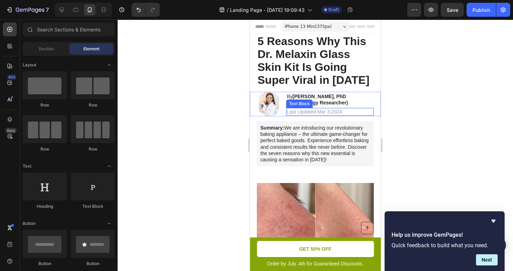
click at [329, 110] on p "Last Updated Mar 3.2024" at bounding box center [330, 112] width 86 height 6
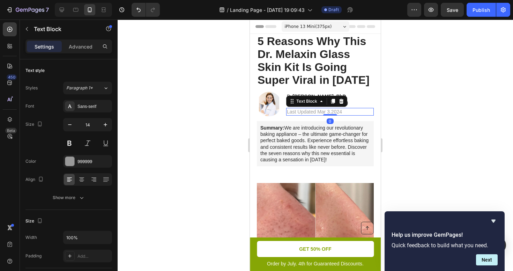
click at [325, 111] on p "Last Updated Mar 3.2024" at bounding box center [330, 112] width 86 height 6
click at [318, 111] on p "Last Updated Mar 3.2024" at bounding box center [330, 112] width 86 height 6
click at [419, 98] on div at bounding box center [315, 145] width 395 height 251
click at [361, 110] on p "Last Updated Sep 21st, 2024" at bounding box center [330, 112] width 86 height 6
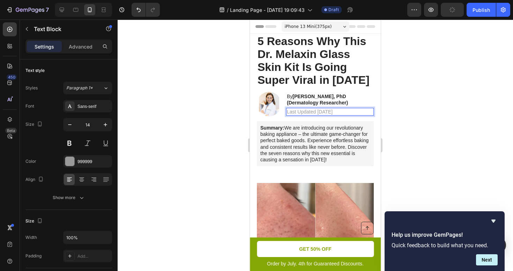
click at [395, 99] on div at bounding box center [315, 145] width 395 height 251
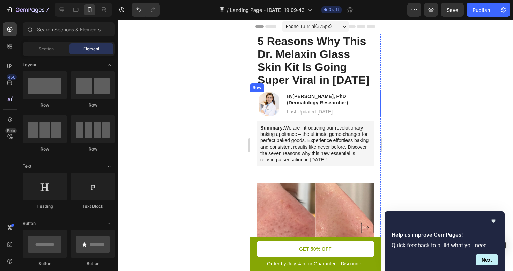
click at [422, 114] on div at bounding box center [315, 145] width 395 height 251
click at [324, 136] on p "Summary: We are introducing our revolutionary baking appliance – the ultimate g…" at bounding box center [315, 144] width 110 height 38
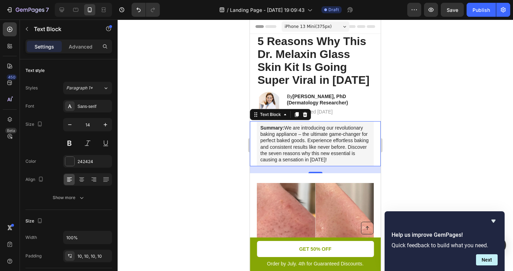
click at [304, 137] on p "Summary: We are introducing our revolutionary baking appliance – the ultimate g…" at bounding box center [315, 144] width 110 height 38
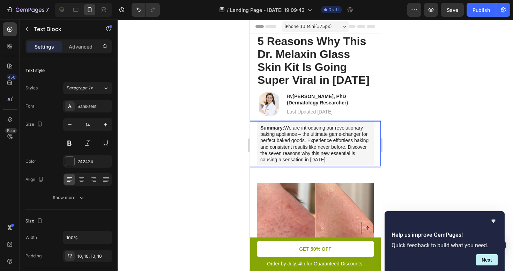
click at [304, 136] on p "Summary: We are introducing our revolutionary baking appliance – the ultimate g…" at bounding box center [315, 144] width 110 height 38
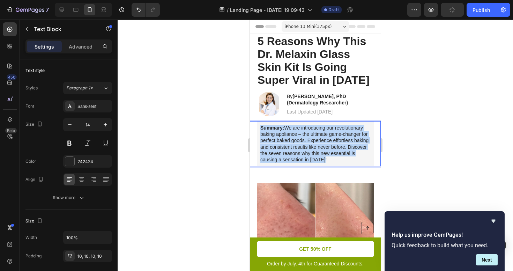
copy p "Summary: We are introducing our revolutionary baking appliance – the ultimate g…"
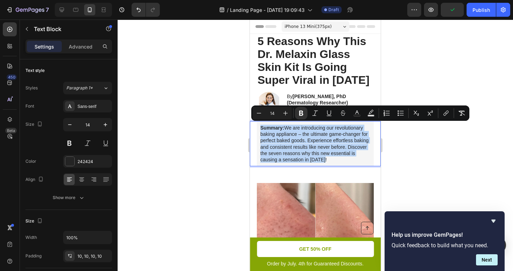
click at [309, 145] on p "Summary: We are introducing our revolutionary baking appliance – the ultimate g…" at bounding box center [315, 144] width 110 height 38
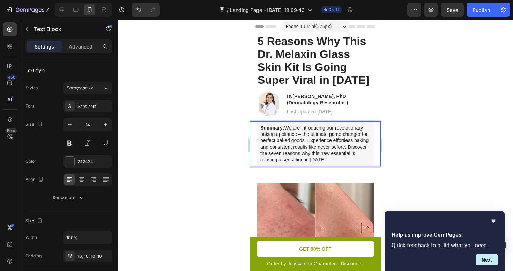
click at [287, 144] on p "Summary: We are introducing our revolutionary baking appliance – the ultimate g…" at bounding box center [315, 144] width 110 height 38
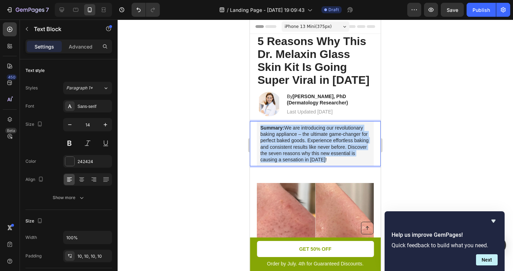
click at [287, 144] on p "Summary: We are introducing our revolutionary baking appliance – the ultimate g…" at bounding box center [315, 144] width 110 height 38
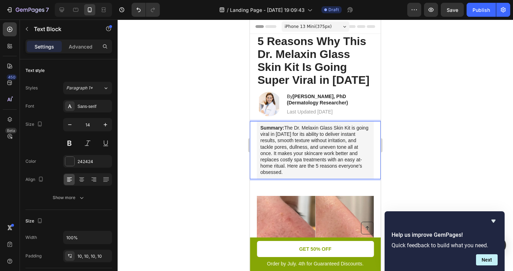
click at [436, 149] on div at bounding box center [315, 145] width 395 height 251
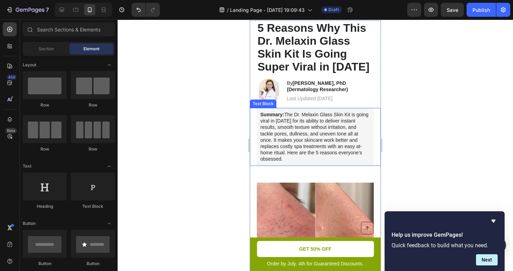
scroll to position [30, 0]
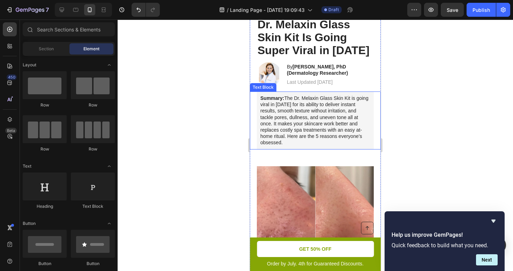
click at [347, 136] on p "Summary: The Dr. Melaxin Glass Skin Kit is going viral in 2025 for its ability …" at bounding box center [315, 120] width 110 height 51
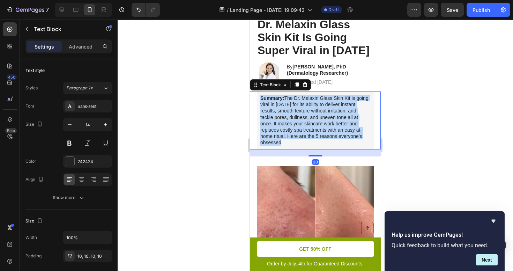
click at [347, 136] on p "Summary: The Dr. Melaxin Glass Skin Kit is going viral in 2025 for its ability …" at bounding box center [315, 120] width 110 height 51
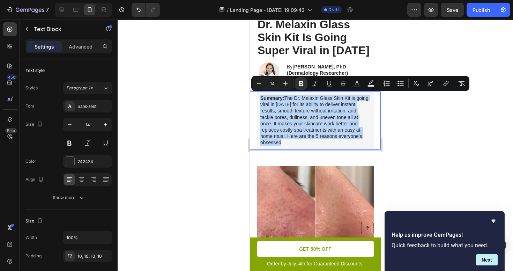
click at [353, 136] on p "Summary: The Dr. Melaxin Glass Skin Kit is going viral in 2025 for its ability …" at bounding box center [315, 120] width 110 height 51
click at [358, 136] on p "Summary: The Dr. Melaxin Glass Skin Kit is going viral in 2025 for its ability …" at bounding box center [315, 120] width 110 height 51
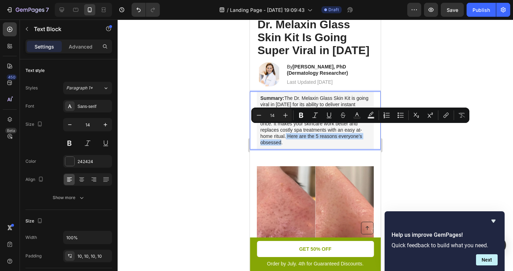
drag, startPoint x: 362, startPoint y: 137, endPoint x: 347, endPoint y: 128, distance: 17.8
click at [347, 128] on p "Summary: The Dr. Melaxin Glass Skin Kit is going viral in 2025 for its ability …" at bounding box center [315, 120] width 110 height 51
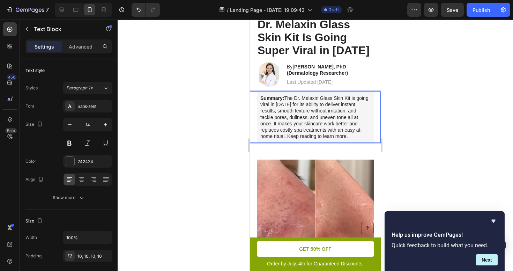
click at [478, 119] on div at bounding box center [315, 145] width 395 height 251
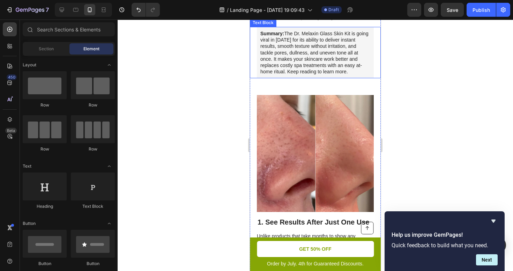
scroll to position [95, 0]
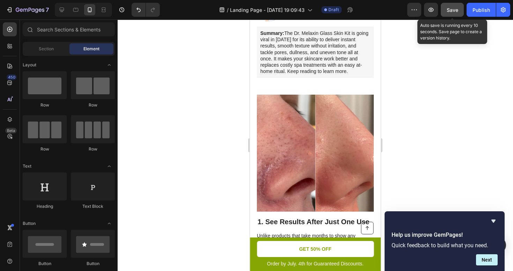
click at [458, 9] on button "Save" at bounding box center [452, 10] width 23 height 14
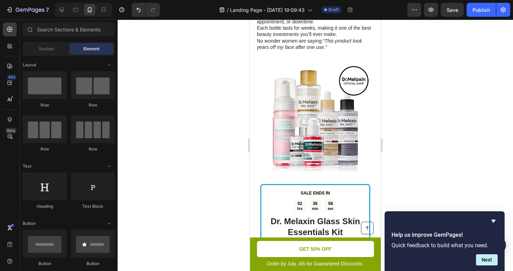
scroll to position [1354, 0]
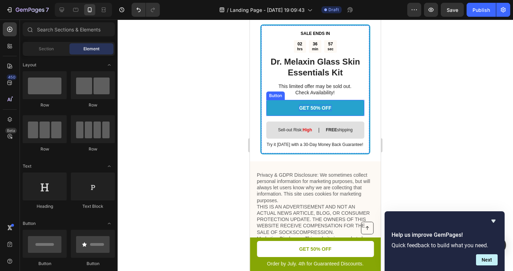
click at [314, 107] on p "GET 50% OFF" at bounding box center [315, 108] width 32 height 6
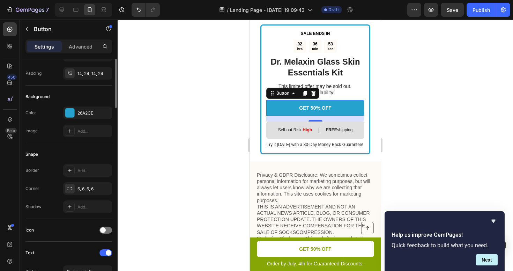
scroll to position [0, 0]
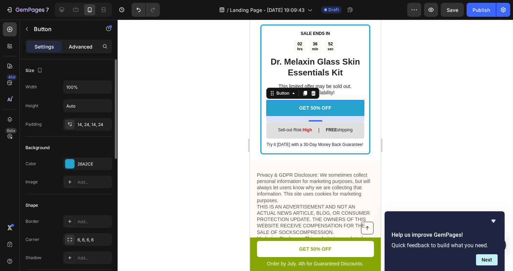
click at [83, 42] on div "Advanced" at bounding box center [80, 46] width 35 height 11
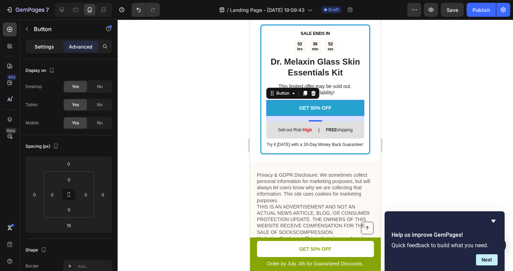
click at [48, 42] on div "Settings" at bounding box center [44, 46] width 35 height 11
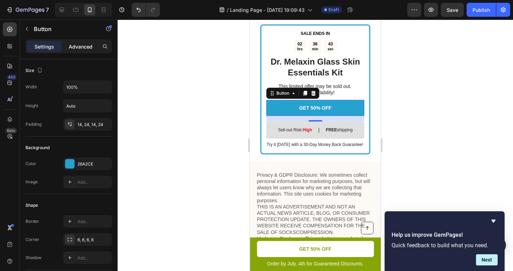
click at [81, 43] on div "Advanced" at bounding box center [80, 46] width 35 height 11
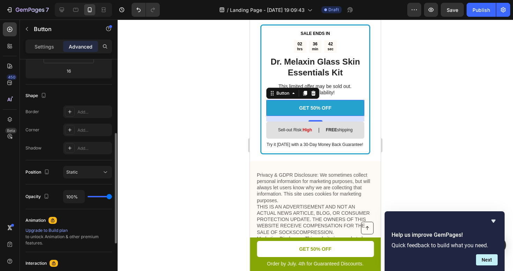
scroll to position [158, 0]
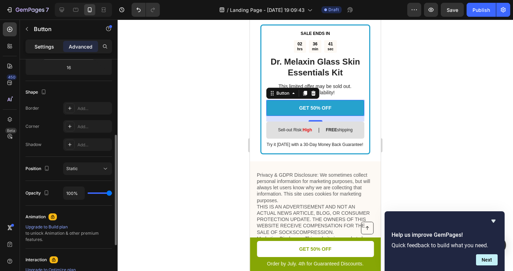
click at [49, 47] on p "Settings" at bounding box center [45, 46] width 20 height 7
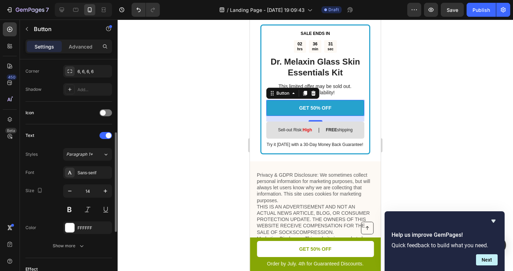
scroll to position [303, 0]
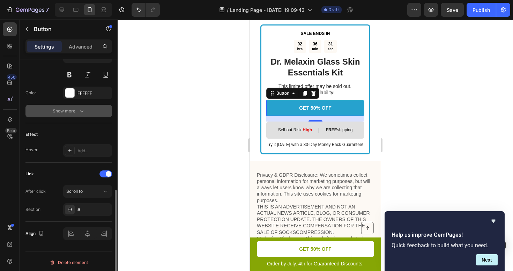
click at [76, 116] on button "Show more" at bounding box center [68, 111] width 87 height 13
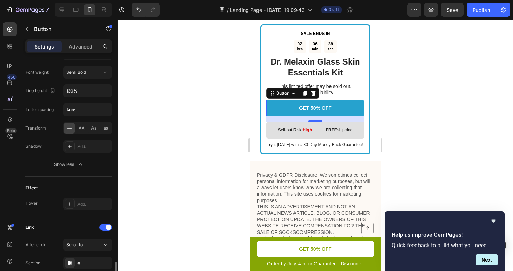
scroll to position [397, 0]
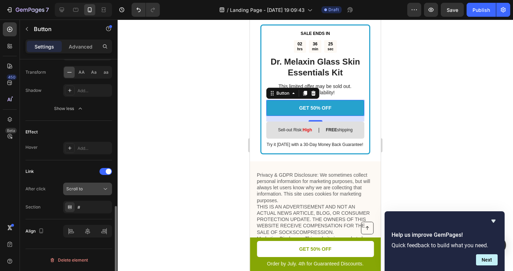
click at [89, 192] on button "Scroll to" at bounding box center [87, 188] width 49 height 13
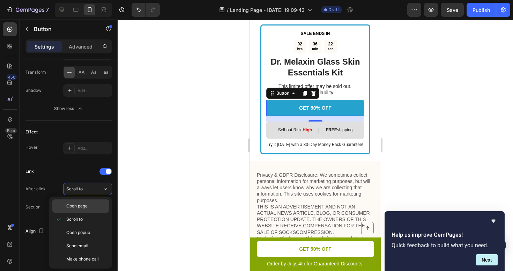
click at [83, 207] on span "Open page" at bounding box center [76, 206] width 21 height 6
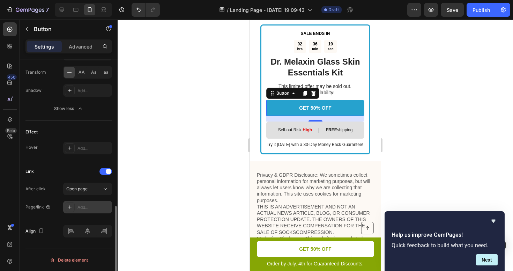
click at [83, 208] on div "Add..." at bounding box center [93, 207] width 33 height 6
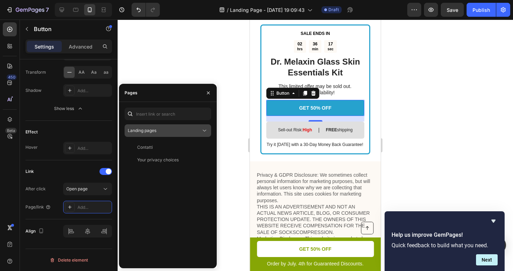
click at [166, 134] on div "Landing pages" at bounding box center [168, 130] width 80 height 7
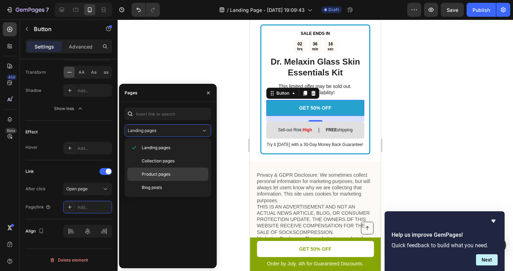
click at [155, 178] on div "Product pages" at bounding box center [167, 173] width 81 height 13
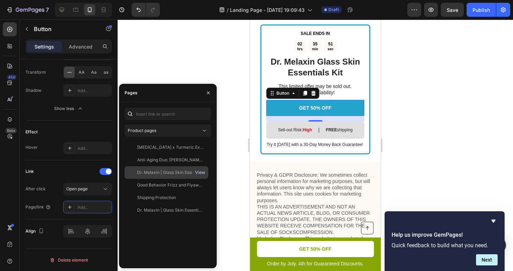
click at [203, 171] on div "View" at bounding box center [200, 172] width 10 height 6
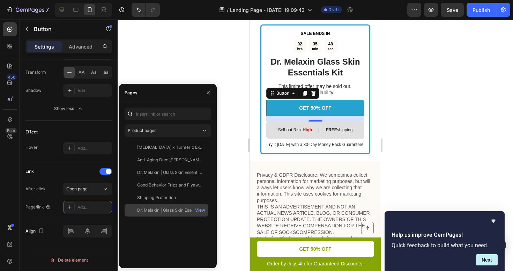
click at [170, 210] on div "Dr. Melaxin | Glass Skin Essentials Kit" at bounding box center [170, 210] width 67 height 6
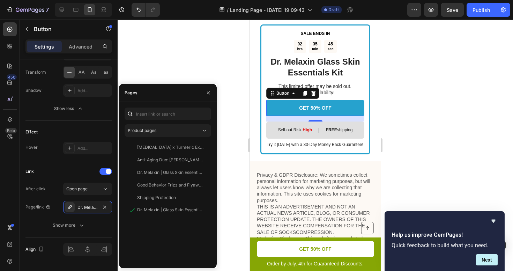
click at [198, 58] on div at bounding box center [315, 145] width 395 height 251
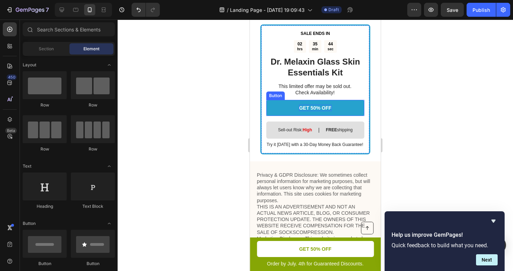
click at [306, 106] on p "GET 50% OFF" at bounding box center [315, 108] width 32 height 6
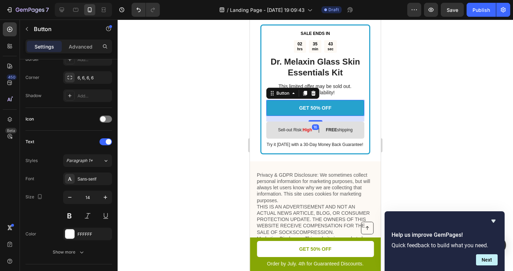
scroll to position [242, 0]
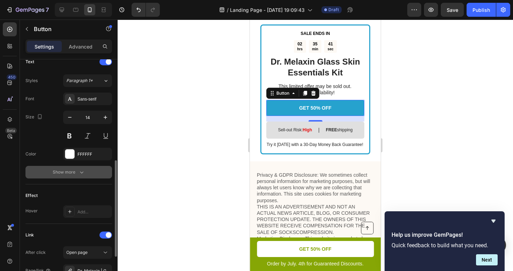
click at [73, 172] on div "Show more" at bounding box center [69, 172] width 32 height 7
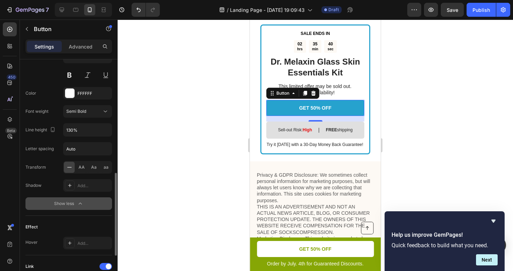
scroll to position [409, 0]
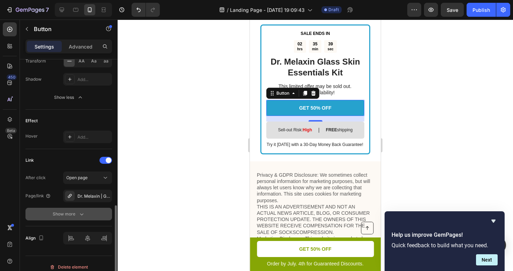
click at [65, 211] on div "Show more" at bounding box center [69, 213] width 32 height 7
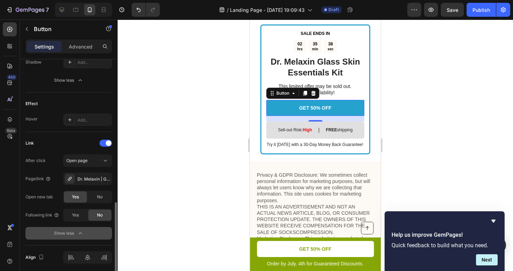
scroll to position [427, 0]
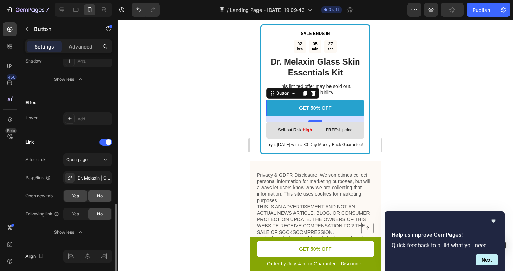
click at [102, 194] on span "No" at bounding box center [100, 196] width 6 height 6
click at [207, 82] on div at bounding box center [315, 145] width 395 height 251
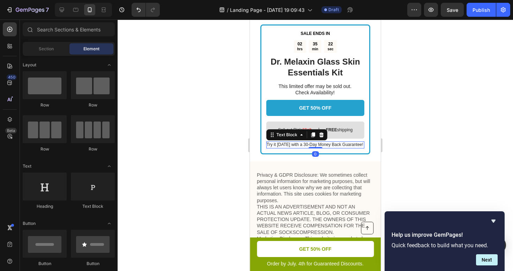
click at [312, 144] on p "Try it today with a 30-Day Money Back Guarantee!" at bounding box center [314, 145] width 97 height 6
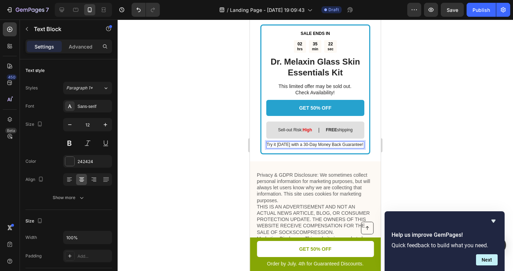
click at [305, 144] on p "Try it today with a 30-Day Money Back Guarantee!" at bounding box center [314, 145] width 97 height 6
click at [456, 122] on div at bounding box center [315, 145] width 395 height 251
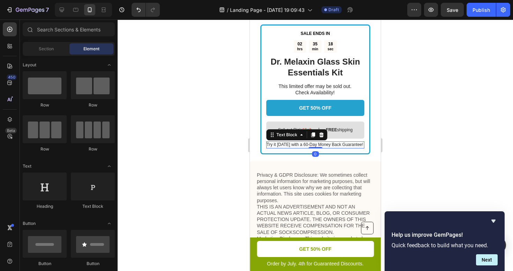
click at [316, 144] on p "Try it today with a 60-Day Money Back Guarantee!" at bounding box center [314, 145] width 97 height 6
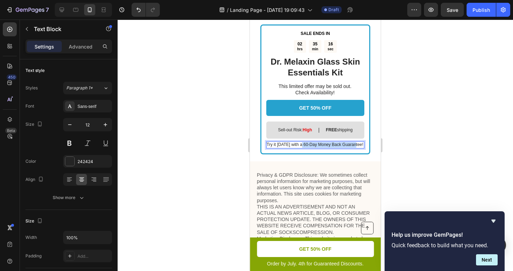
drag, startPoint x: 302, startPoint y: 144, endPoint x: 355, endPoint y: 147, distance: 53.1
click at [355, 147] on p "Try it today with a 60-Day Money Back Guarantee!" at bounding box center [314, 145] width 97 height 6
drag, startPoint x: 361, startPoint y: 145, endPoint x: 303, endPoint y: 147, distance: 58.6
click at [303, 147] on p "Try it today with a 60-Day Money Back Guarantee!" at bounding box center [314, 145] width 97 height 6
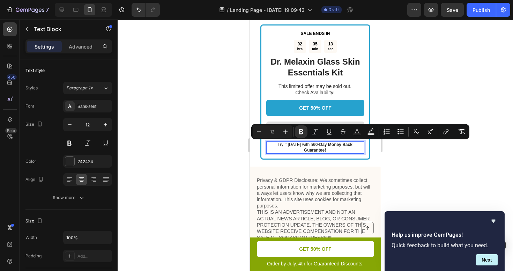
click at [448, 160] on div at bounding box center [315, 145] width 395 height 251
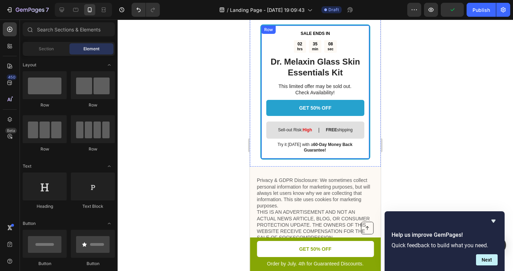
scroll to position [1353, 0]
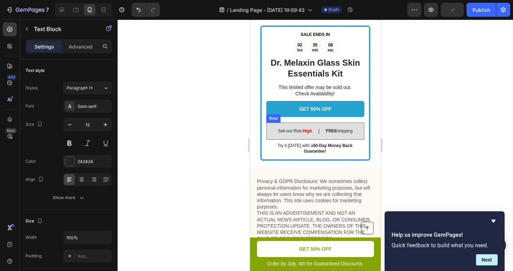
click at [345, 133] on div "FREE shipping Text Block" at bounding box center [339, 131] width 28 height 7
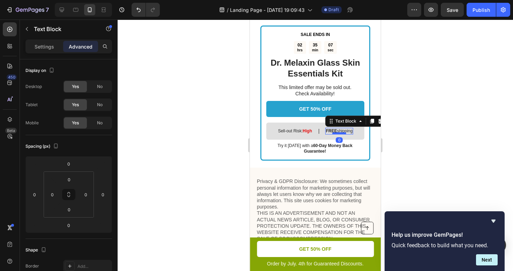
click at [342, 133] on div at bounding box center [339, 133] width 14 height 2
click at [340, 130] on p "FREE shipping" at bounding box center [339, 131] width 27 height 6
click at [337, 132] on strong "FREE" at bounding box center [331, 130] width 11 height 5
click at [339, 132] on p "FREE shipping" at bounding box center [339, 131] width 27 height 6
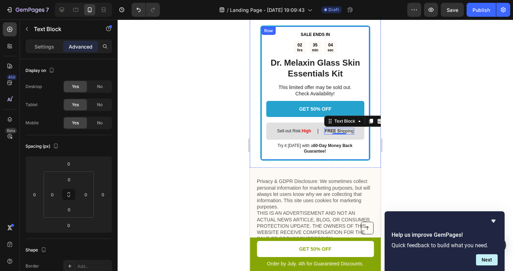
click at [439, 119] on div at bounding box center [315, 145] width 395 height 251
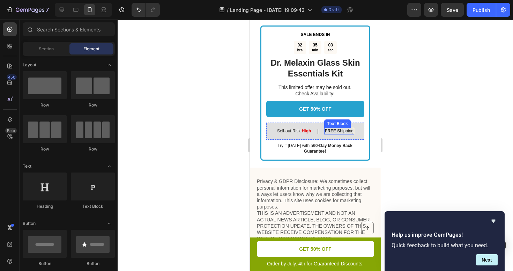
click at [342, 128] on p "FREE S hipping" at bounding box center [339, 131] width 29 height 6
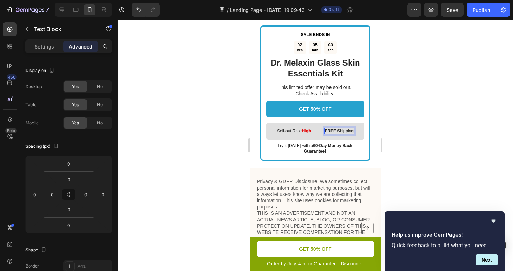
click at [341, 129] on p "FREE S hipping" at bounding box center [339, 131] width 29 height 6
click at [425, 121] on div at bounding box center [315, 145] width 395 height 251
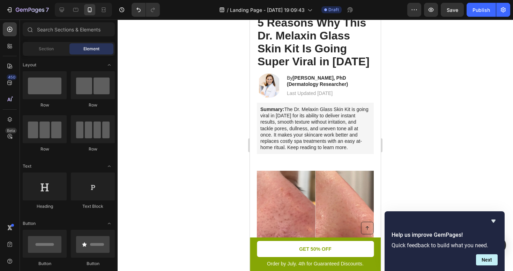
scroll to position [0, 0]
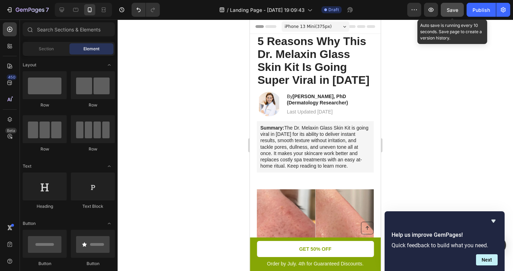
click at [455, 9] on span "Save" at bounding box center [453, 10] width 12 height 6
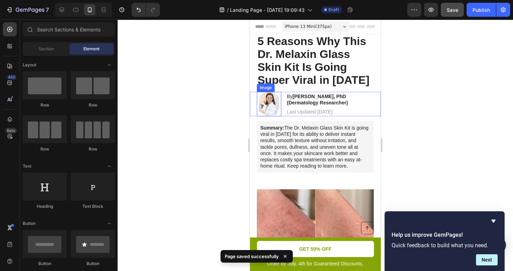
click at [251, 101] on div "Image By Jessica Huggins, PhD (Dermatology Researcher) Heading Last Updated Sep…" at bounding box center [315, 104] width 131 height 24
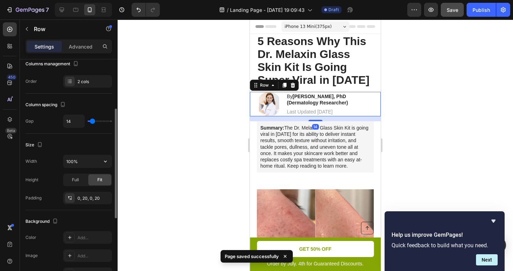
scroll to position [73, 0]
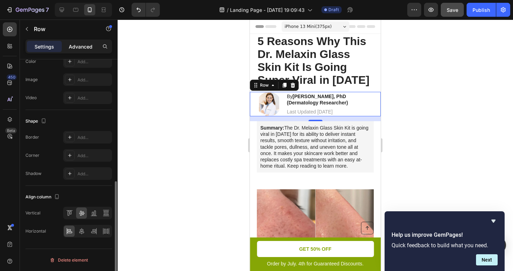
click at [75, 47] on p "Advanced" at bounding box center [81, 46] width 24 height 7
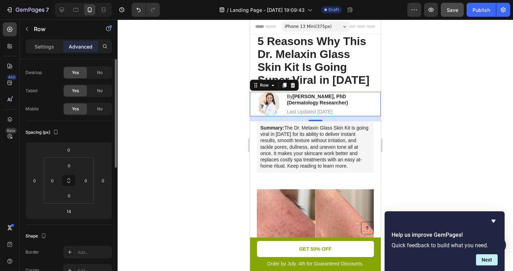
scroll to position [0, 0]
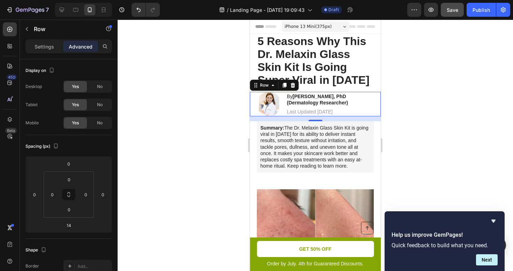
click at [471, 145] on div at bounding box center [315, 145] width 395 height 251
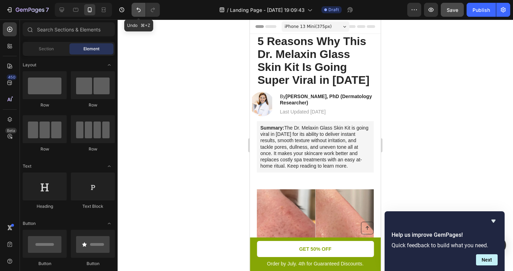
click at [141, 10] on icon "Undo/Redo" at bounding box center [138, 9] width 7 height 7
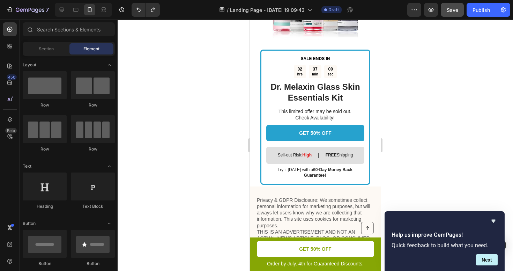
scroll to position [1357, 0]
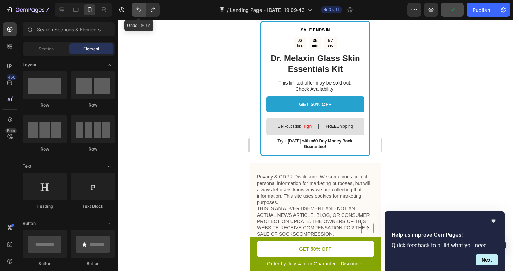
click at [137, 10] on icon "Undo/Redo" at bounding box center [138, 9] width 7 height 7
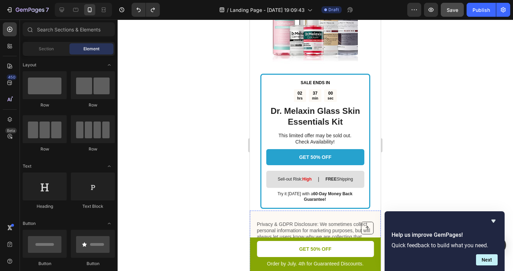
scroll to position [1278, 0]
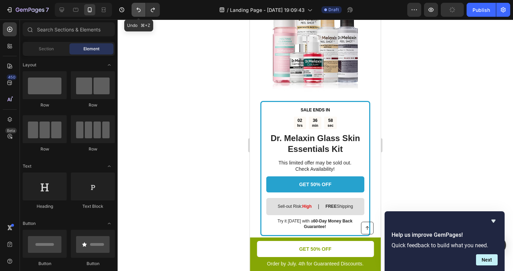
click at [139, 9] on icon "Undo/Redo" at bounding box center [138, 9] width 7 height 7
click at [342, 205] on p "FREE hipping" at bounding box center [339, 207] width 25 height 6
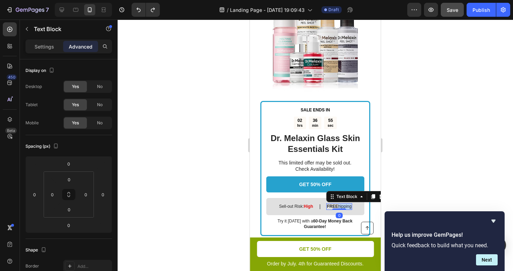
click at [340, 205] on p "FREE hipping" at bounding box center [339, 207] width 25 height 6
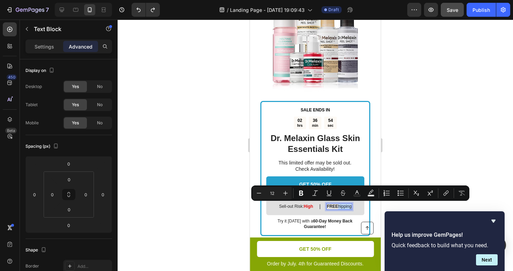
click at [338, 205] on strong "FREE" at bounding box center [332, 206] width 11 height 5
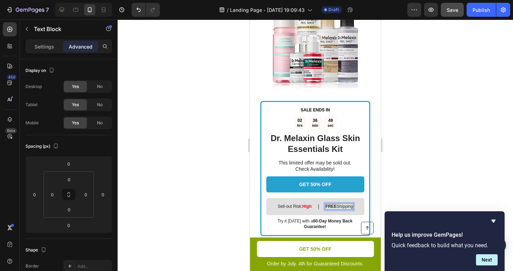
click at [428, 165] on div at bounding box center [315, 145] width 395 height 251
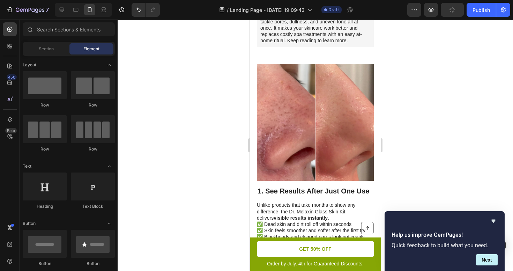
scroll to position [0, 0]
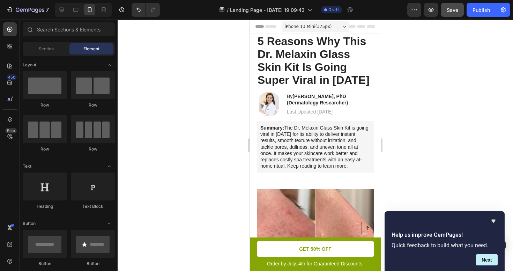
click at [457, 62] on div at bounding box center [315, 145] width 395 height 251
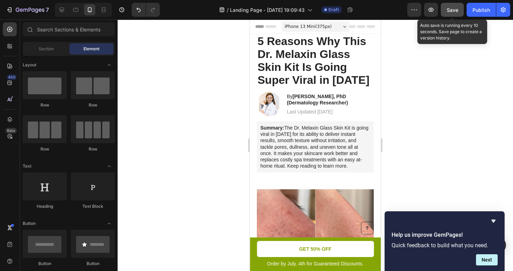
click at [449, 11] on span "Save" at bounding box center [453, 10] width 12 height 6
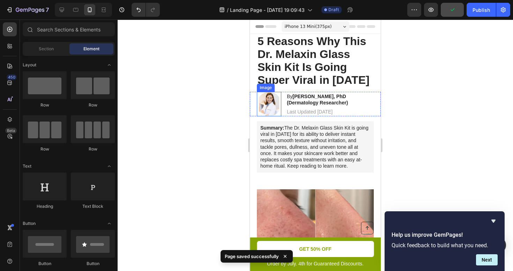
click at [262, 102] on img at bounding box center [269, 104] width 24 height 24
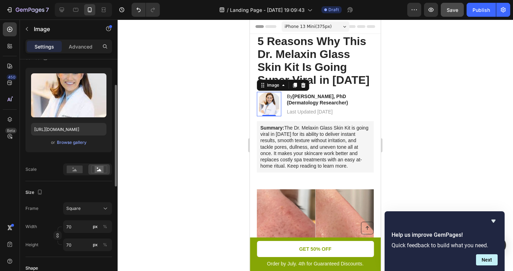
scroll to position [60, 0]
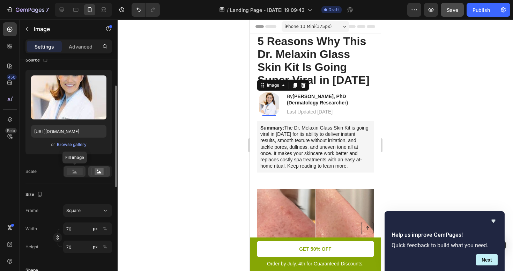
click at [75, 174] on rect at bounding box center [75, 171] width 16 height 8
click at [32, 166] on div "Scale" at bounding box center [30, 171] width 11 height 11
click at [438, 124] on div at bounding box center [315, 145] width 395 height 251
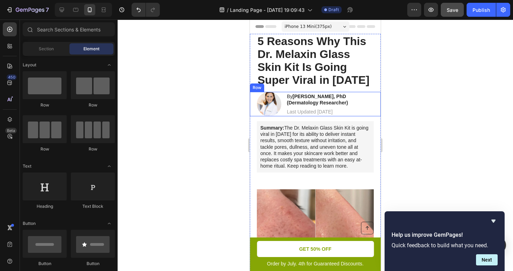
click at [378, 107] on div "Image By Jessica Huggins, PhD (Dermatology Researcher) Heading Last Updated Sep…" at bounding box center [315, 104] width 131 height 24
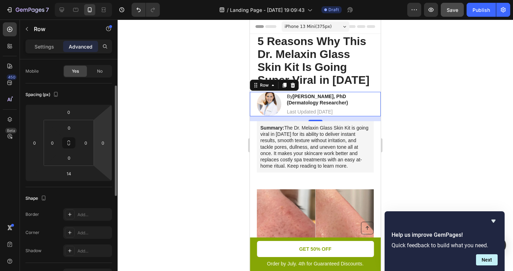
scroll to position [54, 0]
click at [207, 159] on div at bounding box center [315, 145] width 395 height 251
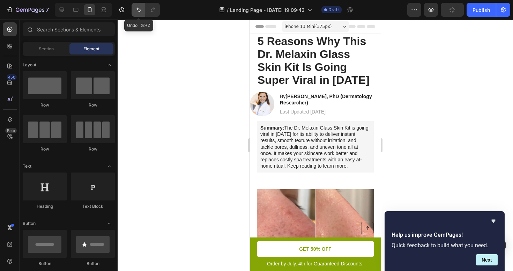
click at [139, 11] on icon "Undo/Redo" at bounding box center [138, 9] width 7 height 7
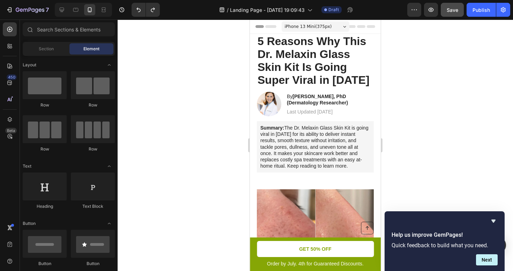
click at [174, 88] on div at bounding box center [315, 145] width 395 height 251
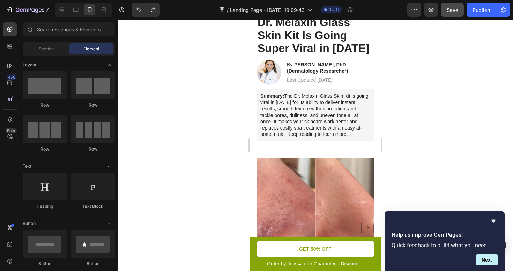
scroll to position [0, 0]
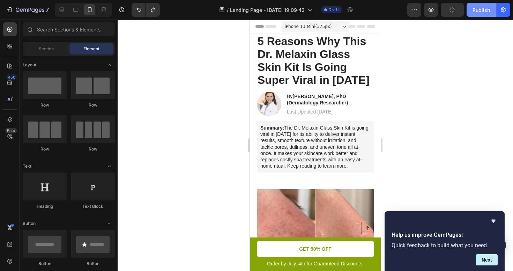
click at [479, 9] on div "Publish" at bounding box center [480, 9] width 17 height 7
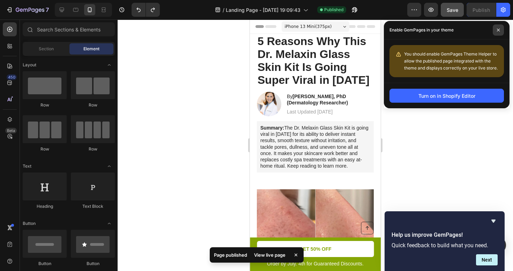
click at [500, 31] on span at bounding box center [498, 29] width 11 height 11
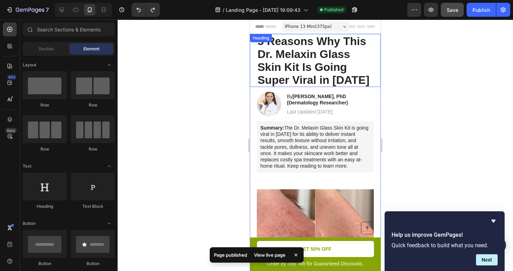
click at [320, 62] on span "5 Reasons Why This Dr. Melaxin Glass Skin Kit Is Going Super Viral in [DATE]" at bounding box center [313, 60] width 112 height 51
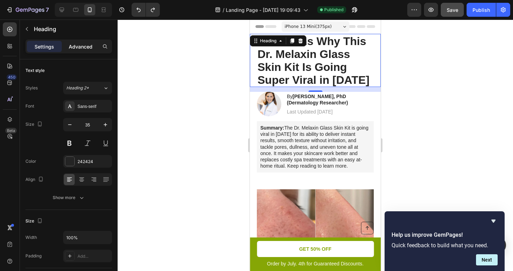
click at [83, 43] on p "Advanced" at bounding box center [81, 46] width 24 height 7
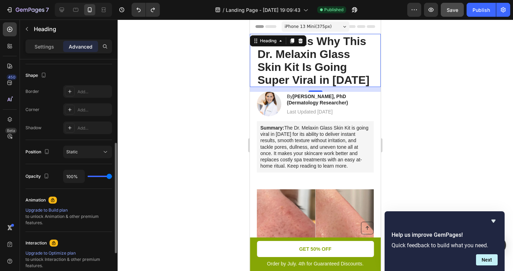
scroll to position [197, 0]
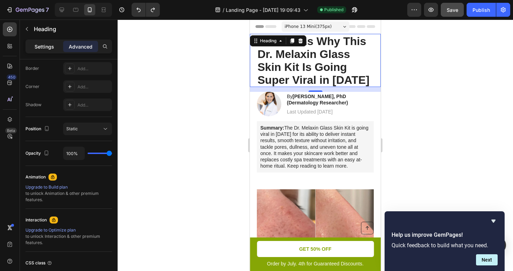
click at [50, 46] on p "Settings" at bounding box center [45, 46] width 20 height 7
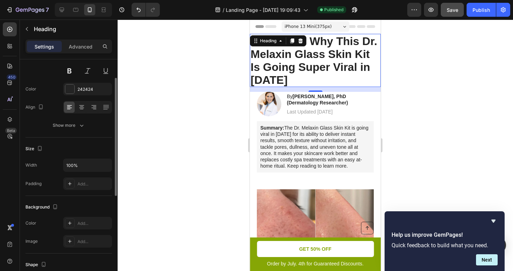
scroll to position [57, 0]
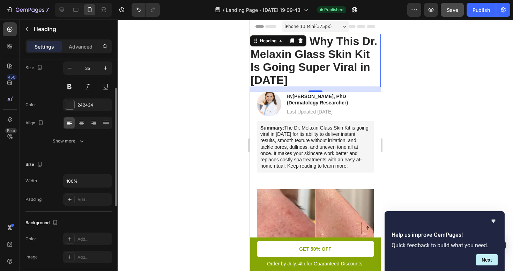
click at [39, 147] on button "Show more" at bounding box center [68, 141] width 87 height 13
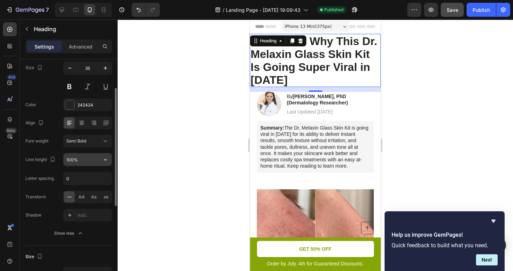
click at [70, 157] on input "100%" at bounding box center [87, 159] width 48 height 13
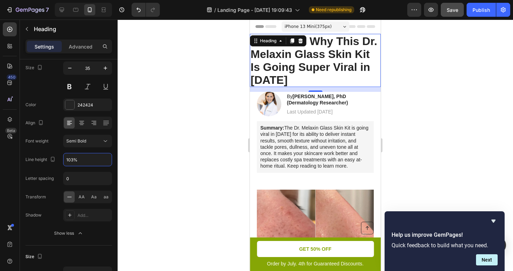
type input "103%"
click at [139, 141] on div at bounding box center [315, 145] width 395 height 251
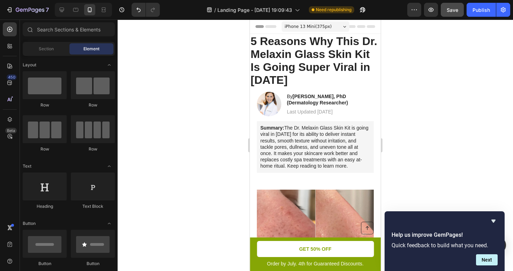
click at [402, 83] on div at bounding box center [315, 145] width 395 height 251
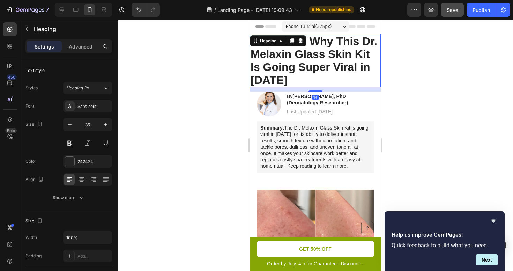
click at [349, 71] on span "5 Reasons Why This Dr. Melaxin Glass Skin Kit Is Going Super Viral in [DATE]" at bounding box center [313, 60] width 127 height 51
click at [422, 74] on div at bounding box center [315, 145] width 395 height 251
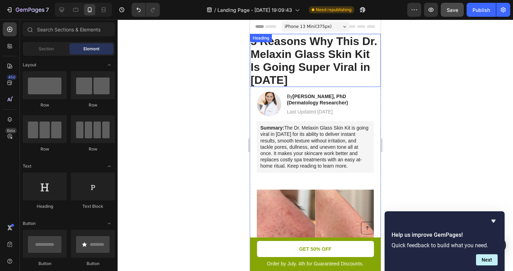
click at [305, 50] on span "5 Reasons Why This Dr. Melaxin Glass Skin Kit Is Going Super Viral in [DATE]" at bounding box center [313, 60] width 127 height 51
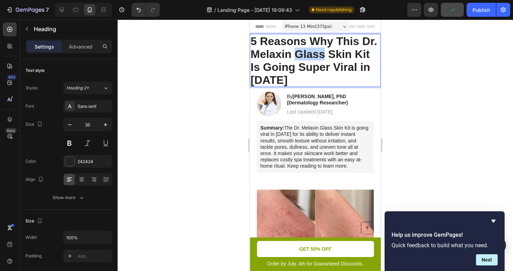
click at [305, 50] on span "5 Reasons Why This Dr. Melaxin Glass Skin Kit Is Going Super Viral in [DATE]" at bounding box center [313, 60] width 127 height 51
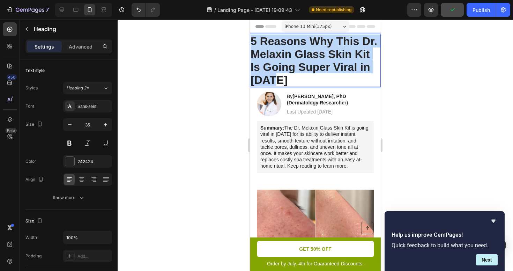
click at [305, 50] on span "5 Reasons Why This Dr. Melaxin Glass Skin Kit Is Going Super Viral in [DATE]" at bounding box center [313, 60] width 127 height 51
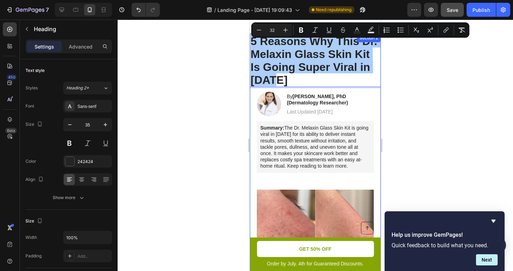
click at [428, 96] on div at bounding box center [315, 145] width 395 height 251
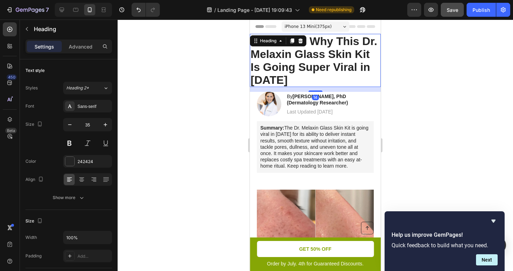
click at [306, 47] on p "⁠⁠⁠⁠⁠⁠⁠ 5 Reasons Why This Dr. Melaxin Glass Skin Kit Is Going Super Viral in […" at bounding box center [314, 61] width 129 height 52
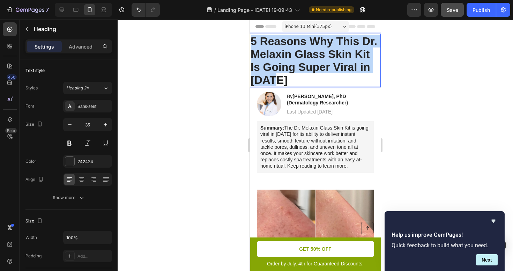
click at [306, 47] on p "5 Reasons Why This Dr. Melaxin Glass Skin Kit Is Going Super Viral in [DATE]" at bounding box center [314, 61] width 129 height 52
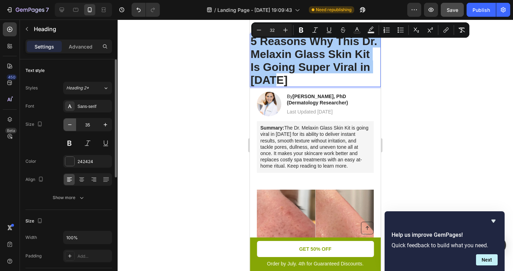
click at [69, 126] on icon "button" at bounding box center [69, 124] width 7 height 7
type input "34"
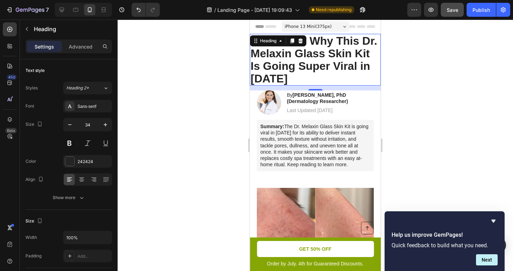
click at [390, 93] on div at bounding box center [315, 145] width 395 height 251
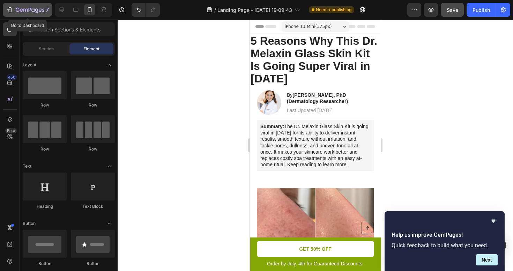
click at [4, 8] on button "7" at bounding box center [27, 10] width 49 height 14
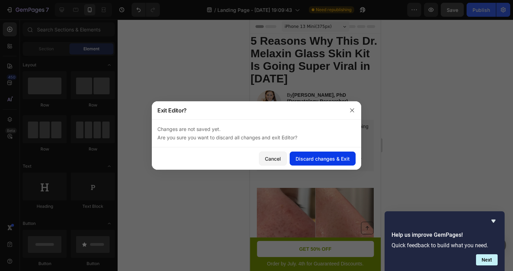
click at [307, 160] on div "Discard changes & Exit" at bounding box center [322, 158] width 54 height 7
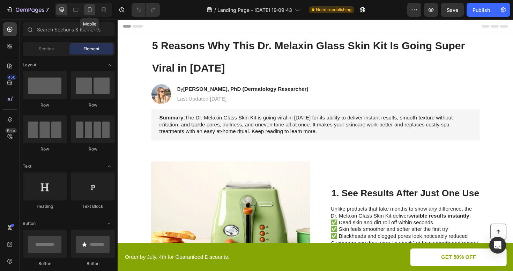
click at [91, 12] on icon at bounding box center [90, 9] width 4 height 5
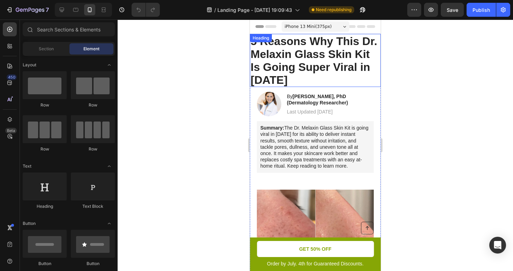
click at [333, 64] on span "5 Reasons Why This Dr. Melaxin Glass Skin Kit Is Going Super Viral in [DATE]" at bounding box center [313, 60] width 127 height 51
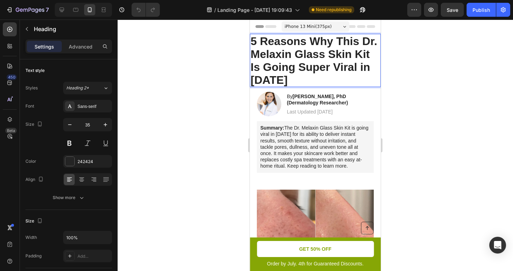
click at [322, 64] on span "5 Reasons Why This Dr. Melaxin Glass Skin Kit Is Going Super Viral in [DATE]" at bounding box center [313, 60] width 127 height 51
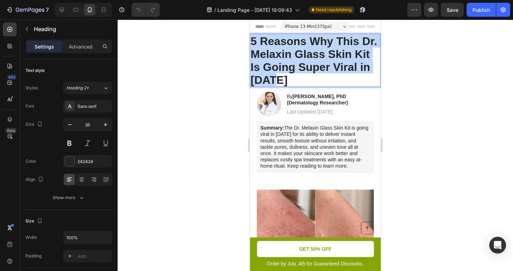
click at [322, 64] on span "5 Reasons Why This Dr. Melaxin Glass Skin Kit Is Going Super Viral in [DATE]" at bounding box center [313, 60] width 127 height 51
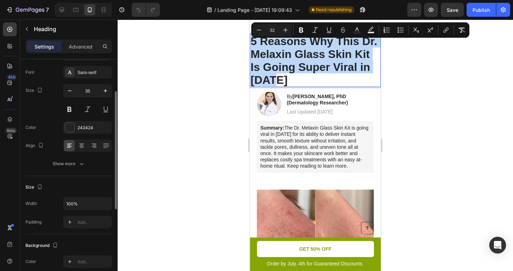
scroll to position [74, 0]
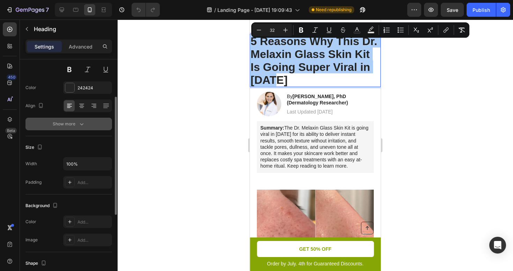
click at [80, 126] on icon "button" at bounding box center [81, 123] width 7 height 7
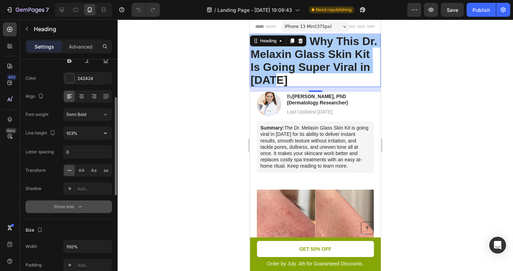
scroll to position [86, 0]
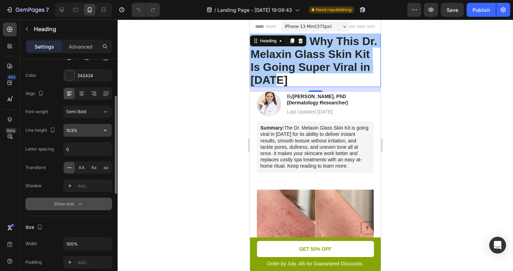
click at [78, 129] on input "103%" at bounding box center [87, 130] width 48 height 13
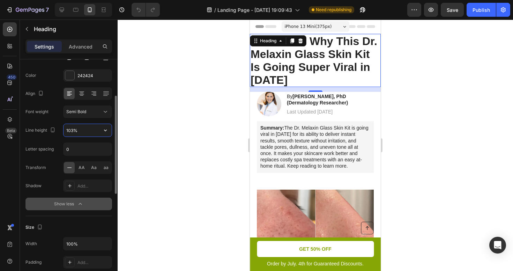
click at [78, 129] on input "103%" at bounding box center [87, 130] width 48 height 13
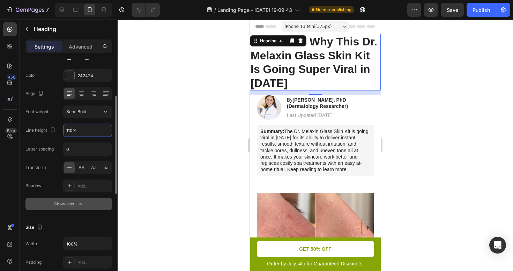
type input "110%"
click at [36, 134] on div "Line height" at bounding box center [40, 130] width 31 height 9
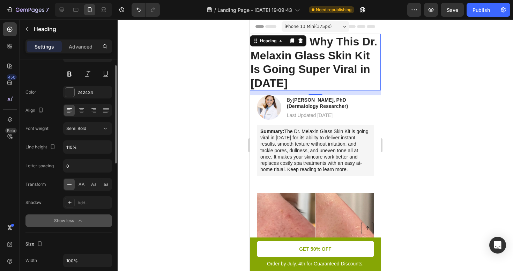
scroll to position [53, 0]
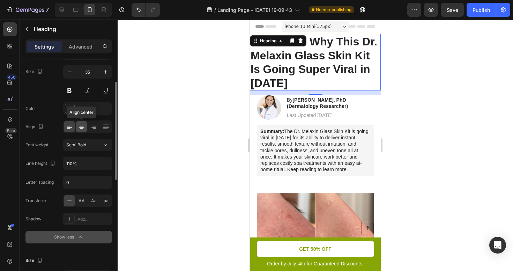
click at [82, 126] on icon at bounding box center [81, 126] width 7 height 7
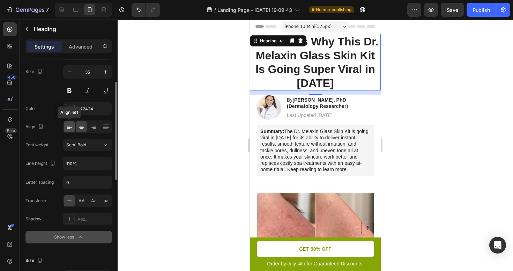
click at [71, 126] on icon at bounding box center [69, 126] width 7 height 7
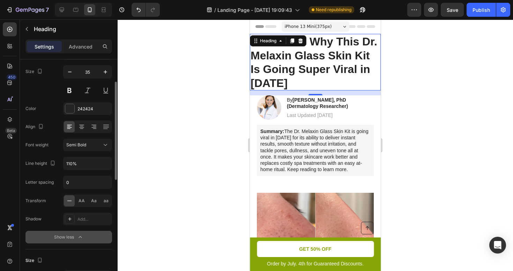
scroll to position [0, 0]
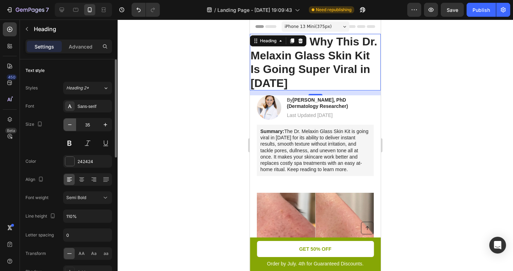
click at [68, 126] on icon "button" at bounding box center [69, 124] width 7 height 7
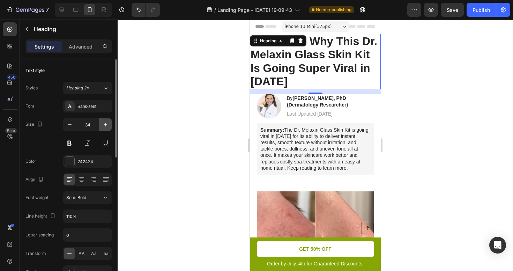
click at [110, 125] on button "button" at bounding box center [105, 124] width 13 height 13
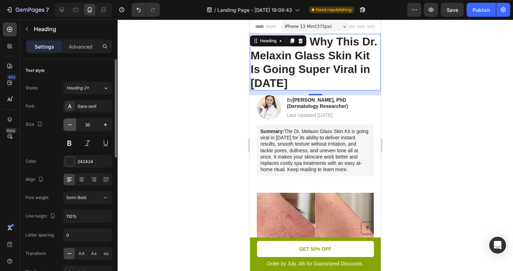
click at [72, 125] on icon "button" at bounding box center [69, 124] width 7 height 7
type input "34"
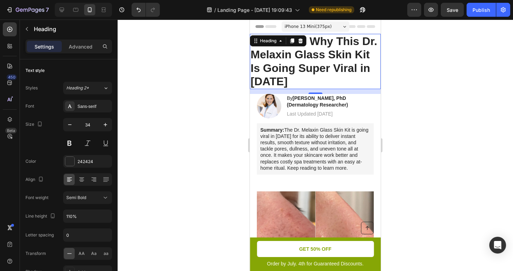
click at [190, 125] on div at bounding box center [315, 145] width 395 height 251
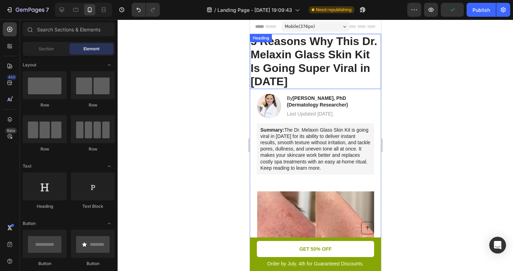
click at [398, 81] on div at bounding box center [315, 145] width 395 height 251
click at [305, 28] on span "Mobile ( 376 px)" at bounding box center [299, 26] width 30 height 7
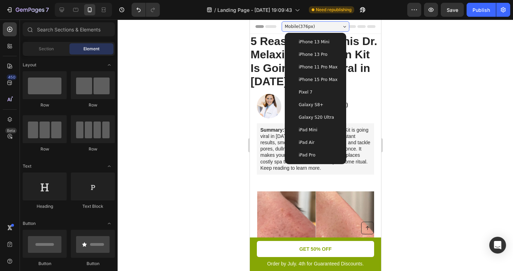
click at [439, 70] on div at bounding box center [315, 145] width 395 height 251
click at [270, 63] on span "5 Reasons Why This Dr. Melaxin Glass Skin Kit Is Going Super Viral in [DATE]" at bounding box center [313, 61] width 127 height 53
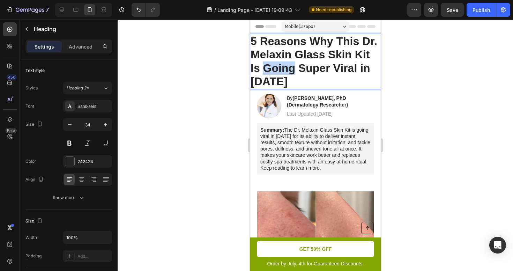
click at [277, 68] on span "5 Reasons Why This Dr. Melaxin Glass Skin Kit Is Going Super Viral in [DATE]" at bounding box center [313, 61] width 127 height 53
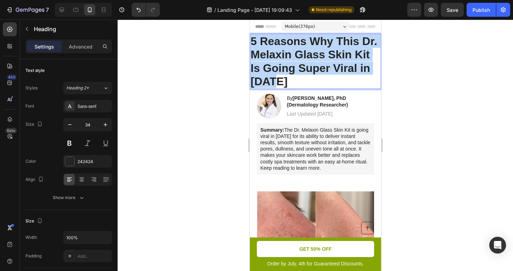
click at [277, 68] on span "5 Reasons Why This Dr. Melaxin Glass Skin Kit Is Going Super Viral in [DATE]" at bounding box center [313, 61] width 127 height 53
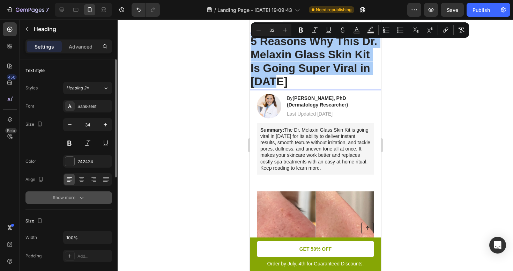
click at [72, 200] on div "Show more" at bounding box center [69, 197] width 32 height 7
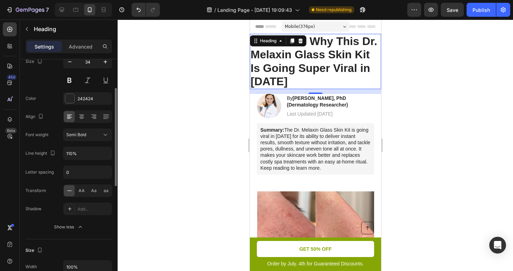
scroll to position [65, 0]
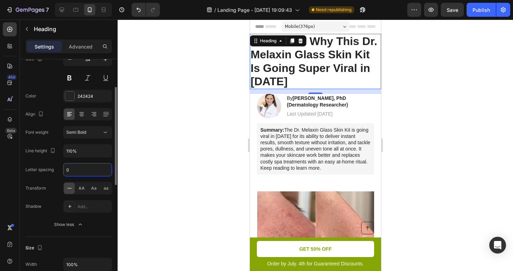
click at [85, 164] on input "0" at bounding box center [87, 169] width 48 height 13
type input "2"
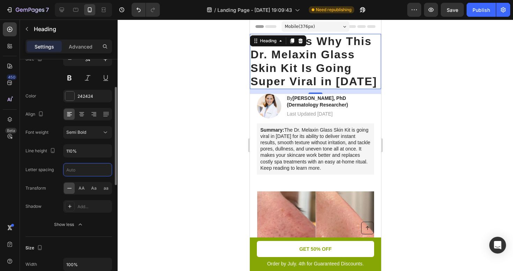
type input "3"
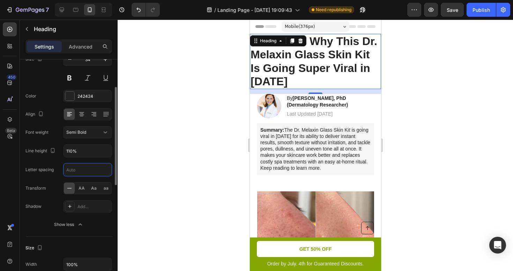
type input "4"
type input "2"
type input "3"
type input "1"
type input "0"
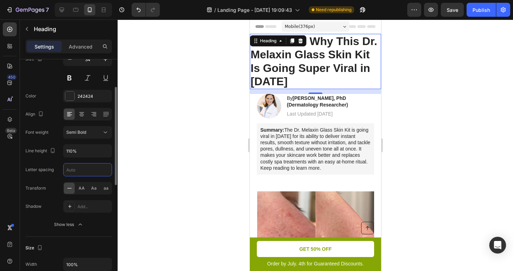
type input "1"
click at [36, 165] on div "Letter spacing" at bounding box center [39, 169] width 28 height 11
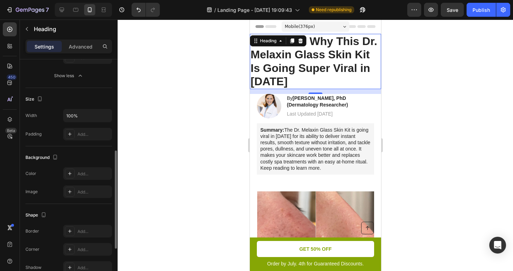
scroll to position [310, 0]
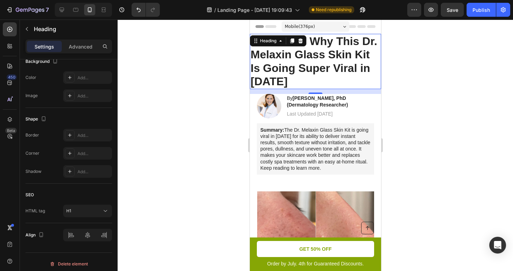
click at [394, 94] on div at bounding box center [315, 145] width 395 height 251
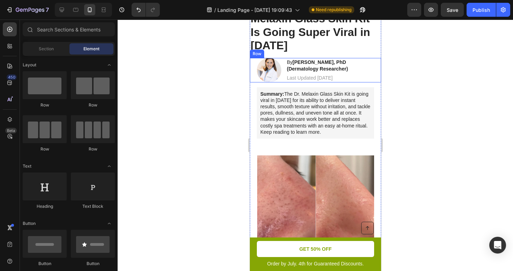
scroll to position [47, 0]
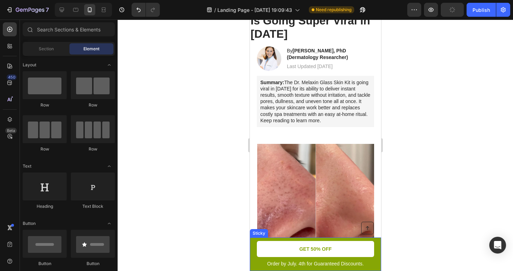
click at [254, 246] on div "Button Order by July. 4th for Guaranteed Discounts. Text Block GET 50% OFF Butt…" at bounding box center [314, 253] width 131 height 33
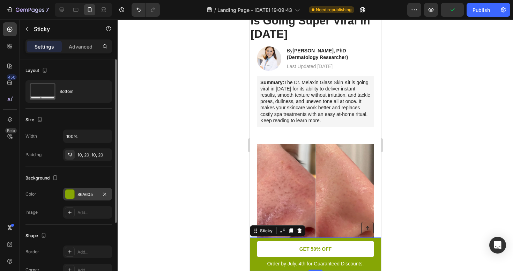
click at [93, 194] on div "86A605" at bounding box center [87, 194] width 20 height 6
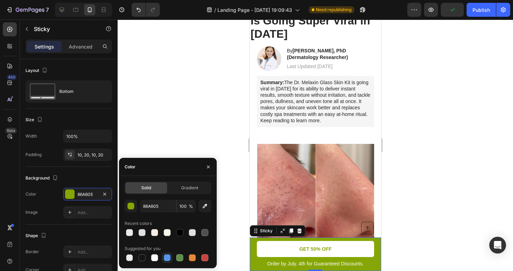
click at [164, 255] on div at bounding box center [167, 257] width 7 height 7
type input "5594E7"
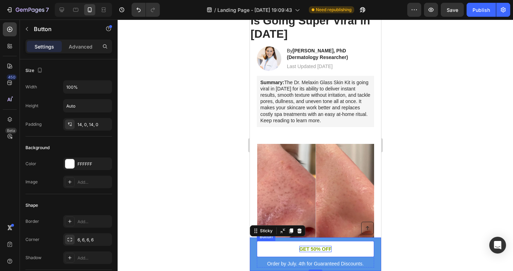
click at [309, 248] on p "GET 50% OFF" at bounding box center [315, 249] width 32 height 6
click at [315, 248] on p "GET 50% OFF" at bounding box center [315, 249] width 32 height 6
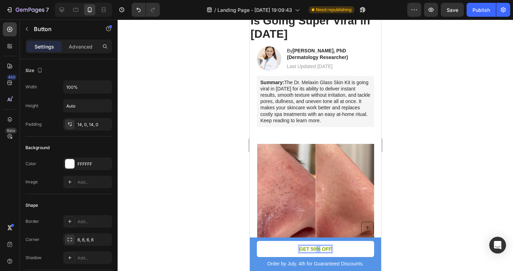
click at [315, 248] on p "GET 50% OFF" at bounding box center [315, 249] width 32 height 6
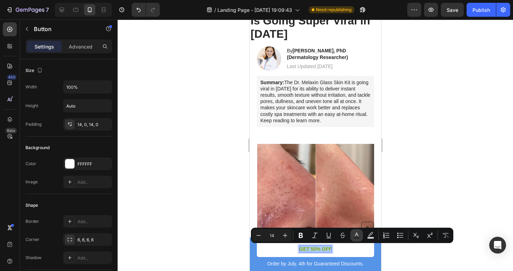
click at [356, 237] on rect "Editor contextual toolbar" at bounding box center [356, 238] width 7 height 2
type input "86A605"
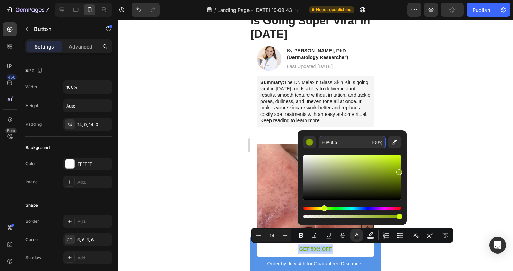
click at [337, 143] on input "86A605" at bounding box center [344, 142] width 50 height 13
paste input "Summary: The Dr. Melaxin Glass Skin Kit is going viral in [DATE] for its abilit…"
type input "Summary: The Dr. Melaxin Glass Skin Kit is going viral in [DATE] for its abilit…"
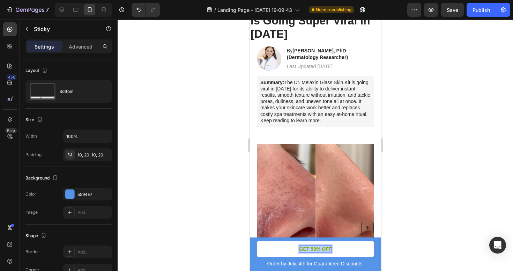
click at [253, 261] on div "Button Order by July. 4th for Guaranteed Discounts. Text Block GET 50% OFF Butt…" at bounding box center [314, 253] width 131 height 33
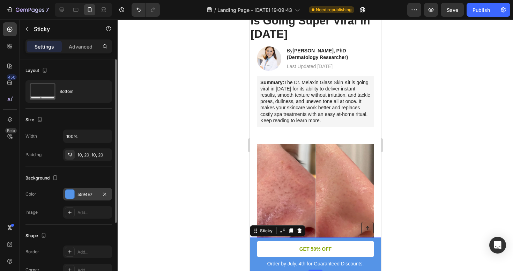
click at [86, 193] on div "5594E7" at bounding box center [87, 194] width 20 height 6
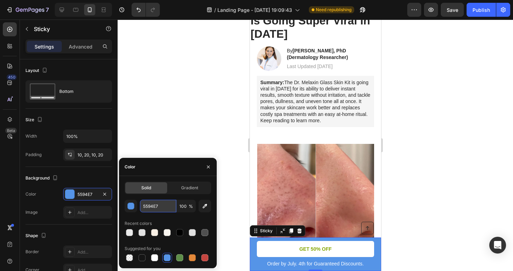
click at [148, 206] on input "5594E7" at bounding box center [158, 206] width 36 height 13
click at [191, 132] on div at bounding box center [315, 145] width 395 height 251
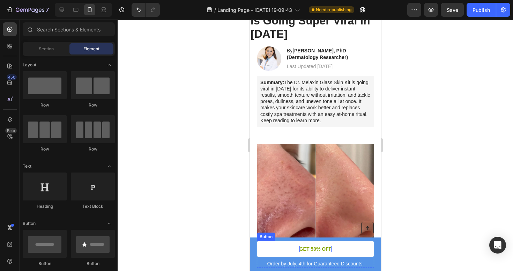
click at [318, 247] on p "GET 50% OFF" at bounding box center [315, 249] width 32 height 6
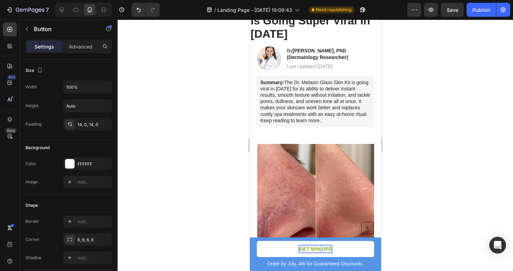
click at [318, 247] on p "GET 50% OFF" at bounding box center [315, 249] width 32 height 6
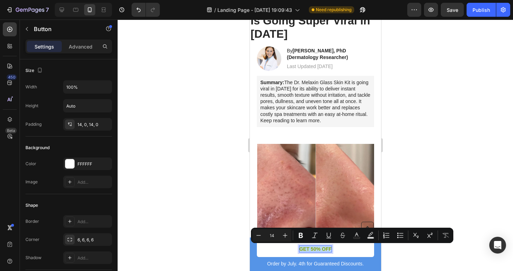
click at [318, 247] on p "GET 50% OFF" at bounding box center [315, 249] width 32 height 6
click at [356, 234] on icon "Editor contextual toolbar" at bounding box center [356, 235] width 7 height 7
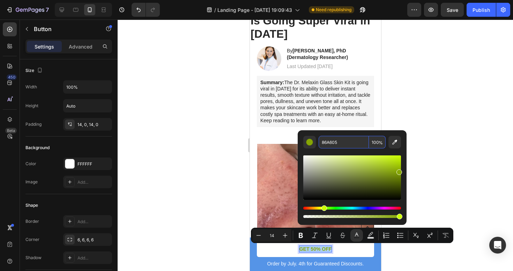
click at [335, 145] on input "86A605" at bounding box center [344, 142] width 50 height 13
paste input "5594E7"
type input "5594E7"
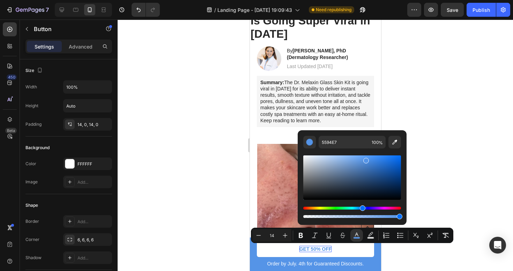
click at [438, 113] on div at bounding box center [315, 145] width 395 height 251
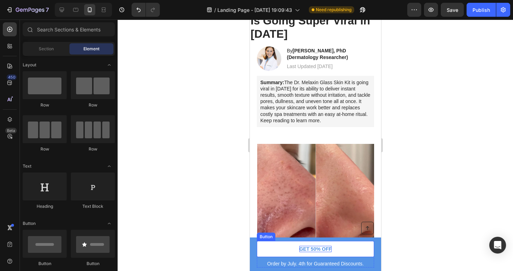
click at [285, 249] on link "GET 50% OFF" at bounding box center [314, 249] width 117 height 16
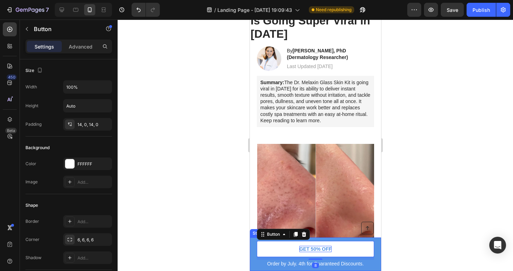
click at [229, 223] on div at bounding box center [315, 145] width 395 height 251
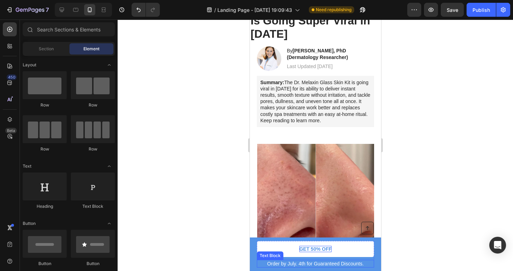
click at [291, 264] on p "Order by July. 4th for Guaranteed Discounts." at bounding box center [315, 263] width 116 height 6
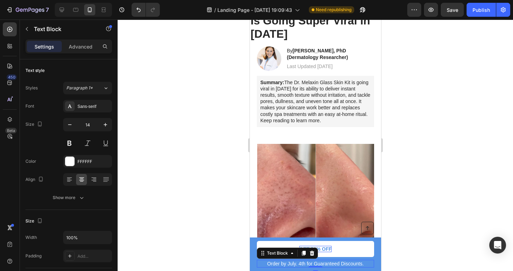
click at [292, 264] on p "Order by July. 4th for Guaranteed Discounts." at bounding box center [315, 263] width 116 height 6
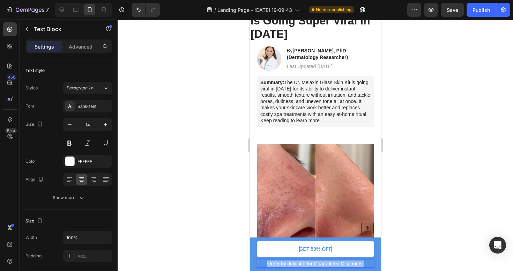
click at [292, 264] on p "Order by July. 4th for Guaranteed Discounts." at bounding box center [315, 263] width 116 height 6
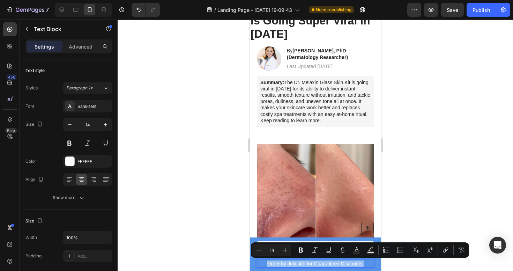
click at [292, 264] on p "Order by July. 4th for Guaranteed Discounts." at bounding box center [315, 263] width 116 height 6
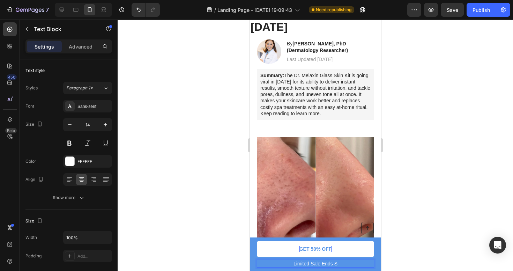
scroll to position [55, 0]
click at [395, 232] on div at bounding box center [315, 145] width 395 height 251
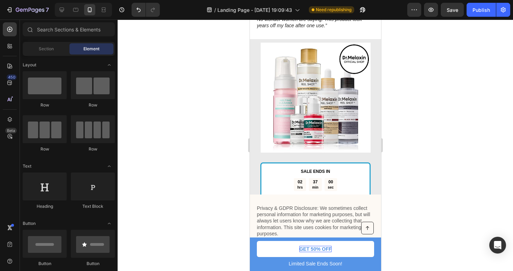
scroll to position [1073, 0]
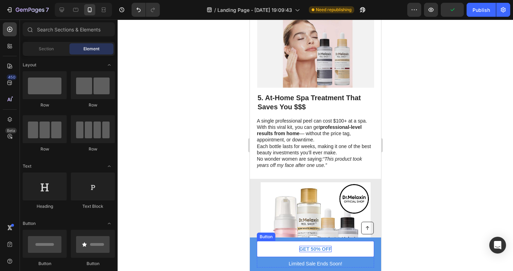
click at [312, 246] on span "GET 50% OFF" at bounding box center [315, 249] width 32 height 6
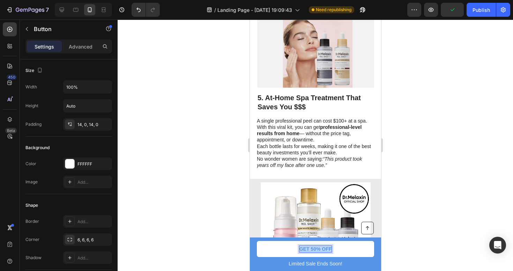
click at [312, 246] on span "GET 50% OFF" at bounding box center [315, 249] width 32 height 6
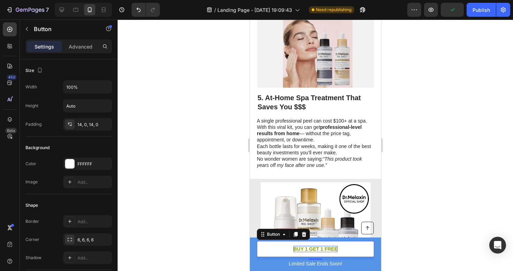
click at [459, 159] on div at bounding box center [315, 145] width 395 height 251
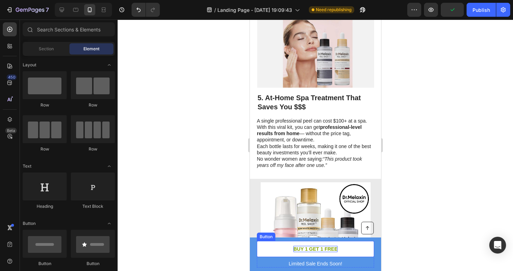
click at [320, 250] on p "BUY 1 GET 1 FREE" at bounding box center [315, 249] width 44 height 6
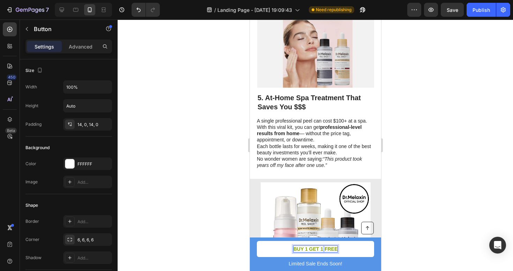
click at [322, 248] on p "BUY 1 GET 1 FREE" at bounding box center [315, 249] width 44 height 6
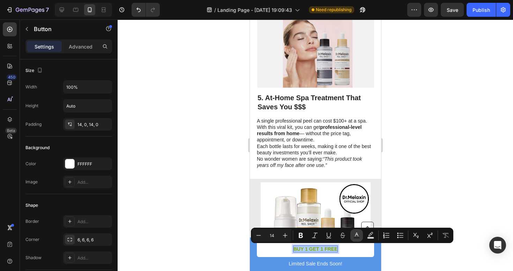
click at [362, 234] on button "Text Color" at bounding box center [356, 235] width 13 height 13
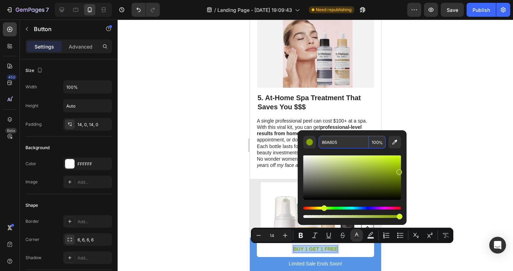
click at [341, 145] on input "86A605" at bounding box center [344, 142] width 50 height 13
paste input "5594E7"
type input "5594E7"
click at [413, 110] on div at bounding box center [315, 145] width 395 height 251
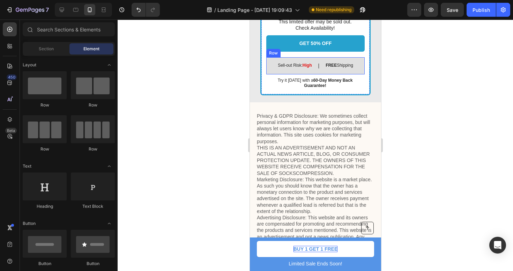
scroll to position [1366, 0]
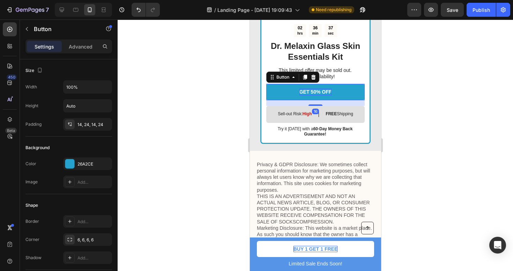
click at [310, 90] on p "GET 50% OFF" at bounding box center [315, 92] width 32 height 6
click at [314, 91] on p "GET 50% OFF" at bounding box center [315, 92] width 32 height 6
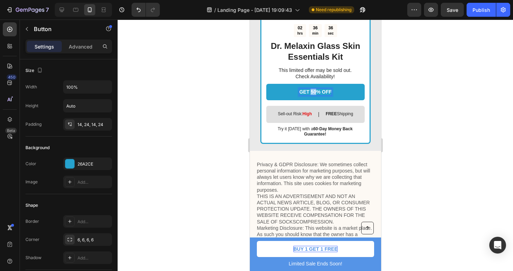
click at [314, 91] on p "GET 50% OFF" at bounding box center [315, 92] width 32 height 6
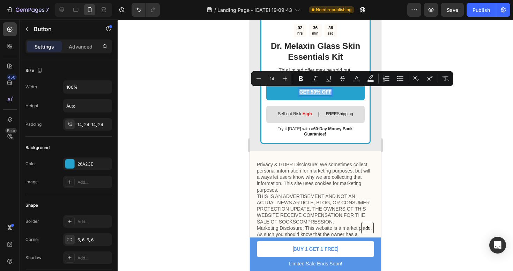
click at [314, 91] on p "GET 50% OFF" at bounding box center [315, 92] width 32 height 6
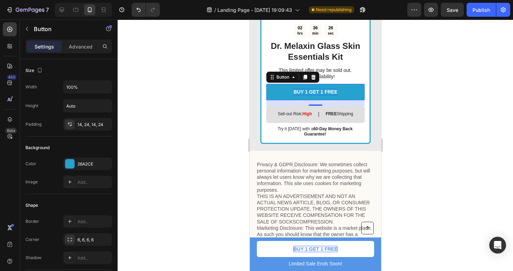
click at [435, 75] on div at bounding box center [315, 145] width 395 height 251
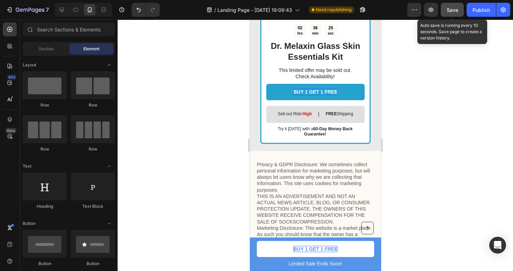
click at [452, 12] on span "Save" at bounding box center [453, 10] width 12 height 6
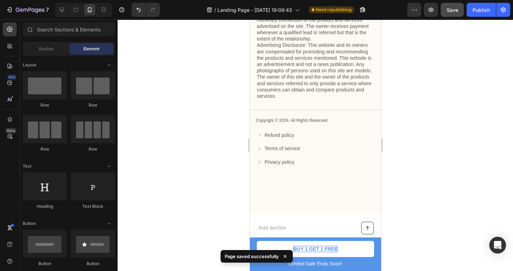
scroll to position [1582, 0]
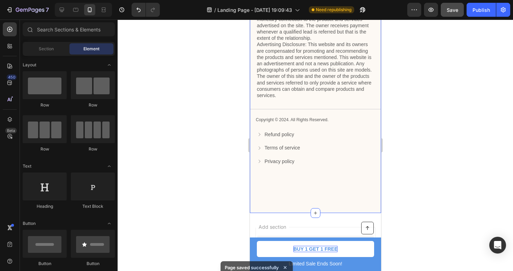
click at [316, 105] on div "Privacy & GDPR Disclosure: We sometimes collect personal information for market…" at bounding box center [314, 56] width 131 height 234
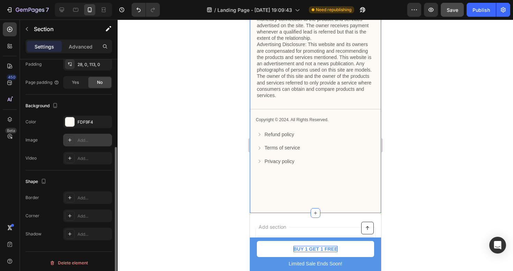
scroll to position [176, 0]
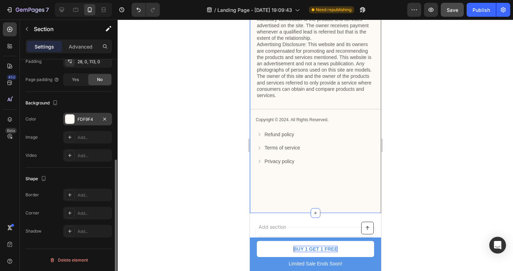
click at [85, 119] on div "FDF9F4" at bounding box center [87, 119] width 20 height 6
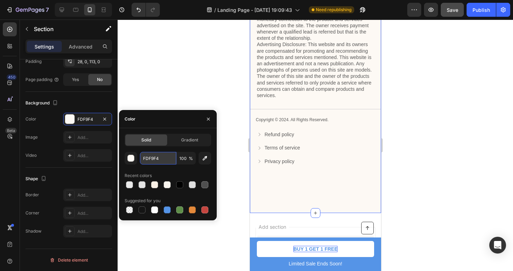
click at [159, 158] on input "FDF9F4" at bounding box center [158, 158] width 36 height 13
click at [133, 159] on div "button" at bounding box center [131, 158] width 7 height 7
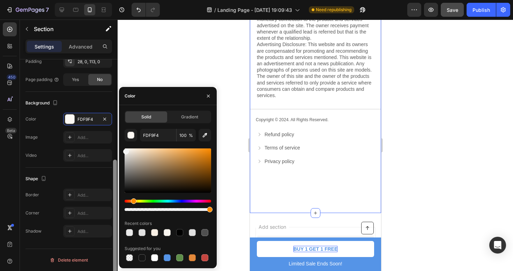
drag, startPoint x: 131, startPoint y: 150, endPoint x: 114, endPoint y: 146, distance: 16.8
click at [114, 146] on div "450 Beta Sections(18) Elements(83) Section Element Hero Section Product Detail …" at bounding box center [59, 145] width 118 height 251
click at [194, 46] on div at bounding box center [315, 145] width 395 height 251
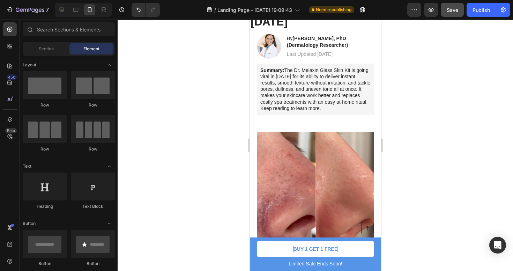
scroll to position [0, 0]
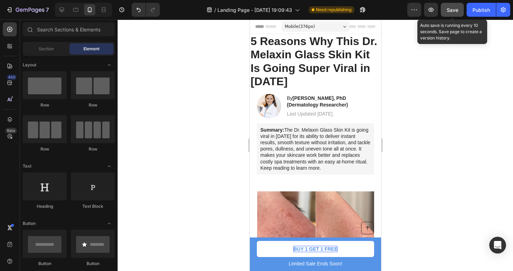
click at [451, 11] on span "Save" at bounding box center [453, 10] width 12 height 6
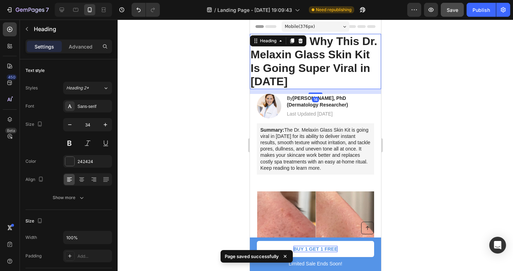
click at [259, 67] on span "5 Reasons Why This Dr. Melaxin Glass Skin Kit Is Going Super Viral in [DATE]" at bounding box center [313, 61] width 127 height 53
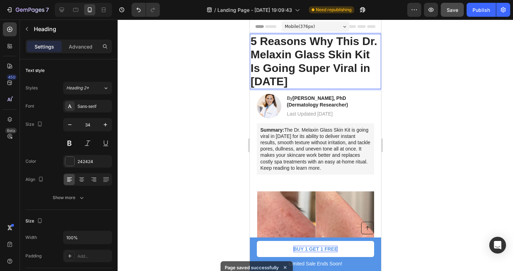
click at [328, 76] on h1 "5 Reasons Why This Dr. Melaxin Glass Skin Kit Is Going Super Viral in [DATE]" at bounding box center [314, 61] width 131 height 55
click at [253, 55] on span "5 Reasons Why This Dr. Melaxin Glass Skin Kit Is Going Super Viral in [DATE]" at bounding box center [313, 61] width 127 height 53
click at [251, 67] on span "5 Reasons Why This Dr. Melaxin Glass Skin Kit Is Going Super Viral in [DATE]" at bounding box center [313, 61] width 127 height 53
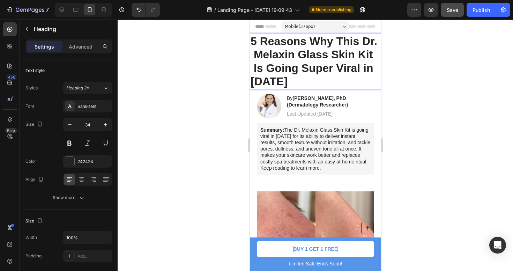
click at [250, 79] on span "5 Reasons Why This Dr. Melaxin Glass Skin Kit Is Going Super Viral in [DATE]" at bounding box center [313, 61] width 127 height 53
click at [416, 92] on div at bounding box center [315, 145] width 395 height 251
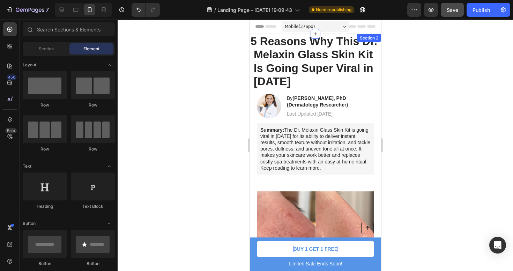
click at [425, 61] on div at bounding box center [315, 145] width 395 height 251
click at [301, 61] on span "5 Reasons Why This Dr. Melaxin Glass Skin Kit Is Going Super Viral in [DATE]" at bounding box center [313, 61] width 127 height 53
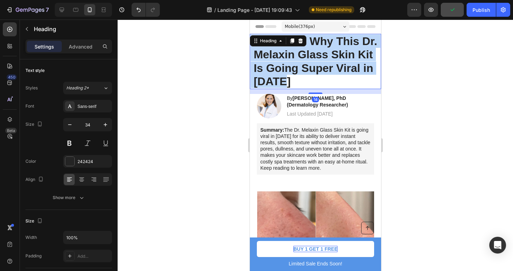
click at [301, 61] on span "5 Reasons Why This Dr. Melaxin Glass Skin Kit Is Going Super Viral in [DATE]" at bounding box center [313, 61] width 127 height 53
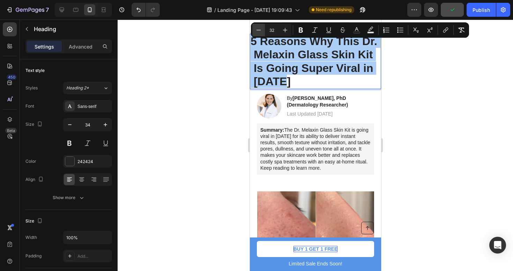
click at [260, 29] on icon "Editor contextual toolbar" at bounding box center [258, 30] width 7 height 7
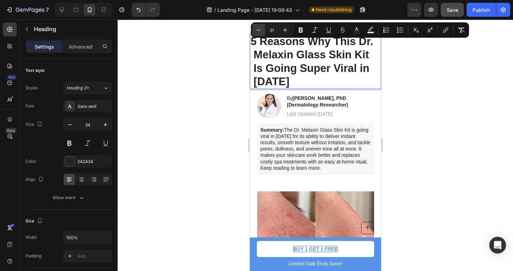
click at [260, 29] on icon "Editor contextual toolbar" at bounding box center [258, 30] width 7 height 7
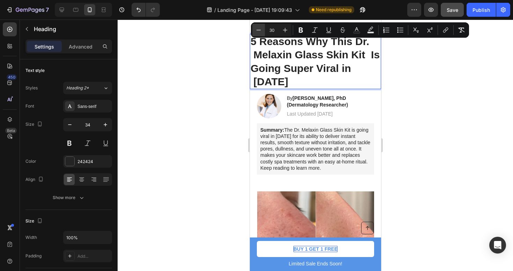
click at [260, 29] on icon "Editor contextual toolbar" at bounding box center [258, 30] width 7 height 7
type input "29"
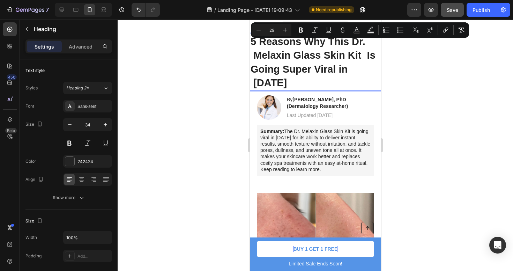
click at [426, 116] on div at bounding box center [315, 145] width 395 height 251
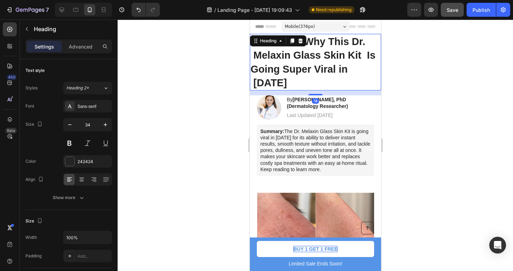
click at [256, 54] on span "5 Reasons Why This Dr. Melaxin Glass Skin Kit Is Going Super Viral in [DATE]" at bounding box center [312, 62] width 125 height 52
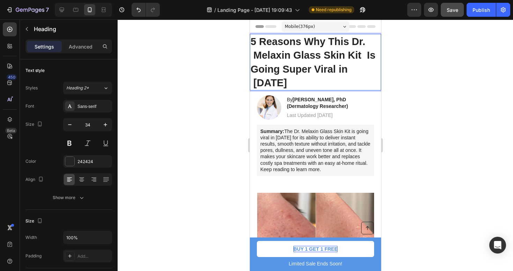
click at [254, 54] on span "5 Reasons Why This Dr. Melaxin Glass Skin Kit Is Going Super Viral in [DATE]" at bounding box center [312, 62] width 125 height 52
click at [255, 40] on span "5 Reasons Why This Dr. Melaxin Glass Skin Kit Is Going Super Viral in [DATE]" at bounding box center [311, 62] width 122 height 52
click at [447, 54] on div at bounding box center [315, 145] width 395 height 251
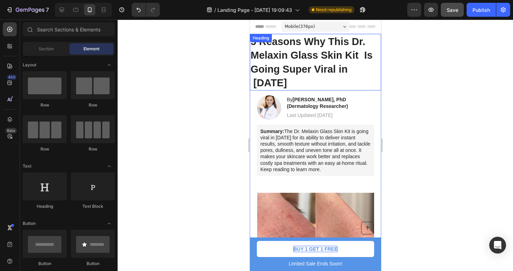
click at [344, 66] on span "5 Reasons Why This Dr. Melaxin Glass Skin Kit Is Going Super Viral in [DATE]" at bounding box center [311, 62] width 122 height 52
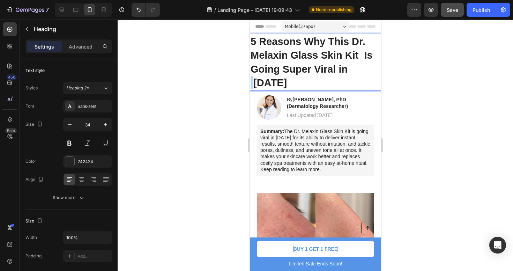
click at [350, 68] on span "5 Reasons Why This Dr. Melaxin Glass Skin Kit Is Going Super Viral in [DATE]" at bounding box center [311, 62] width 122 height 52
click at [435, 66] on div at bounding box center [315, 145] width 395 height 251
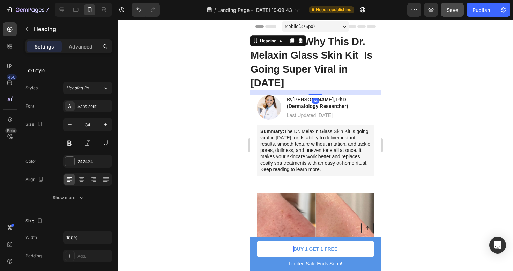
click at [362, 57] on span "5 Reasons Why This Dr. Melaxin Glass Skin Kit Is Going Super Viral in [DATE]" at bounding box center [311, 62] width 122 height 52
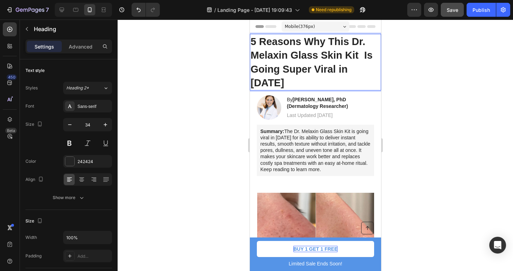
click at [362, 55] on span "5 Reasons Why This Dr. Melaxin Glass Skin Kit Is Going Super Viral in [DATE]" at bounding box center [311, 62] width 122 height 52
click at [419, 66] on div at bounding box center [315, 145] width 395 height 251
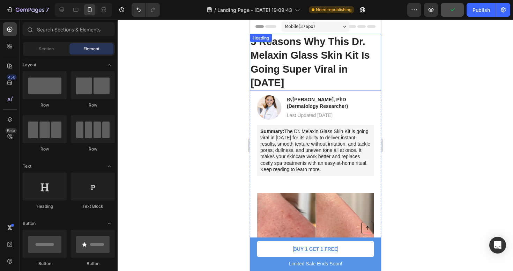
click at [334, 64] on span "5 Reasons Why This Dr. Melaxin Glass Skin Kit Is Going Super Viral in [DATE]" at bounding box center [309, 62] width 119 height 52
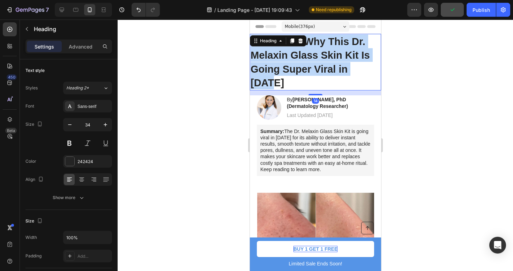
click at [334, 64] on span "5 Reasons Why This Dr. Melaxin Glass Skin Kit Is Going Super Viral in [DATE]" at bounding box center [309, 62] width 119 height 52
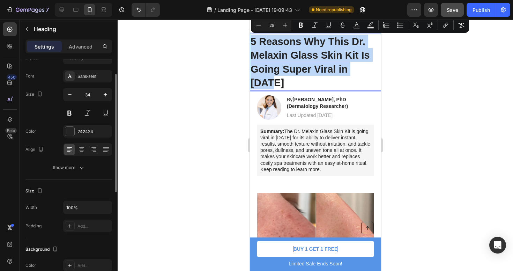
scroll to position [31, 0]
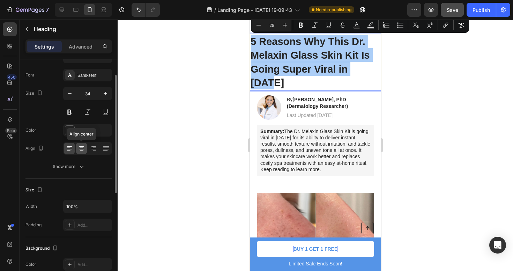
click at [80, 146] on icon at bounding box center [81, 146] width 5 height 1
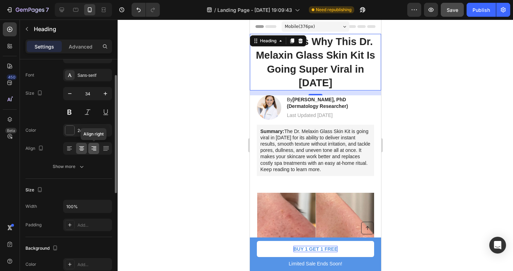
click at [89, 146] on div at bounding box center [93, 148] width 11 height 11
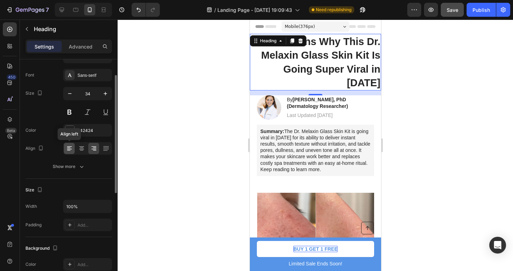
click at [70, 146] on icon at bounding box center [69, 148] width 7 height 7
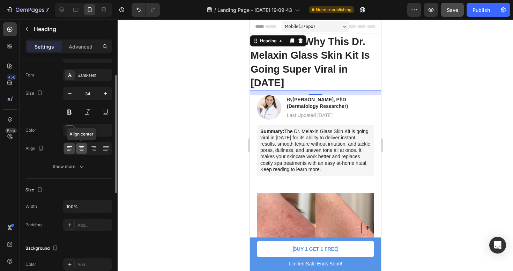
click at [81, 145] on icon at bounding box center [81, 148] width 7 height 7
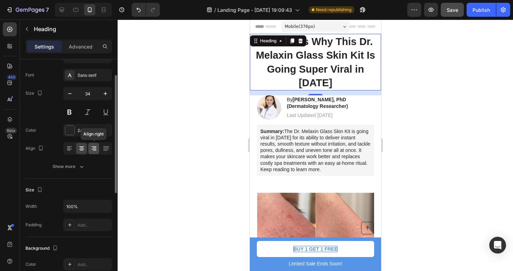
click at [93, 147] on icon at bounding box center [93, 148] width 7 height 7
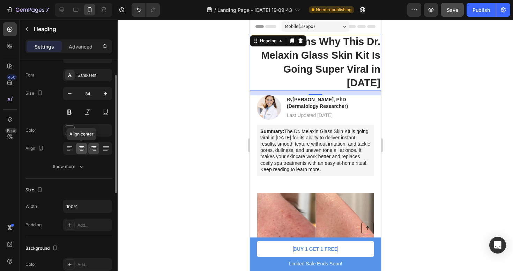
click at [84, 146] on icon at bounding box center [81, 148] width 7 height 7
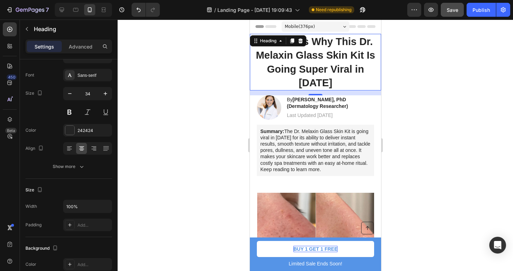
click at [147, 147] on div at bounding box center [315, 145] width 395 height 251
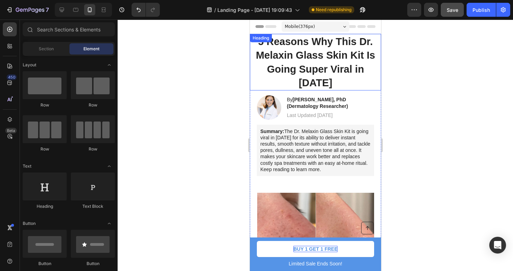
click at [343, 57] on span "5 Reasons Why This Dr. Melaxin Glass Skin Kit Is Going Super Viral in [DATE]" at bounding box center [314, 62] width 119 height 52
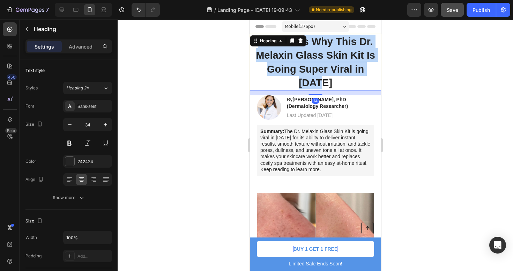
click at [343, 57] on span "5 Reasons Why This Dr. Melaxin Glass Skin Kit Is Going Super Viral in [DATE]" at bounding box center [314, 62] width 119 height 52
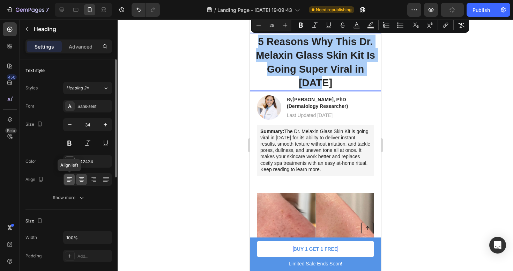
click at [70, 178] on icon at bounding box center [69, 179] width 7 height 7
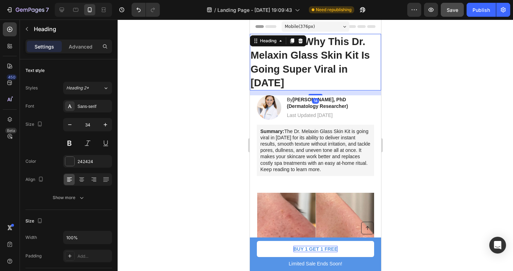
click at [179, 158] on div at bounding box center [315, 145] width 395 height 251
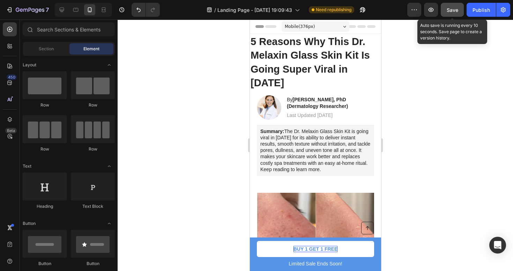
click at [456, 11] on span "Save" at bounding box center [453, 10] width 12 height 6
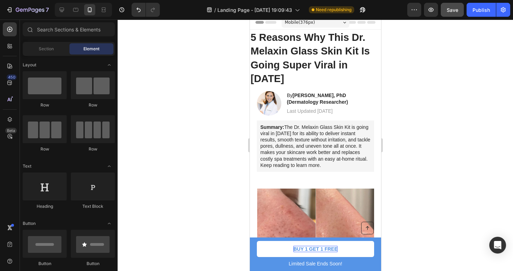
scroll to position [0, 0]
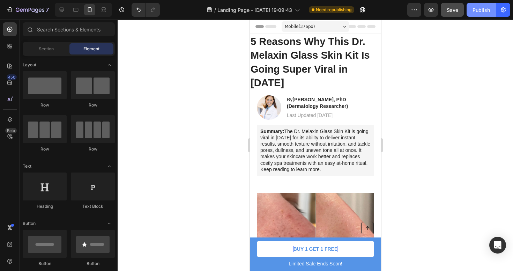
click at [473, 12] on div "Publish" at bounding box center [480, 9] width 17 height 7
click at [416, 12] on icon "button" at bounding box center [414, 9] width 7 height 7
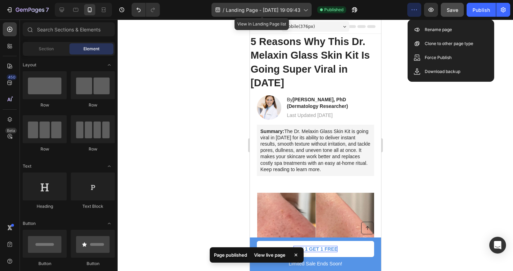
click at [278, 10] on span "Landing Page - [DATE] 19:09:43" at bounding box center [263, 9] width 75 height 7
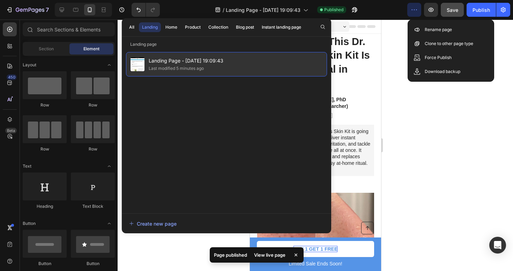
click at [213, 68] on div "Last modified 5 minutes ago" at bounding box center [186, 68] width 75 height 7
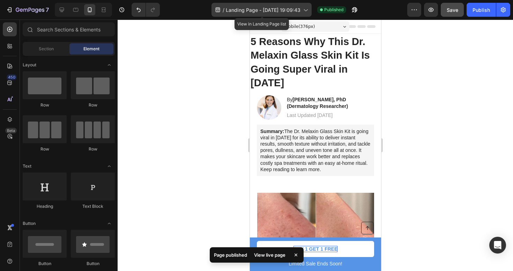
click at [300, 8] on span "Landing Page - [DATE] 19:09:43" at bounding box center [263, 9] width 75 height 7
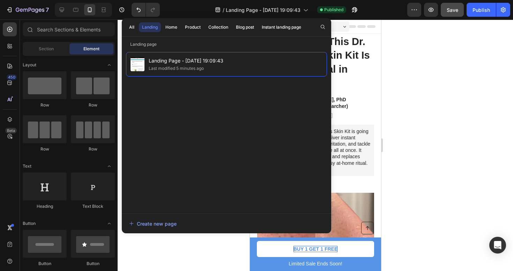
click at [433, 51] on div at bounding box center [315, 145] width 395 height 251
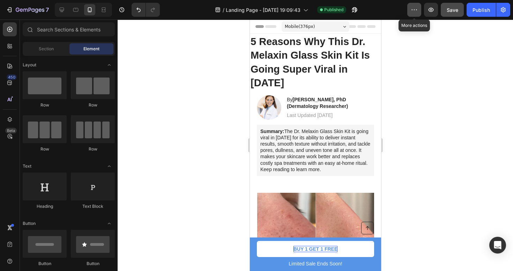
click at [411, 11] on button "button" at bounding box center [414, 10] width 14 height 14
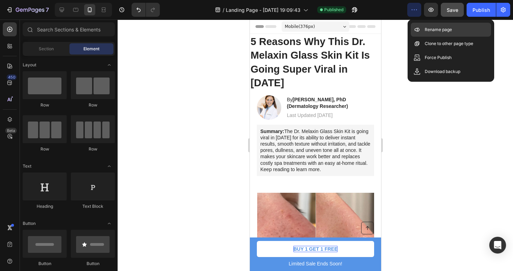
click at [430, 31] on p "Rename page" at bounding box center [438, 29] width 27 height 7
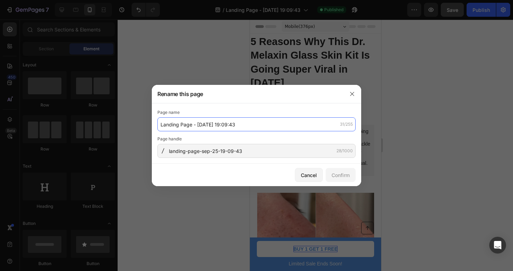
click at [262, 125] on input "Landing Page - [DATE] 19:09:43" at bounding box center [256, 124] width 198 height 14
type input "Listicle 1"
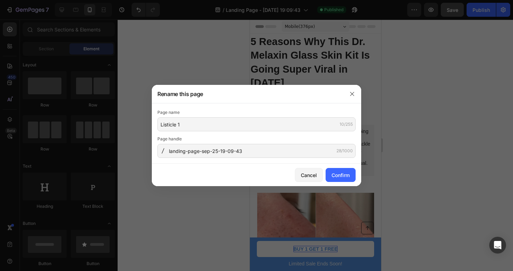
click at [272, 109] on div "Page name" at bounding box center [256, 112] width 198 height 7
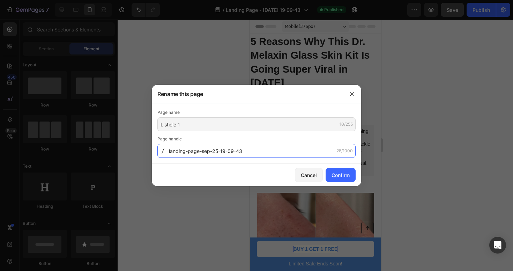
click at [239, 151] on input "landing-page-sep-25-19-09-43" at bounding box center [256, 151] width 198 height 14
type input "l"
type input "listicle-1"
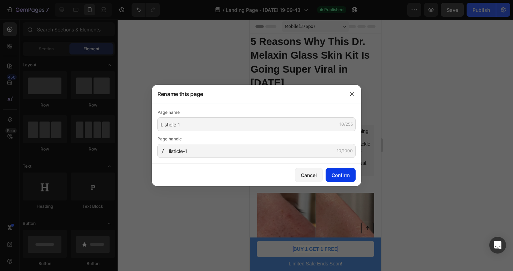
click at [331, 171] on button "Confirm" at bounding box center [341, 175] width 30 height 14
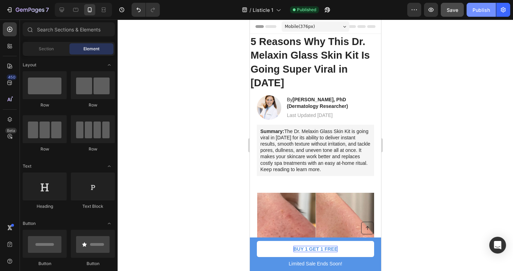
click at [473, 13] on div "Publish" at bounding box center [480, 9] width 17 height 7
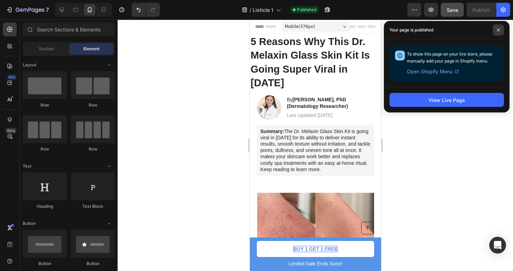
click at [500, 29] on span at bounding box center [498, 29] width 11 height 11
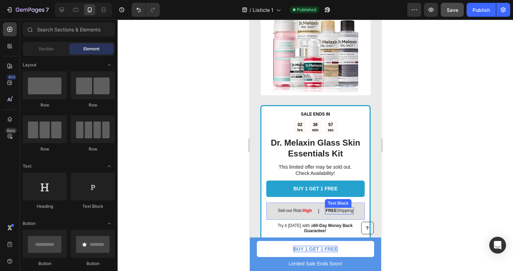
scroll to position [1266, 0]
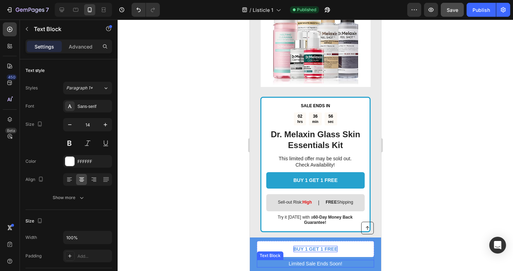
click at [322, 263] on p "Limited Sale Ends Soon!" at bounding box center [315, 263] width 116 height 6
click at [426, 141] on div at bounding box center [315, 145] width 395 height 251
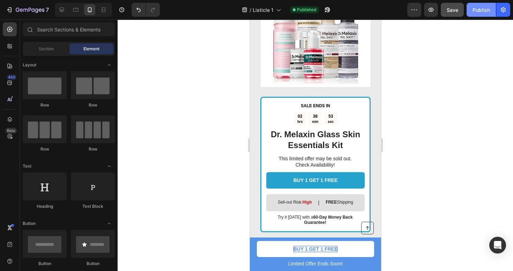
click at [472, 10] on button "Publish" at bounding box center [480, 10] width 29 height 14
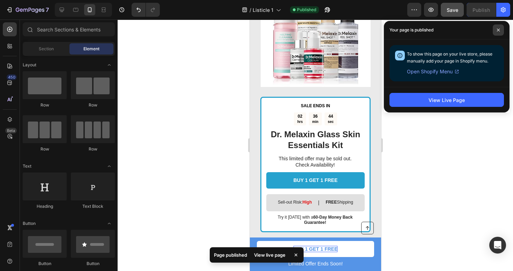
click at [496, 28] on icon at bounding box center [497, 29] width 3 height 3
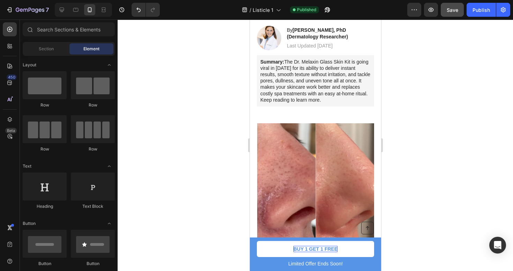
scroll to position [0, 0]
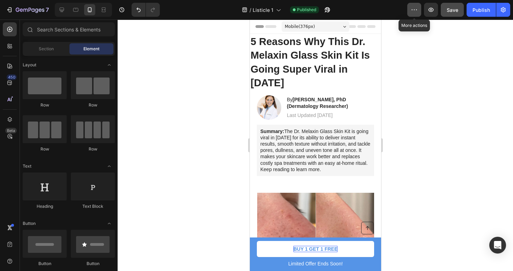
click at [415, 8] on icon "button" at bounding box center [414, 9] width 7 height 7
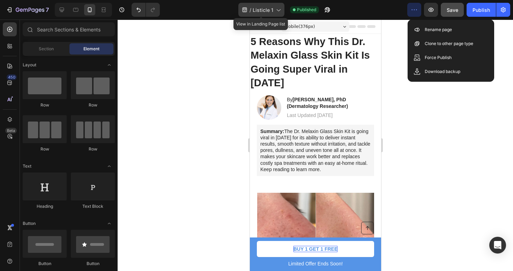
click at [275, 9] on icon at bounding box center [278, 9] width 7 height 7
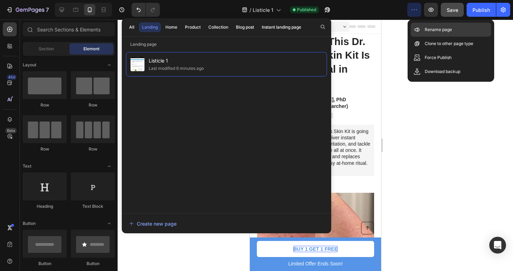
click at [431, 31] on p "Rename page" at bounding box center [438, 29] width 27 height 7
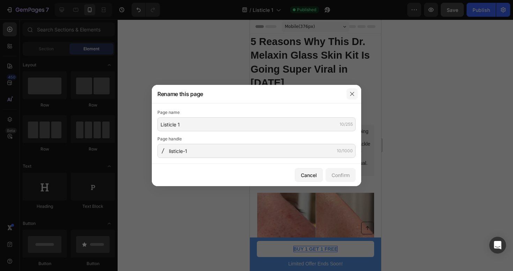
click at [351, 94] on icon "button" at bounding box center [352, 94] width 6 height 6
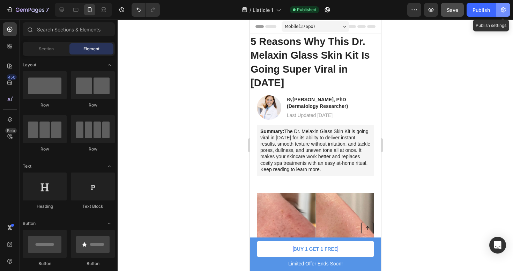
click at [502, 11] on icon "button" at bounding box center [503, 9] width 5 height 5
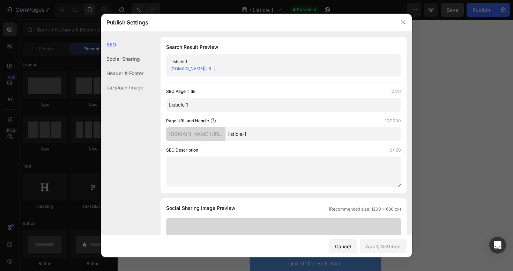
scroll to position [130, 0]
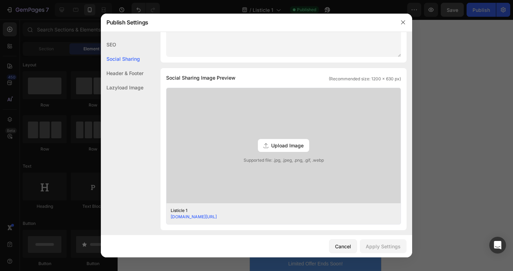
click at [118, 72] on div "Header & Footer" at bounding box center [122, 73] width 43 height 14
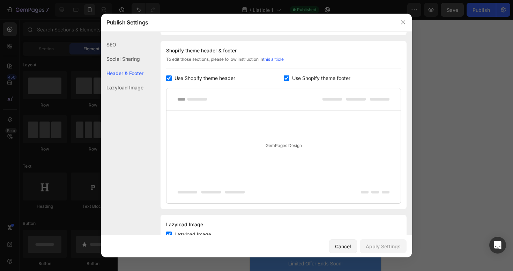
scroll to position [327, 0]
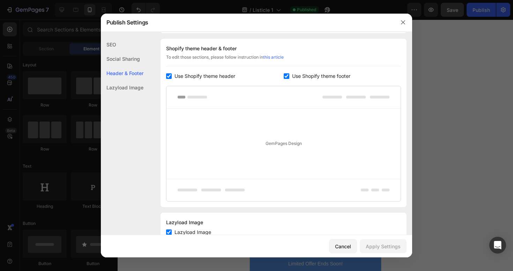
click at [170, 75] on input "checkbox" at bounding box center [169, 76] width 6 height 6
checkbox input "false"
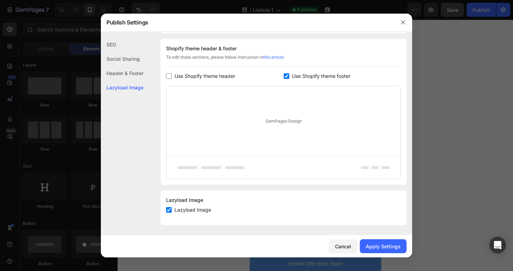
click at [287, 77] on input "checkbox" at bounding box center [287, 76] width 6 height 6
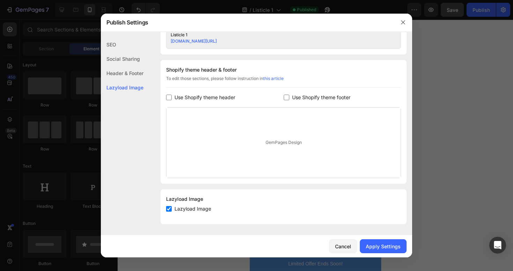
click at [284, 96] on input "checkbox" at bounding box center [287, 98] width 6 height 6
checkbox input "true"
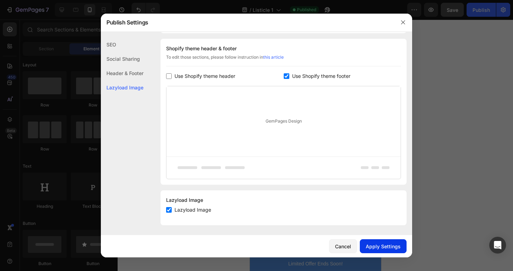
click at [392, 244] on div "Apply Settings" at bounding box center [383, 245] width 35 height 7
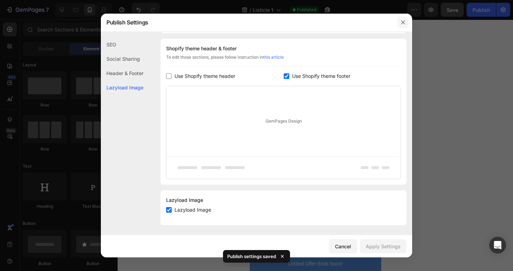
click at [403, 23] on icon "button" at bounding box center [403, 23] width 6 height 6
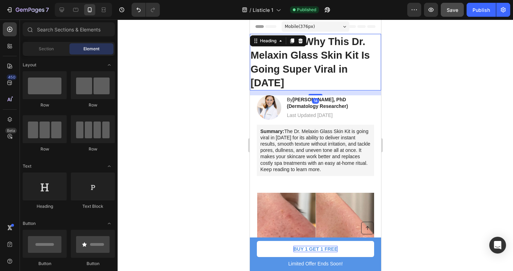
click at [305, 59] on span "5 Reasons Why This Dr. Melaxin Glass Skin Kit Is Going Super Viral in [DATE]" at bounding box center [309, 62] width 119 height 52
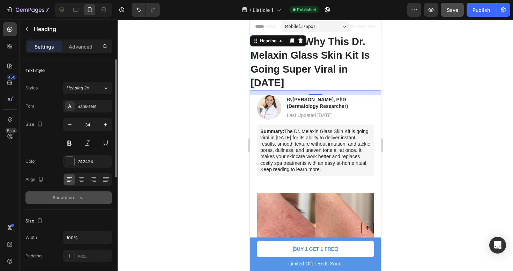
click at [72, 197] on div "Show more" at bounding box center [69, 197] width 32 height 7
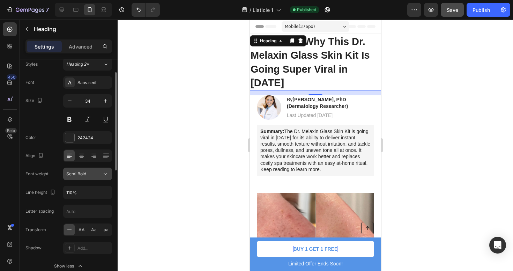
scroll to position [78, 0]
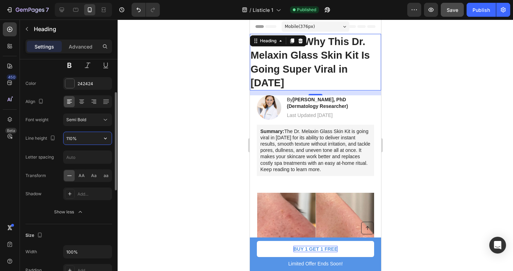
click at [68, 140] on input "110%" at bounding box center [87, 138] width 48 height 13
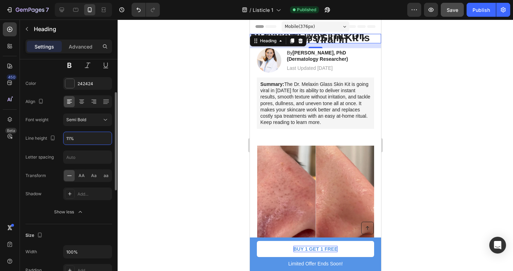
type input "110%"
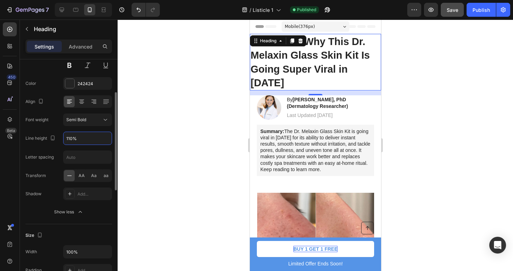
click at [25, 176] on div "Text style Styles Heading 2* Font Sans-serif Size 34 Color 242424 Align Font we…" at bounding box center [69, 254] width 98 height 545
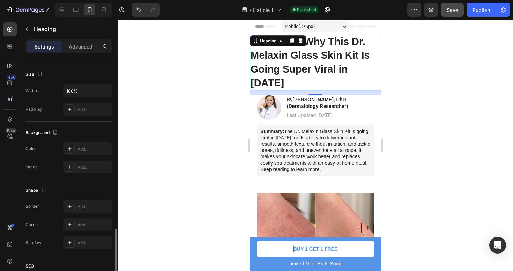
scroll to position [314, 0]
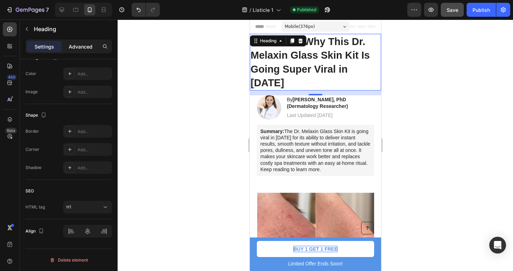
click at [80, 46] on p "Advanced" at bounding box center [81, 46] width 24 height 7
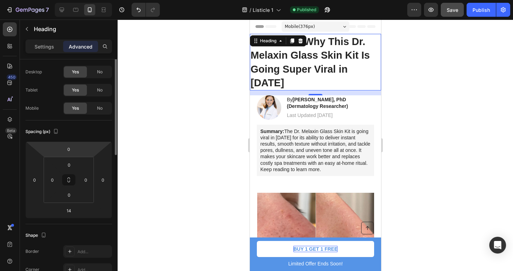
scroll to position [0, 0]
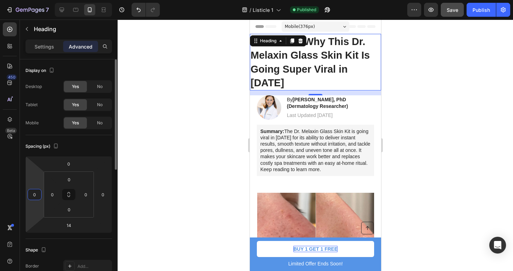
click at [36, 192] on input "0" at bounding box center [34, 194] width 10 height 10
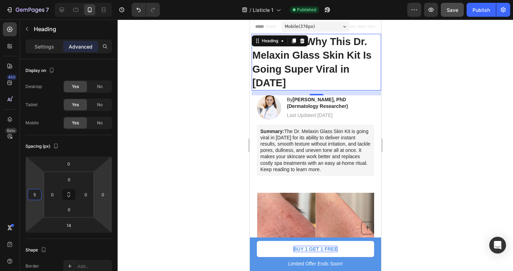
type input "5"
click at [163, 176] on div at bounding box center [315, 145] width 395 height 251
click at [263, 60] on span "5 Reasons Why This Dr. Melaxin Glass Skin Kit Is Going Super Viral in [DATE]" at bounding box center [311, 62] width 119 height 52
click at [37, 194] on input "5" at bounding box center [34, 194] width 10 height 10
type input "8"
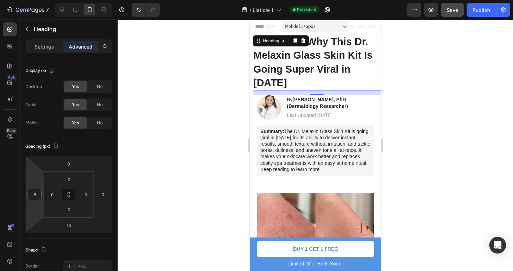
click at [157, 174] on div at bounding box center [315, 145] width 395 height 251
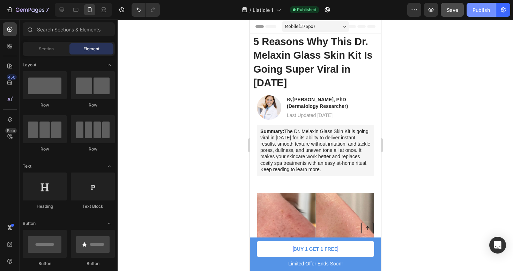
click at [481, 13] on div "Publish" at bounding box center [480, 9] width 17 height 7
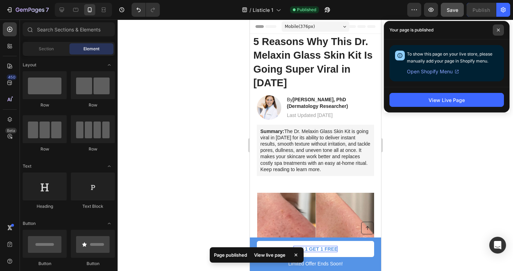
click at [500, 30] on span at bounding box center [498, 29] width 11 height 11
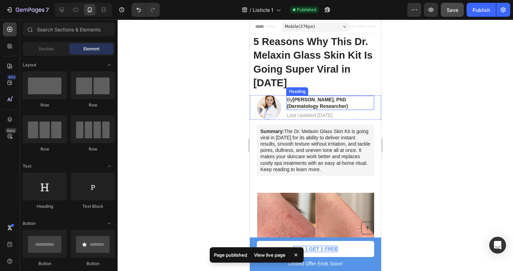
click at [319, 97] on strong "[PERSON_NAME], PhD (Dermatology Researcher)" at bounding box center [316, 103] width 61 height 12
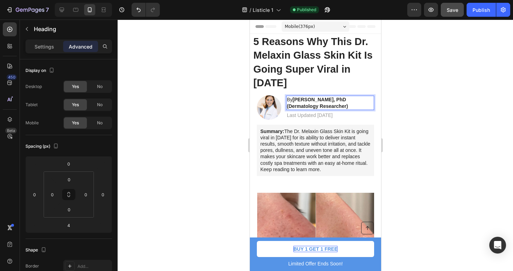
click at [319, 97] on strong "[PERSON_NAME], PhD (Dermatology Researcher)" at bounding box center [316, 103] width 61 height 12
click at [445, 105] on div at bounding box center [315, 145] width 395 height 251
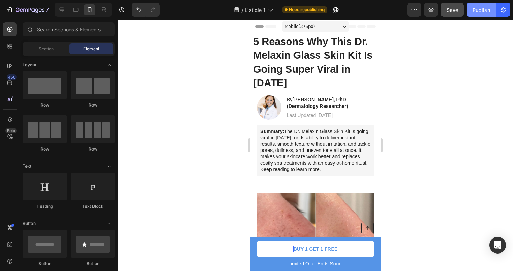
click at [471, 10] on button "Publish" at bounding box center [480, 10] width 29 height 14
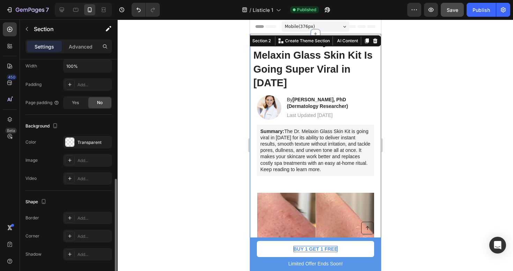
scroll to position [174, 0]
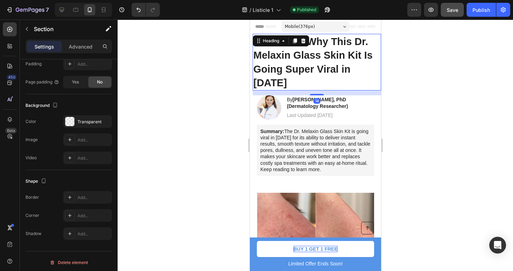
click at [282, 70] on span "5 Reasons Why This Dr. Melaxin Glass Skin Kit Is Going Super Viral in [DATE]" at bounding box center [312, 62] width 119 height 52
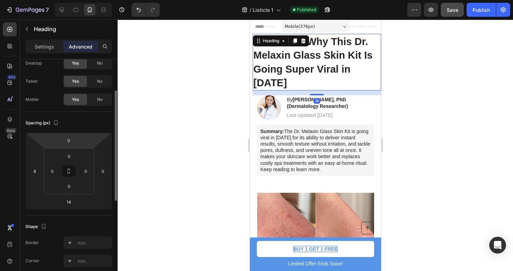
scroll to position [44, 0]
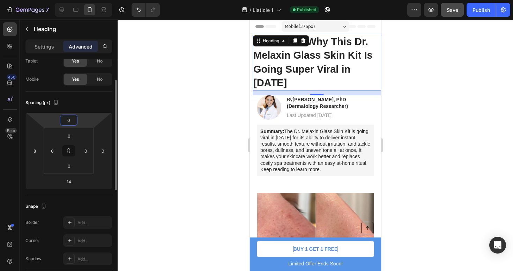
click at [69, 119] on input "0" at bounding box center [69, 120] width 14 height 10
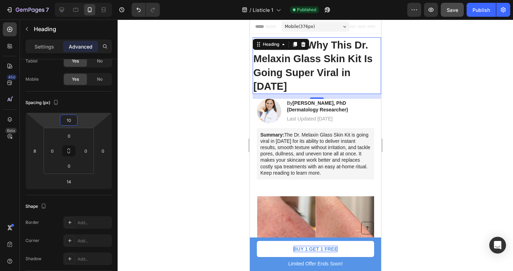
type input "10"
click at [237, 97] on div at bounding box center [315, 145] width 395 height 251
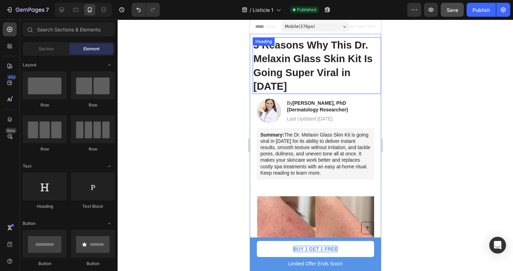
click at [314, 55] on span "5 Reasons Why This Dr. Melaxin Glass Skin Kit Is Going Super Viral in [DATE]" at bounding box center [312, 65] width 119 height 52
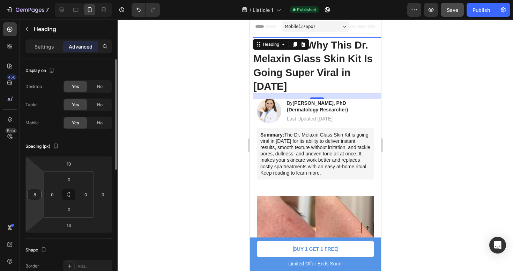
click at [36, 192] on input "8" at bounding box center [34, 194] width 10 height 10
type input "10"
click at [174, 166] on div at bounding box center [315, 145] width 395 height 251
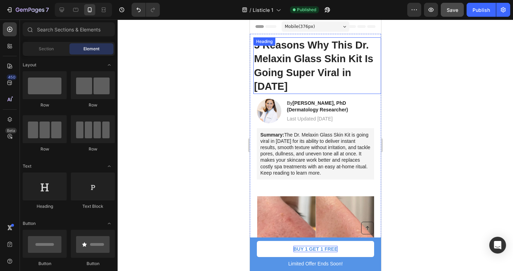
click at [349, 58] on span "5 Reasons Why This Dr. Melaxin Glass Skin Kit Is Going Super Viral in [DATE]" at bounding box center [313, 65] width 119 height 52
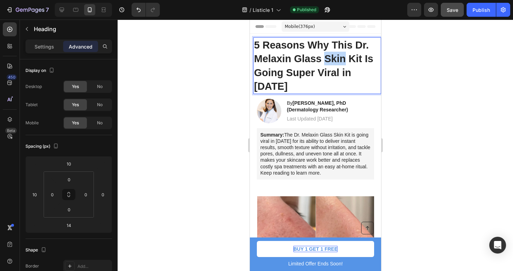
click at [331, 59] on span "5 Reasons Why This Dr. Melaxin Glass Skin Kit Is Going Super Viral in [DATE]" at bounding box center [313, 65] width 119 height 52
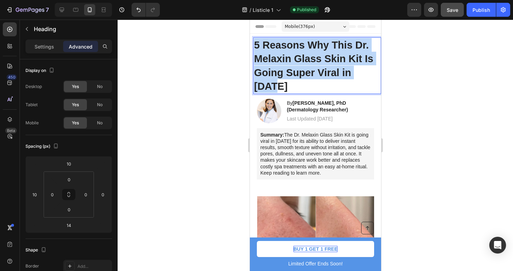
click at [331, 59] on span "5 Reasons Why This Dr. Melaxin Glass Skin Kit Is Going Super Viral in [DATE]" at bounding box center [313, 65] width 119 height 52
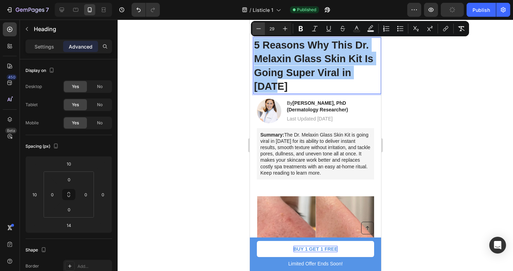
click at [261, 32] on button "Minus" at bounding box center [258, 28] width 13 height 13
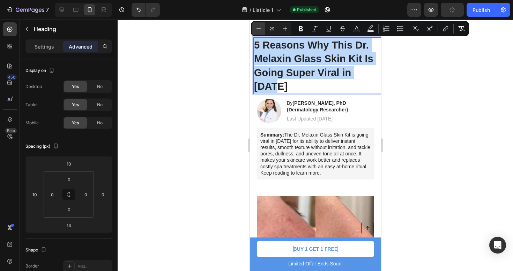
type input "28"
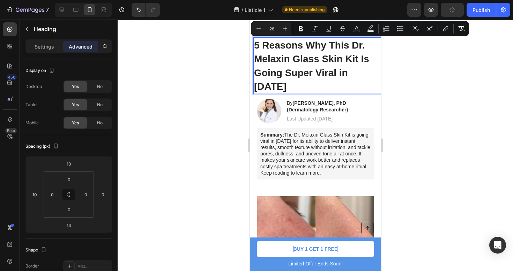
click at [228, 54] on div at bounding box center [315, 145] width 395 height 251
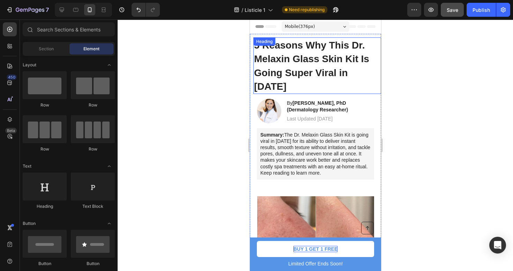
click at [291, 60] on span "5 Reasons Why This Dr. Melaxin Glass Skin Kit Is Going Super Viral in [DATE]" at bounding box center [311, 66] width 115 height 52
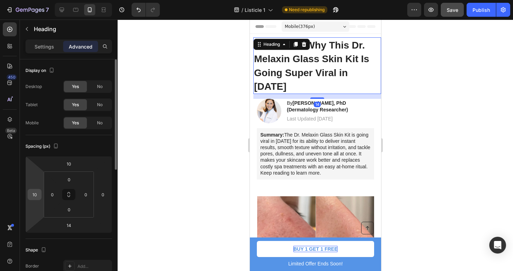
click at [37, 194] on input "10" at bounding box center [34, 194] width 10 height 10
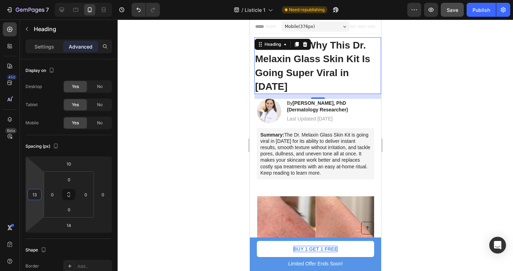
type input "13"
click at [152, 150] on div at bounding box center [315, 145] width 395 height 251
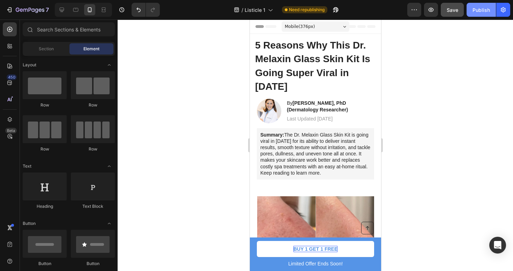
click at [489, 10] on div "Publish" at bounding box center [480, 9] width 17 height 7
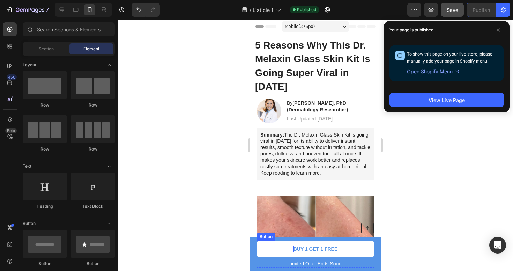
click at [298, 248] on span "BUY 1 GET 1 FREE" at bounding box center [315, 249] width 44 height 6
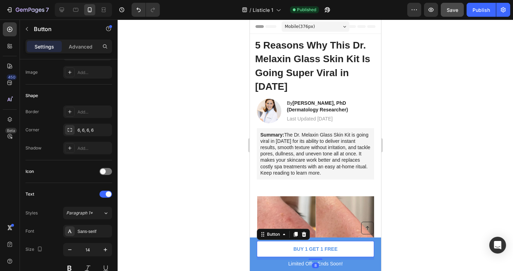
scroll to position [305, 0]
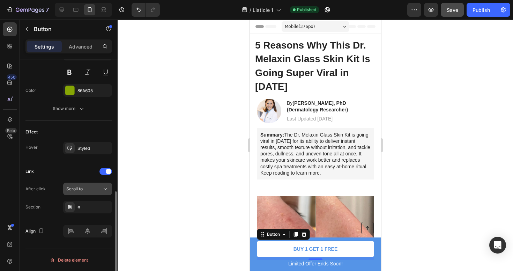
click at [81, 187] on span "Scroll to" at bounding box center [74, 188] width 16 height 5
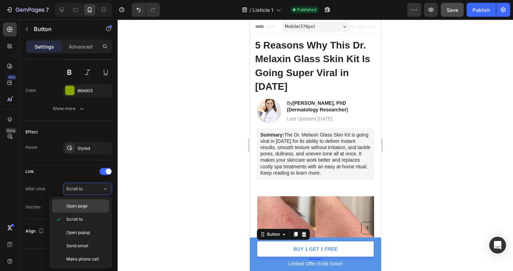
click at [79, 209] on div "Open page" at bounding box center [80, 205] width 57 height 13
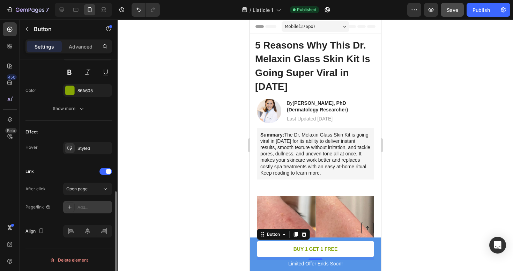
click at [83, 208] on div "Add..." at bounding box center [93, 207] width 33 height 6
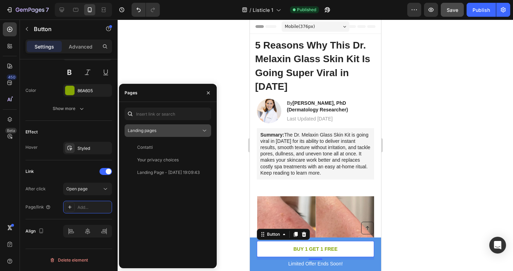
click at [152, 132] on span "Landing pages" at bounding box center [142, 130] width 29 height 5
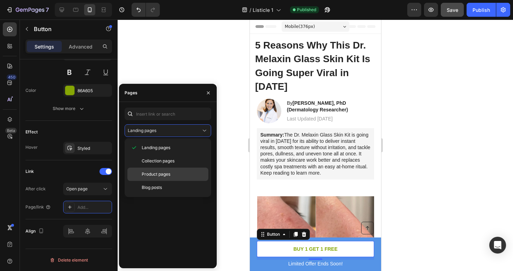
click at [155, 174] on span "Product pages" at bounding box center [156, 174] width 29 height 6
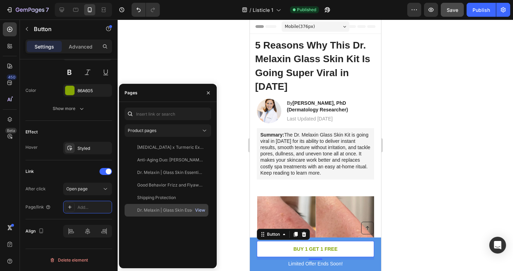
click at [200, 208] on div "View" at bounding box center [200, 210] width 10 height 6
click at [171, 212] on div "Dr. Melaxin | Glass Skin Essentials Kit" at bounding box center [170, 210] width 67 height 6
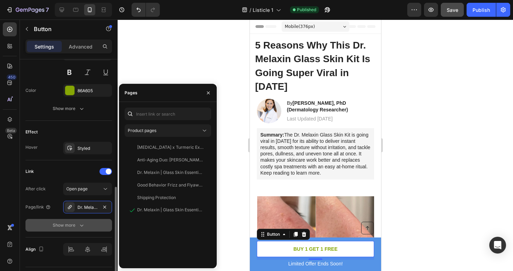
click at [76, 222] on div "Show more" at bounding box center [69, 225] width 32 height 7
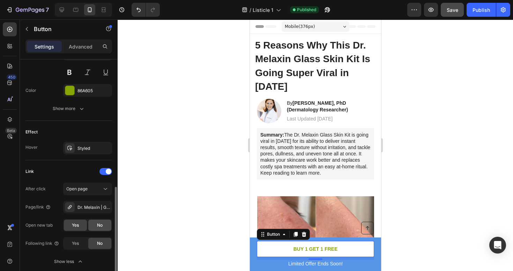
click at [99, 228] on div "No" at bounding box center [99, 224] width 23 height 11
click at [483, 14] on button "Publish" at bounding box center [480, 10] width 29 height 14
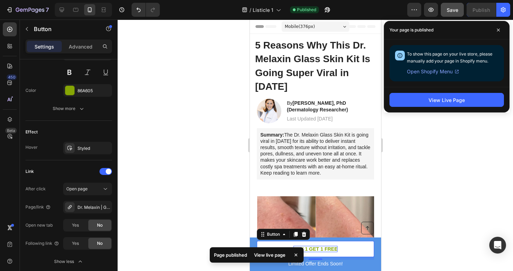
click at [323, 248] on p "BUY 1 GET 1 FREE" at bounding box center [315, 249] width 44 height 6
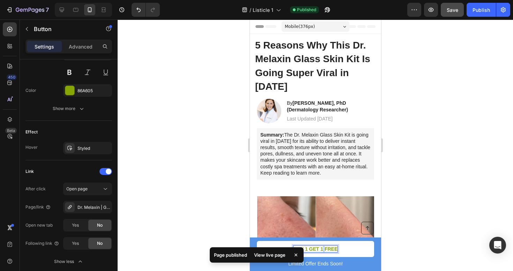
click at [323, 248] on p "BUY 1 GET 1 FREE" at bounding box center [315, 249] width 44 height 6
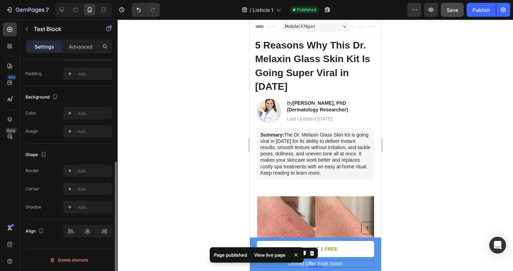
click at [358, 261] on p "Limited Offer Ends Soon!" at bounding box center [315, 263] width 116 height 6
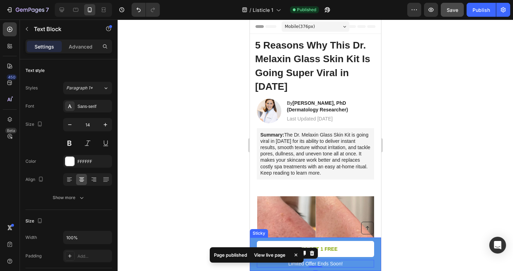
click at [252, 241] on div "Button Limited Offer Ends Soon! Text Block 0 BUY 1 GET 1 FREE Button Row Sticky" at bounding box center [314, 253] width 131 height 33
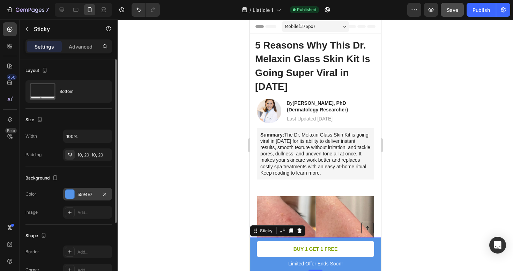
click at [93, 195] on div "5594E7" at bounding box center [87, 194] width 20 height 6
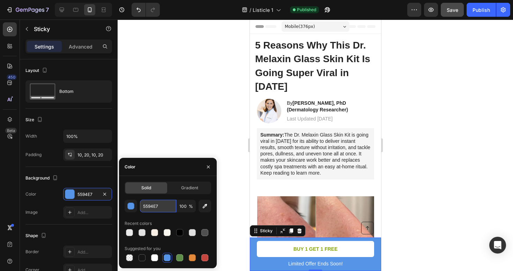
click at [158, 204] on input "5594E7" at bounding box center [158, 206] width 36 height 13
click at [207, 120] on div at bounding box center [315, 145] width 395 height 251
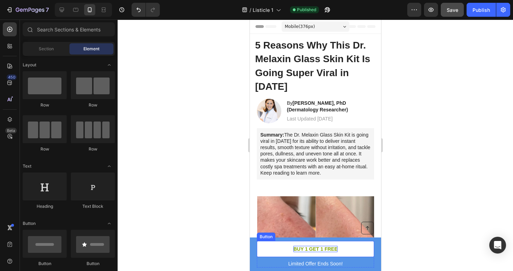
click at [304, 247] on p "BUY 1 GET 1 FREE" at bounding box center [315, 249] width 44 height 6
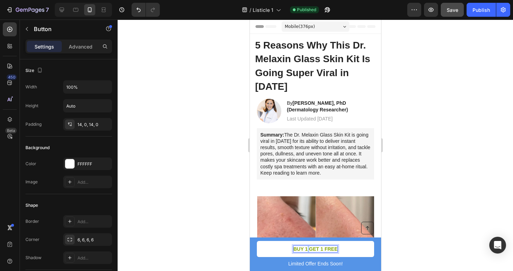
click at [307, 246] on p "BUY 1 GET 1 FREE" at bounding box center [315, 249] width 44 height 6
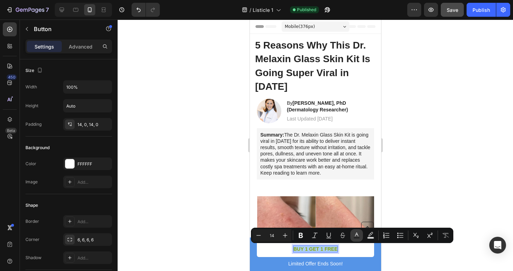
click at [353, 234] on icon "Editor contextual toolbar" at bounding box center [356, 235] width 7 height 7
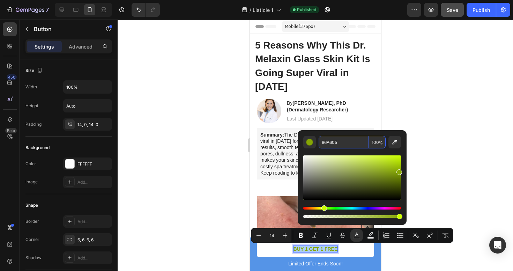
click at [344, 141] on input "86A605" at bounding box center [344, 142] width 50 height 13
paste input "5594E7"
type input "5594E7"
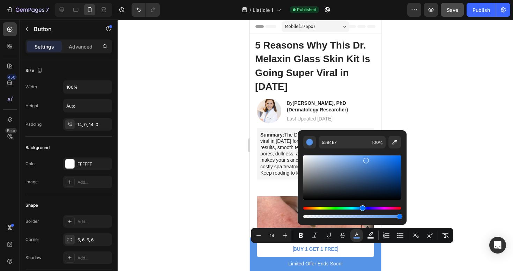
click at [440, 89] on div at bounding box center [315, 145] width 395 height 251
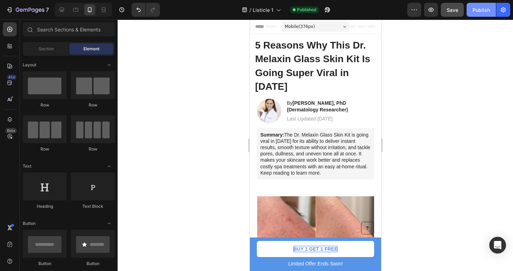
click at [489, 7] on div "Publish" at bounding box center [480, 9] width 17 height 7
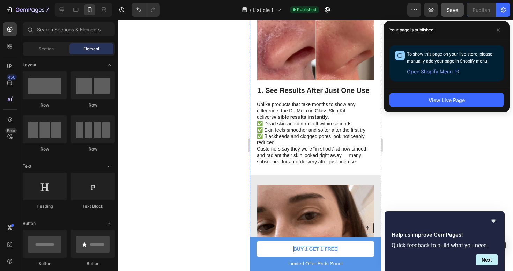
scroll to position [339, 0]
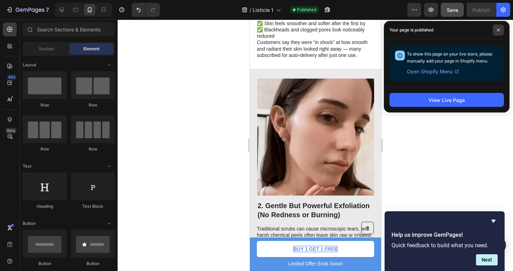
click at [497, 33] on span at bounding box center [498, 29] width 11 height 11
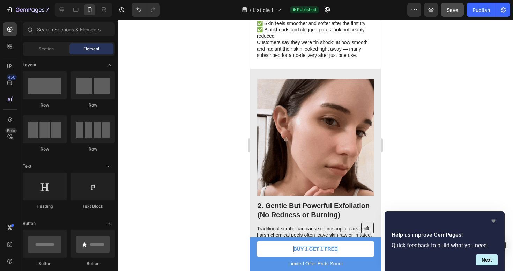
click at [494, 220] on icon "Hide survey" at bounding box center [493, 220] width 4 height 3
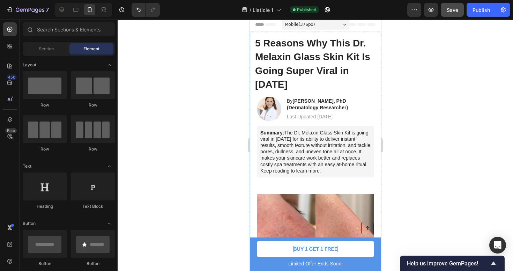
scroll to position [0, 0]
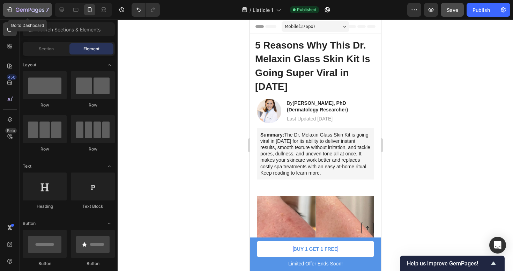
click at [12, 8] on icon "button" at bounding box center [9, 9] width 7 height 7
